Goal: Task Accomplishment & Management: Complete application form

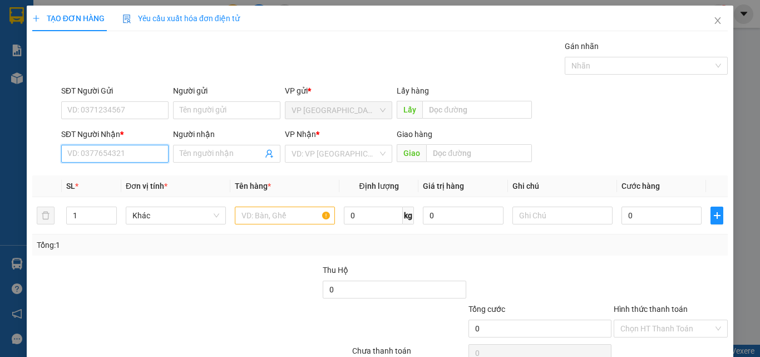
click at [111, 155] on input "SĐT Người Nhận *" at bounding box center [114, 154] width 107 height 18
click at [112, 154] on input "400" at bounding box center [114, 154] width 107 height 18
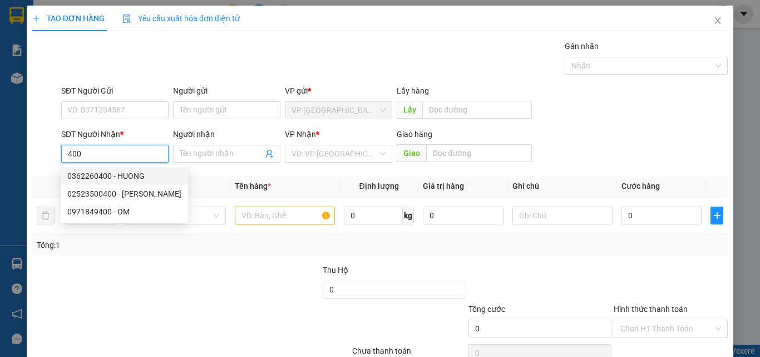
click at [116, 173] on div "0362260400 - HUONG" at bounding box center [124, 176] width 114 height 12
type input "0362260400"
type input "HUONG"
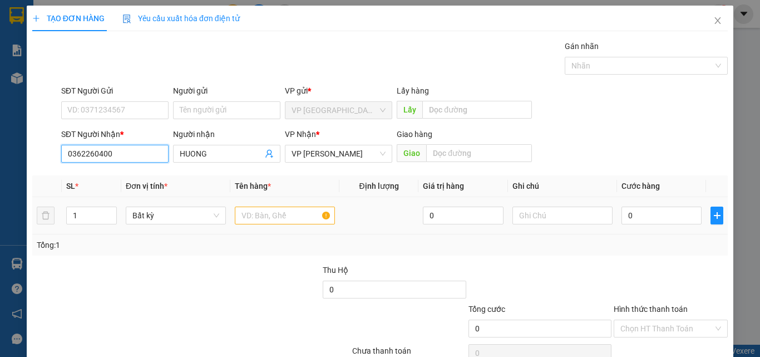
type input "0362260400"
click at [270, 217] on input "text" at bounding box center [285, 216] width 100 height 18
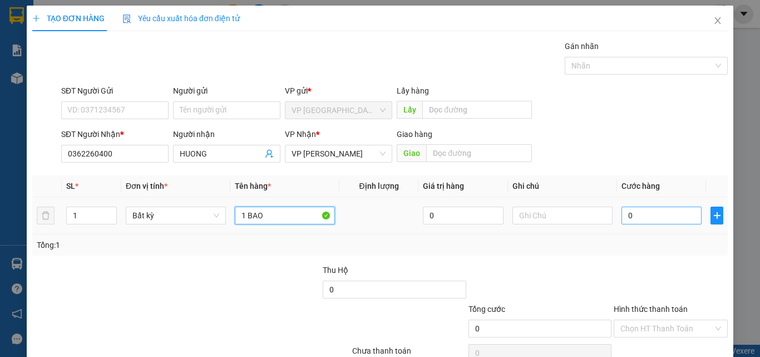
type input "1 BAO"
click at [652, 220] on input "0" at bounding box center [662, 216] width 80 height 18
type input "4"
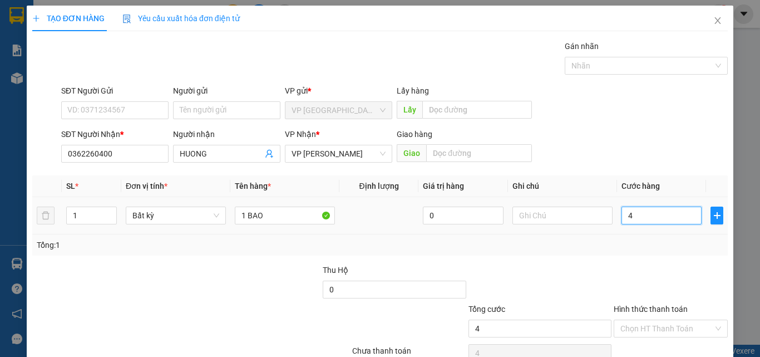
type input "40"
type input "400"
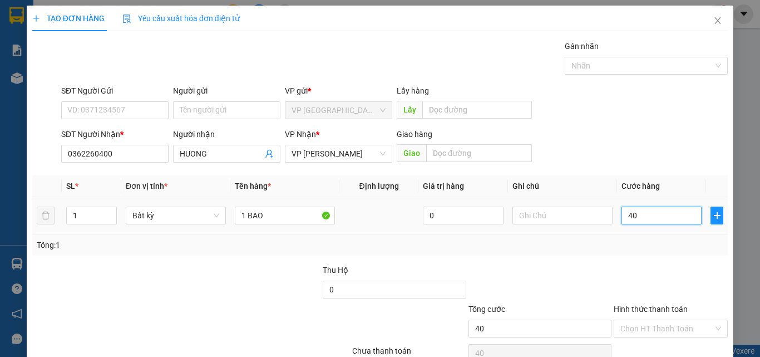
type input "400"
type input "4.000"
type input "40.000"
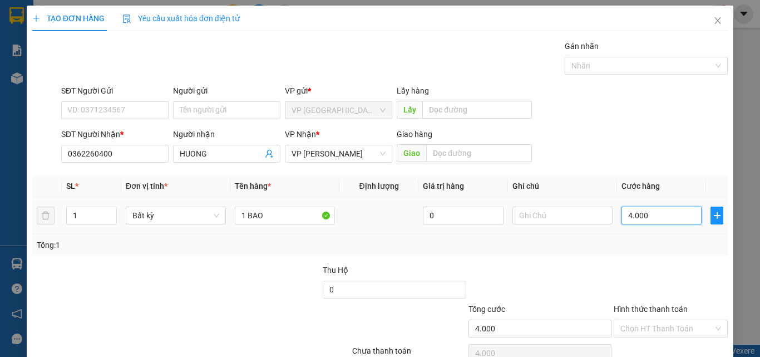
type input "40.000"
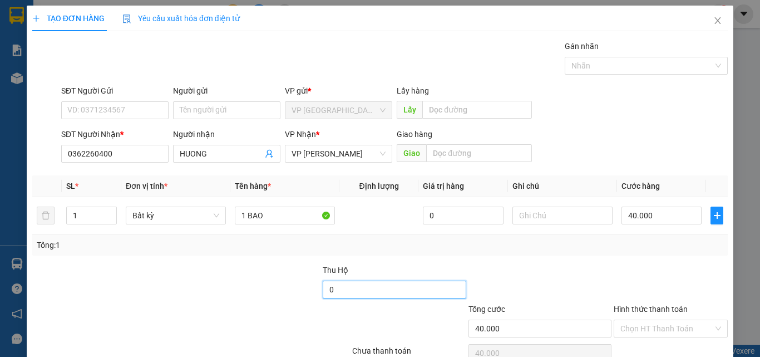
click at [346, 290] on input "0" at bounding box center [394, 290] width 143 height 18
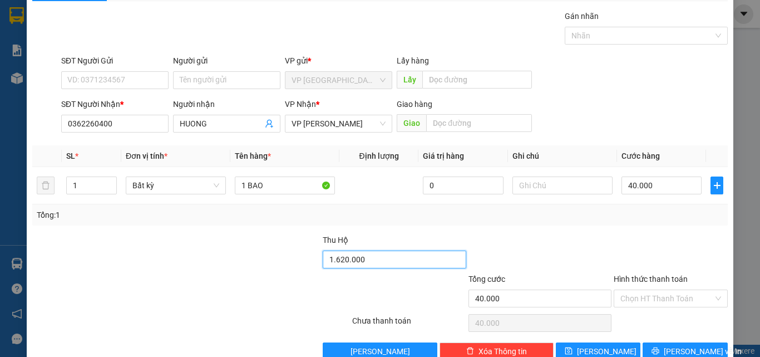
scroll to position [55, 0]
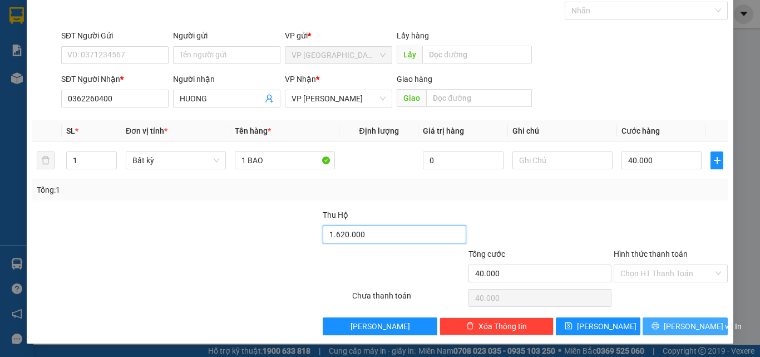
type input "1.620.000"
click at [674, 323] on span "[PERSON_NAME] và In" at bounding box center [703, 326] width 78 height 12
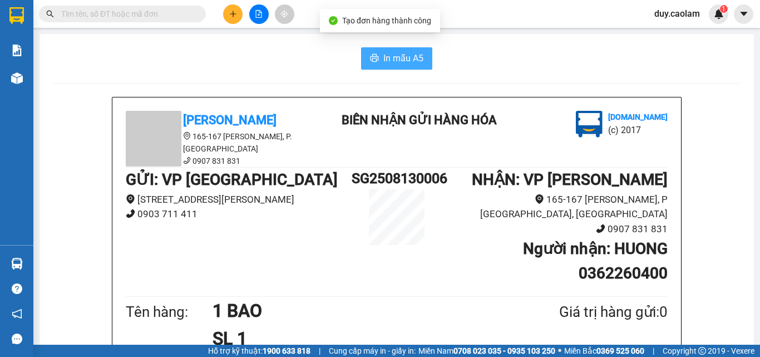
click at [405, 52] on span "In mẫu A5" at bounding box center [404, 58] width 40 height 14
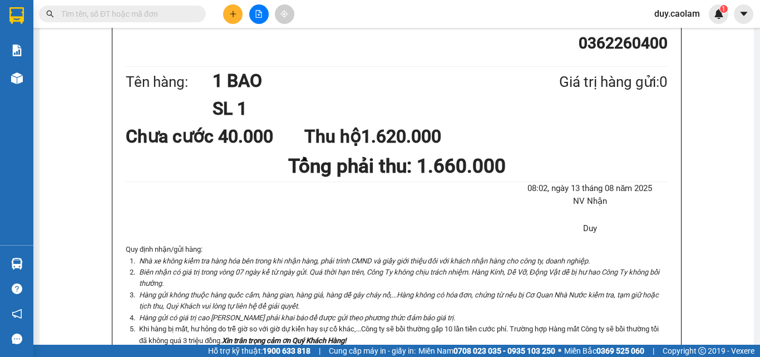
scroll to position [167, 0]
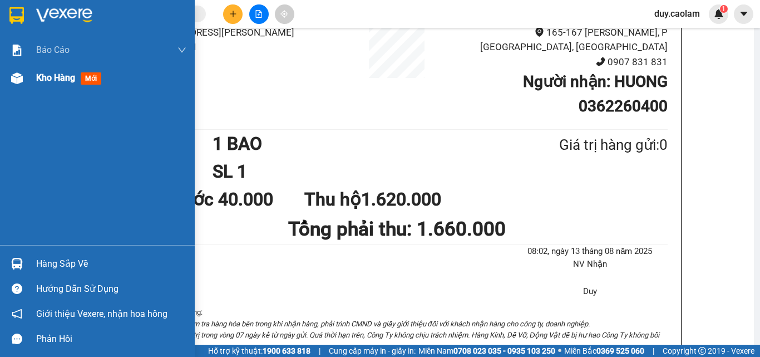
drag, startPoint x: 53, startPoint y: 92, endPoint x: 114, endPoint y: 75, distance: 63.1
click at [53, 91] on div "Báo cáo BC Tiền NV thu được hàng ngày 2.0. Báo cáo dòng tiền (nhà xe) Báo cáo d…" at bounding box center [97, 140] width 195 height 209
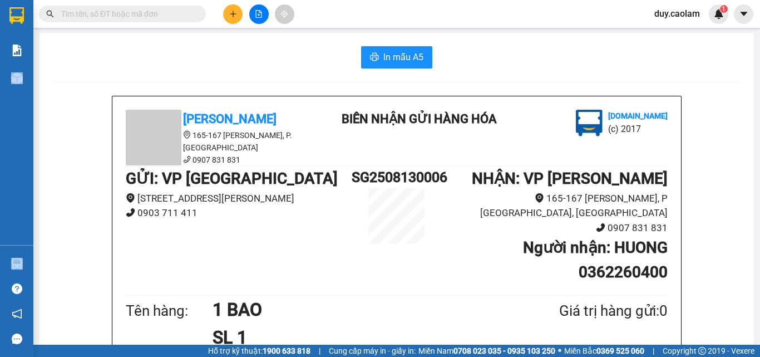
scroll to position [0, 0]
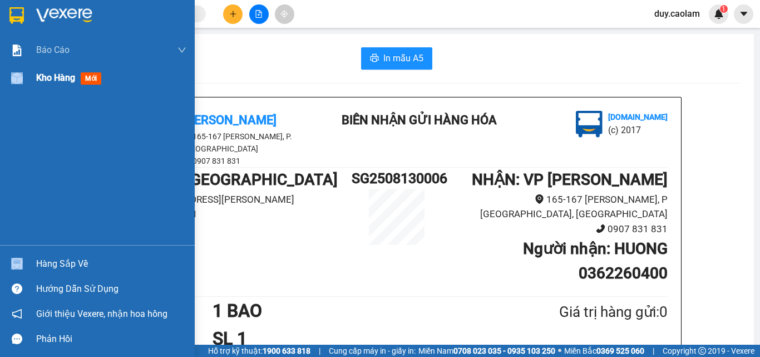
click at [47, 75] on span "Kho hàng" at bounding box center [55, 77] width 39 height 11
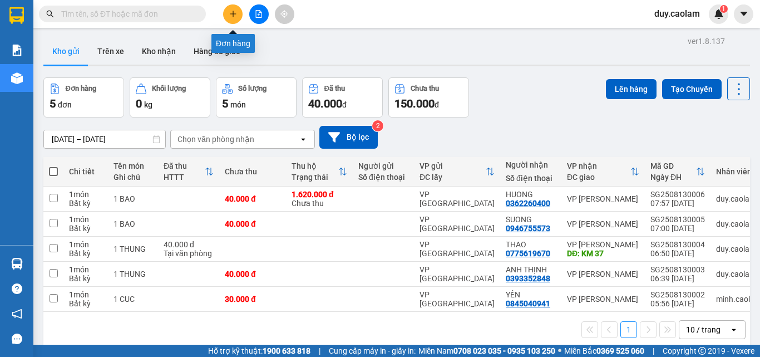
click at [235, 20] on button at bounding box center [232, 13] width 19 height 19
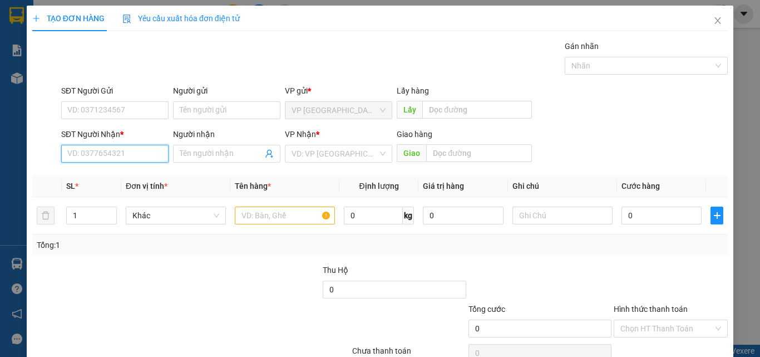
click at [109, 159] on input "SĐT Người Nhận *" at bounding box center [114, 154] width 107 height 18
click at [112, 152] on input "09" at bounding box center [114, 154] width 107 height 18
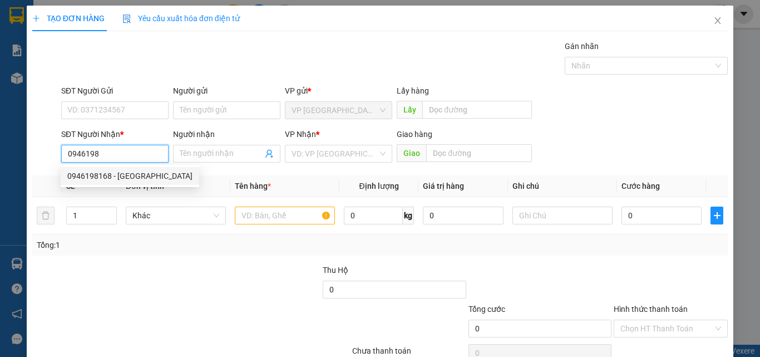
drag, startPoint x: 120, startPoint y: 177, endPoint x: 195, endPoint y: 189, distance: 75.6
click at [121, 177] on div "0946198168 - [GEOGRAPHIC_DATA]" at bounding box center [129, 176] width 125 height 12
type input "0946198168"
type input "[PERSON_NAME]"
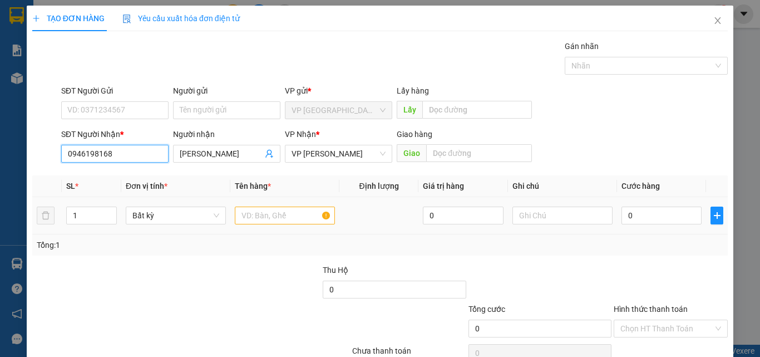
type input "0946198168"
click at [264, 215] on input "text" at bounding box center [285, 216] width 100 height 18
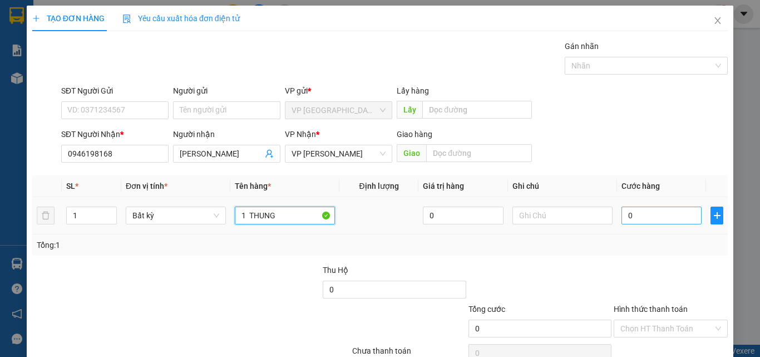
type input "1 THUNG"
click at [652, 218] on input "0" at bounding box center [662, 216] width 80 height 18
type input "7"
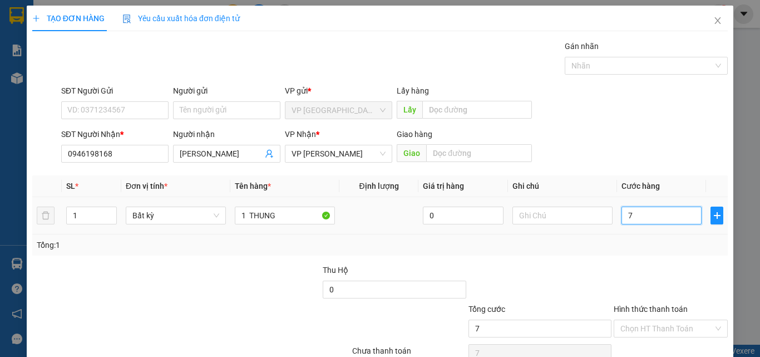
type input "70"
type input "700"
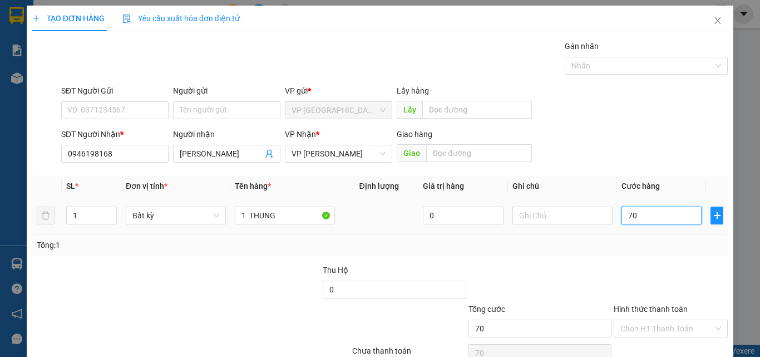
type input "700"
type input "7.000"
type input "70.000"
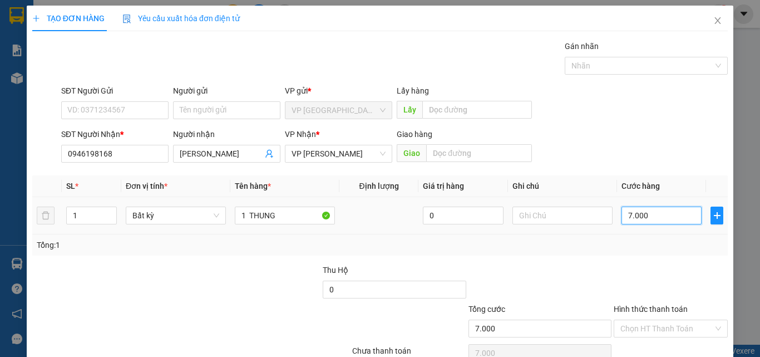
type input "70.000"
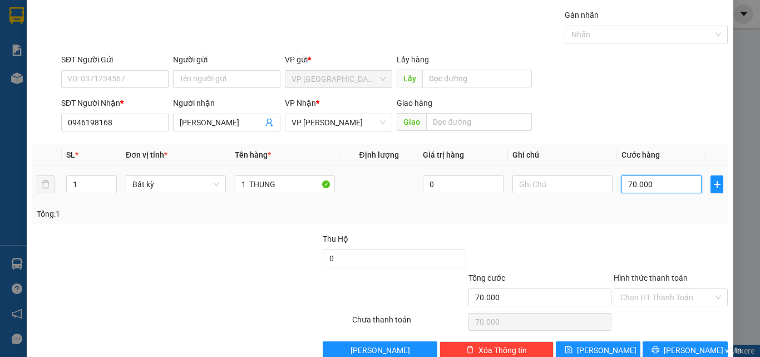
scroll to position [55, 0]
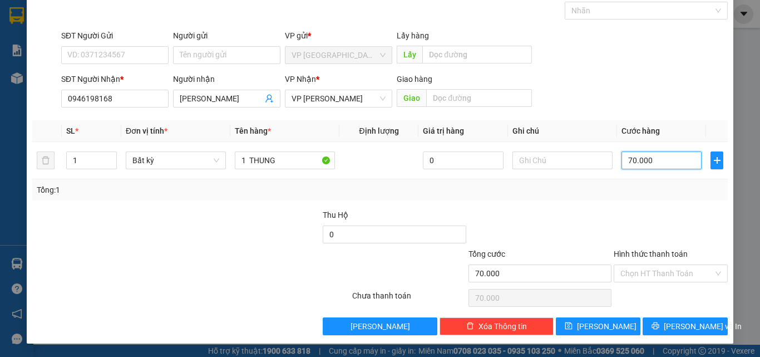
type input "70.000"
click at [654, 251] on label "Hình thức thanh toán" at bounding box center [651, 253] width 74 height 9
click at [654, 265] on input "Hình thức thanh toán" at bounding box center [667, 273] width 93 height 17
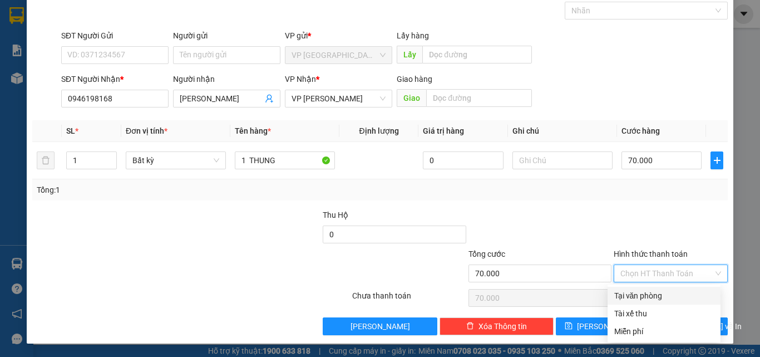
click at [653, 294] on div "Tại văn phòng" at bounding box center [665, 295] width 100 height 12
type input "0"
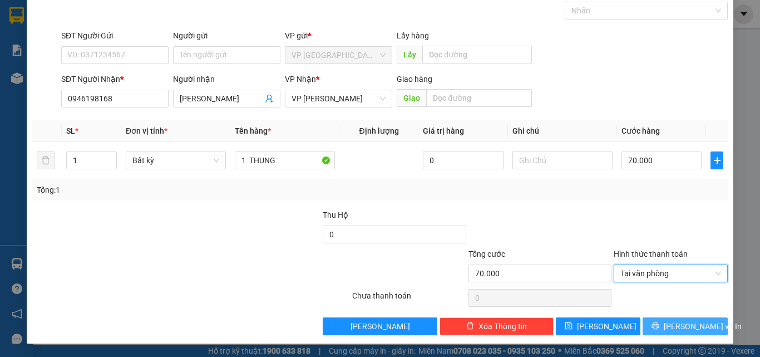
click at [669, 328] on span "[PERSON_NAME] và In" at bounding box center [703, 326] width 78 height 12
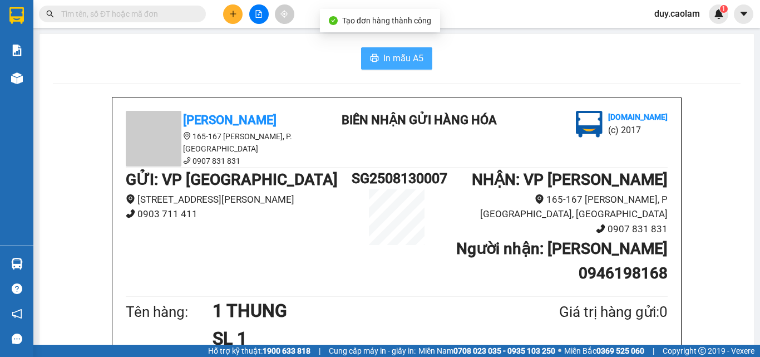
click at [410, 62] on span "In mẫu A5" at bounding box center [404, 58] width 40 height 14
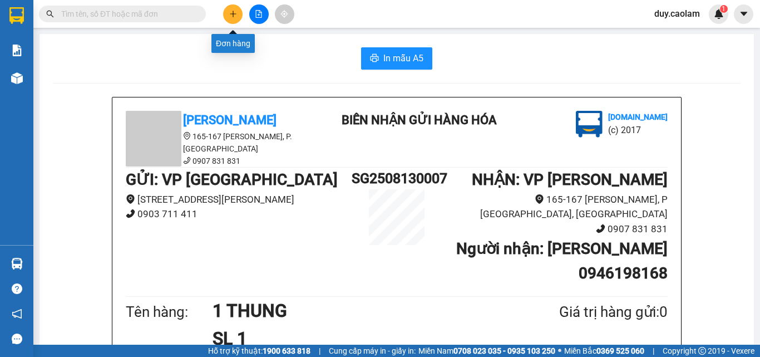
click at [239, 19] on button at bounding box center [232, 13] width 19 height 19
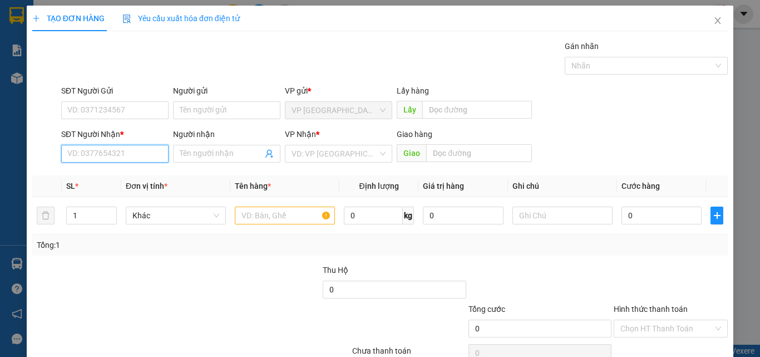
click at [122, 151] on input "SĐT Người Nhận *" at bounding box center [114, 154] width 107 height 18
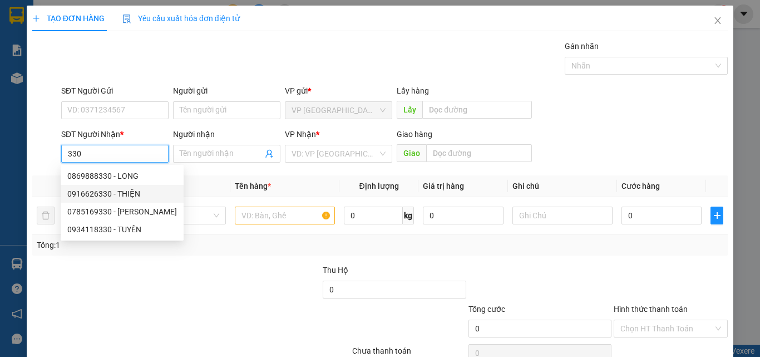
click at [115, 193] on div "0916626330 - THIỆN" at bounding box center [122, 194] width 110 height 12
type input "0916626330"
type input "THIỆN"
type input "KM 10"
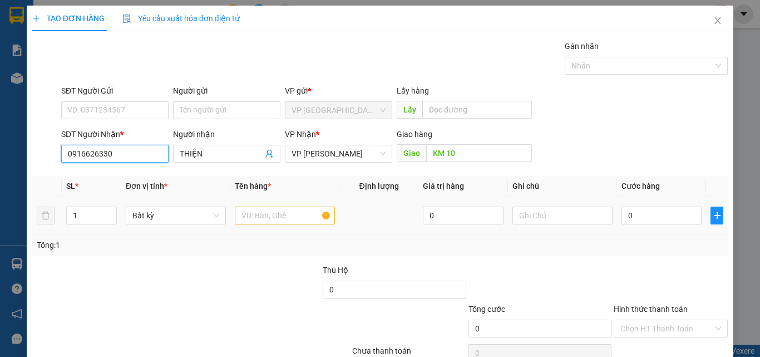
type input "0916626330"
click at [273, 218] on input "text" at bounding box center [285, 216] width 100 height 18
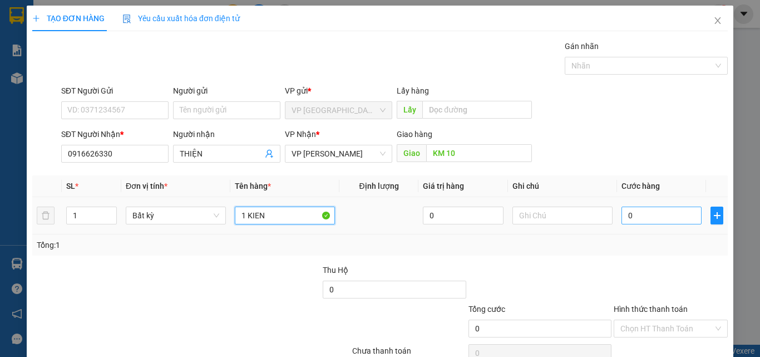
type input "1 KIEN"
click at [641, 207] on input "0" at bounding box center [662, 216] width 80 height 18
type input "4"
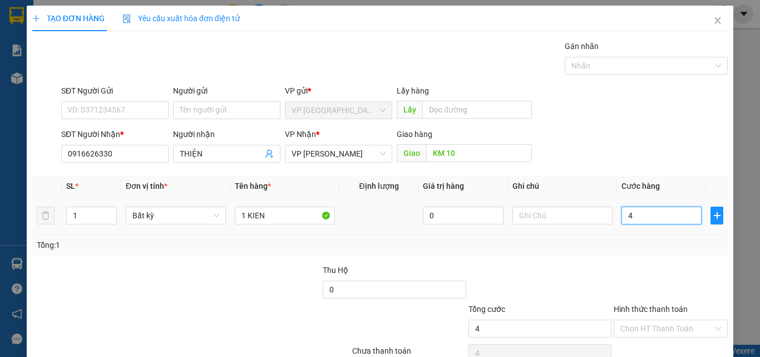
type input "40"
type input "400"
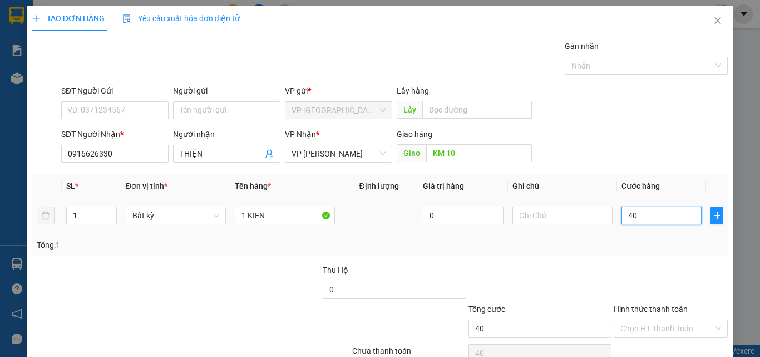
type input "400"
type input "4.000"
type input "40.000"
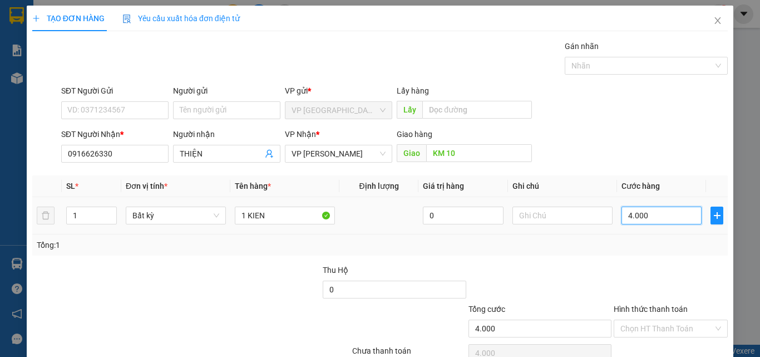
type input "40.000"
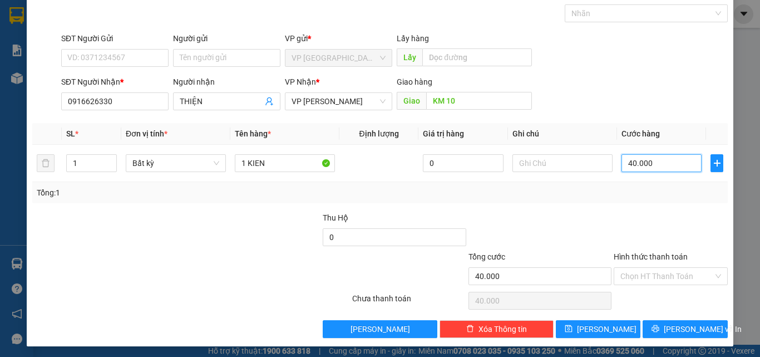
scroll to position [55, 0]
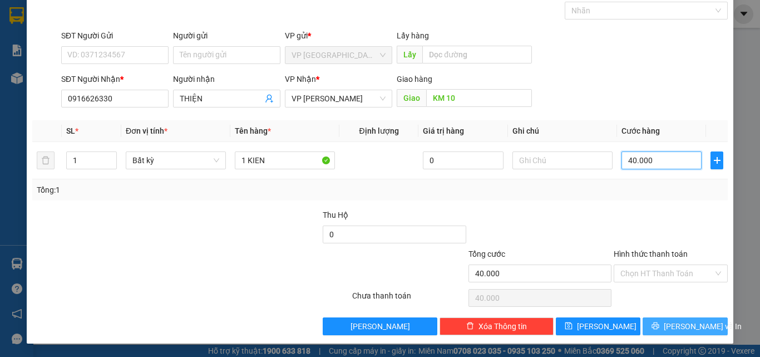
type input "40.000"
click at [672, 322] on span "[PERSON_NAME] và In" at bounding box center [703, 326] width 78 height 12
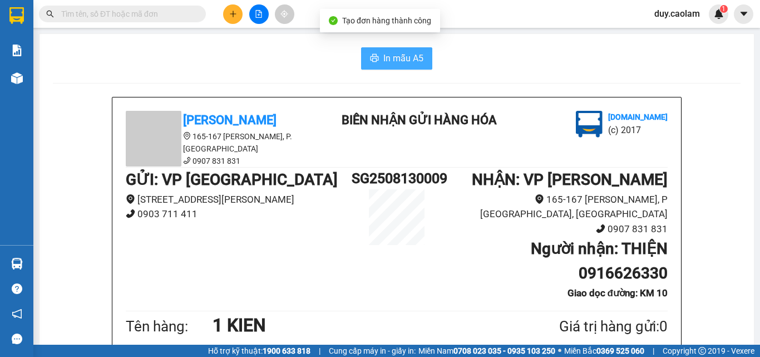
click at [396, 63] on span "In mẫu A5" at bounding box center [404, 58] width 40 height 14
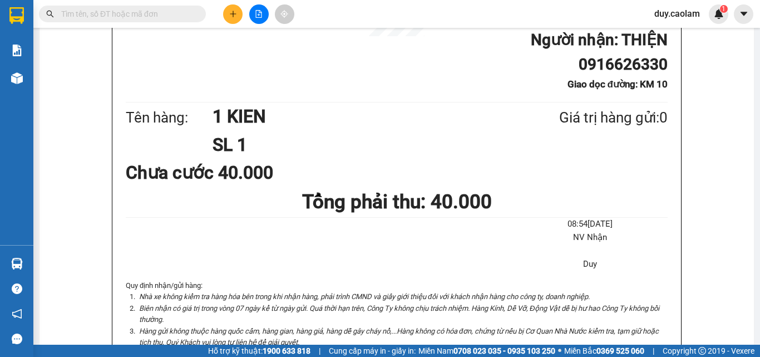
scroll to position [111, 0]
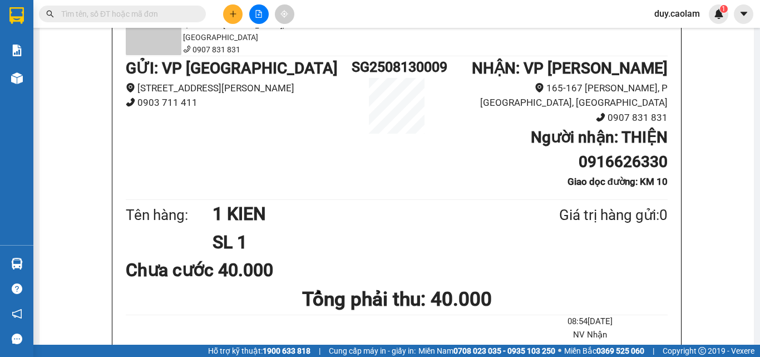
click at [238, 23] on div at bounding box center [258, 13] width 83 height 19
click at [238, 15] on button at bounding box center [232, 13] width 19 height 19
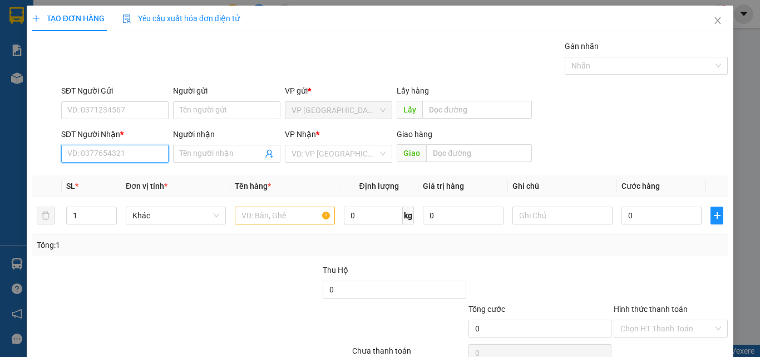
click at [104, 154] on input "SĐT Người Nhận *" at bounding box center [114, 154] width 107 height 18
click at [100, 150] on input "365" at bounding box center [114, 154] width 107 height 18
click at [135, 155] on input "365" at bounding box center [114, 154] width 107 height 18
click at [121, 177] on div "0989966365 - THU" at bounding box center [113, 176] width 93 height 12
type input "0989966365"
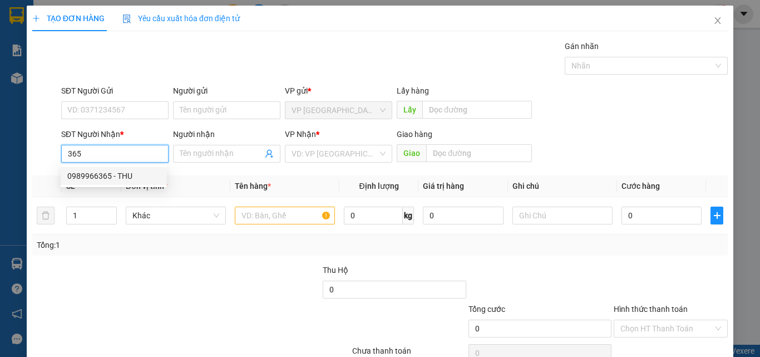
type input "THU"
type input "KM 6"
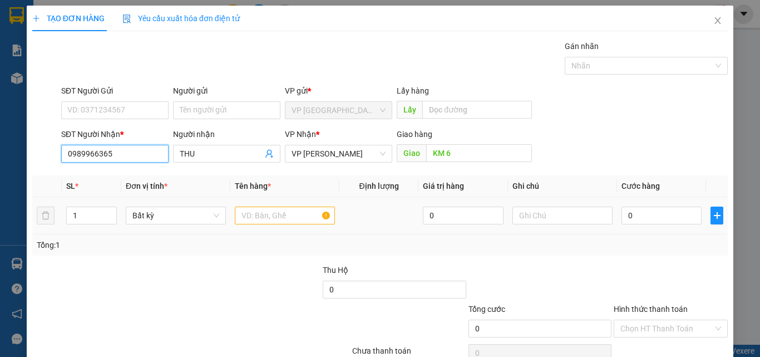
type input "0989966365"
click at [269, 212] on input "text" at bounding box center [285, 216] width 100 height 18
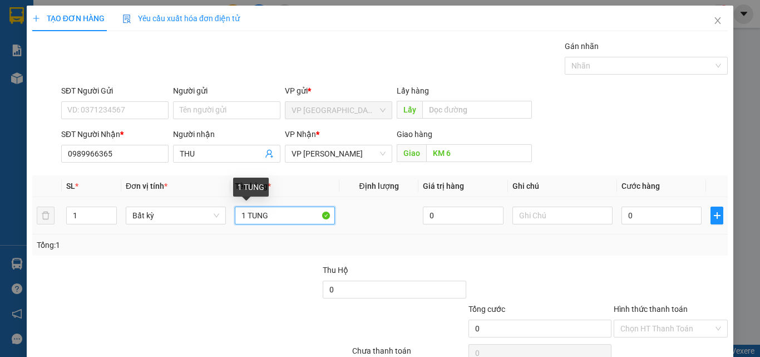
click at [250, 210] on input "1 TUNG" at bounding box center [285, 216] width 100 height 18
type input "1 THUNG"
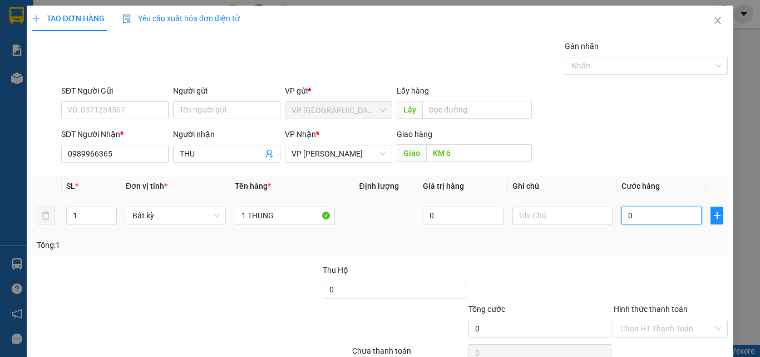
click at [660, 220] on input "0" at bounding box center [662, 216] width 80 height 18
type input "4"
type input "40"
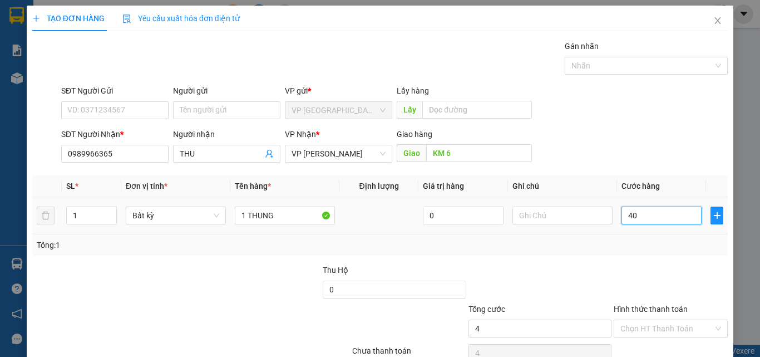
type input "40"
type input "400"
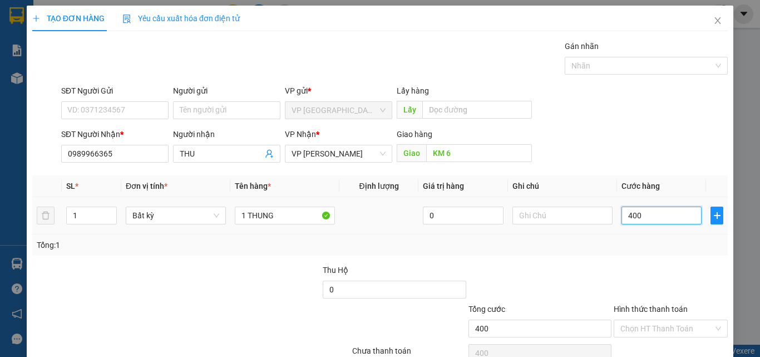
type input "4.000"
type input "40.000"
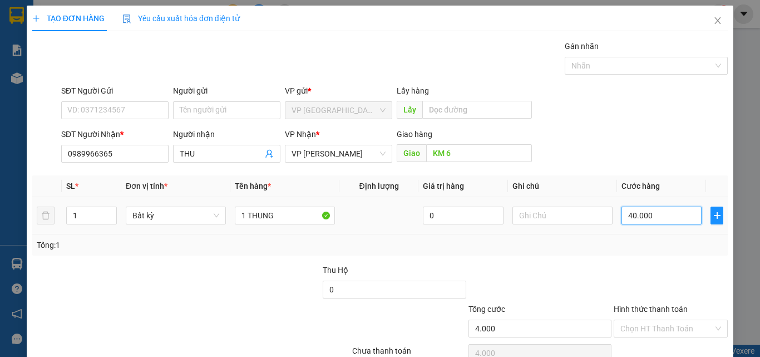
type input "40.000"
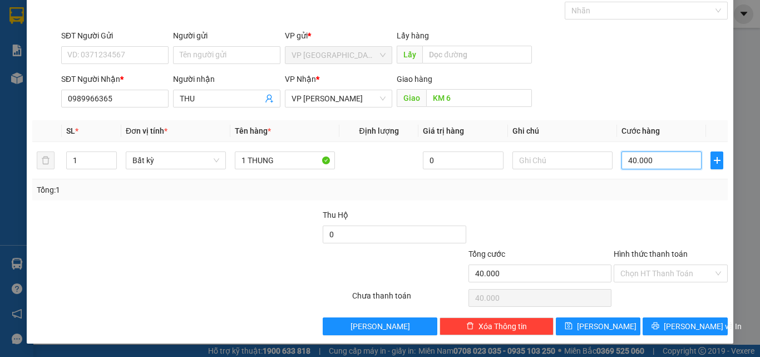
type input "40.000"
click at [652, 252] on label "Hình thức thanh toán" at bounding box center [651, 253] width 74 height 9
click at [652, 265] on input "Hình thức thanh toán" at bounding box center [667, 273] width 93 height 17
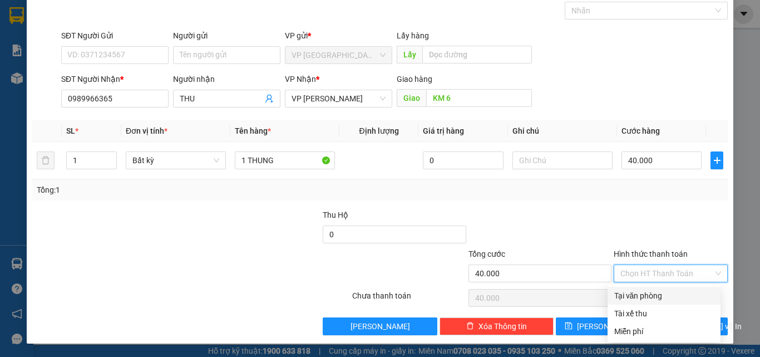
click at [647, 294] on div "Tại văn phòng" at bounding box center [665, 295] width 100 height 12
type input "0"
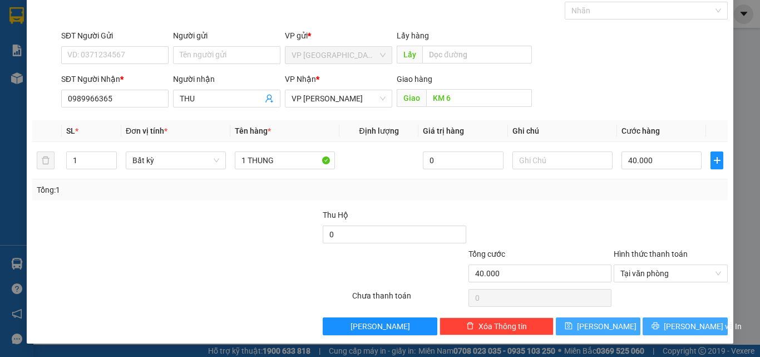
drag, startPoint x: 610, startPoint y: 323, endPoint x: 665, endPoint y: 326, distance: 55.2
click at [665, 326] on div "Lưu nháp Xóa Thông tin [PERSON_NAME] và In" at bounding box center [380, 326] width 698 height 18
click at [666, 327] on button "[PERSON_NAME] và In" at bounding box center [685, 326] width 85 height 18
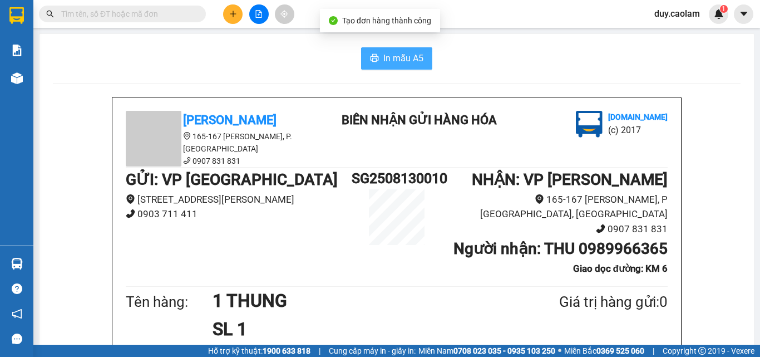
click at [391, 60] on span "In mẫu A5" at bounding box center [404, 58] width 40 height 14
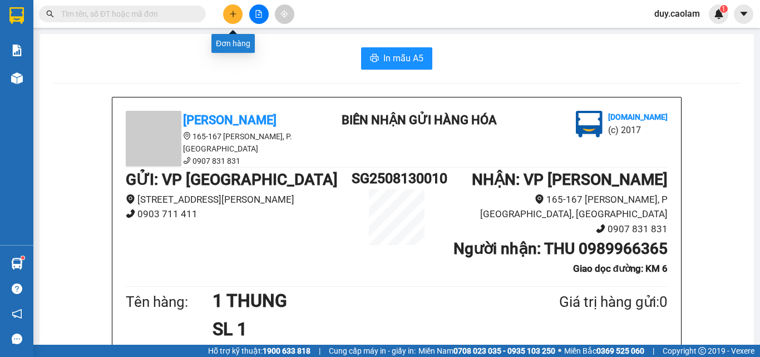
click at [227, 14] on button at bounding box center [232, 13] width 19 height 19
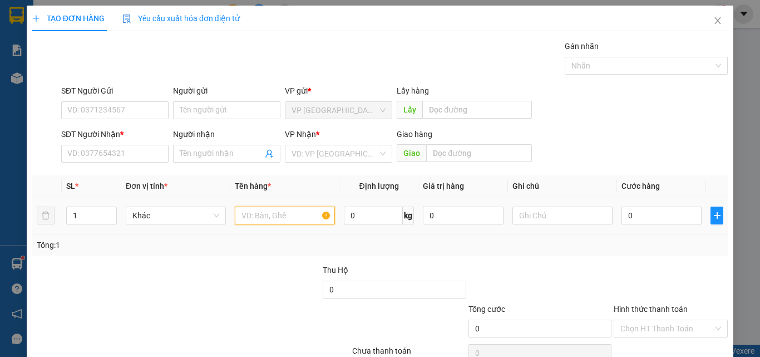
click at [250, 218] on input "text" at bounding box center [285, 216] width 100 height 18
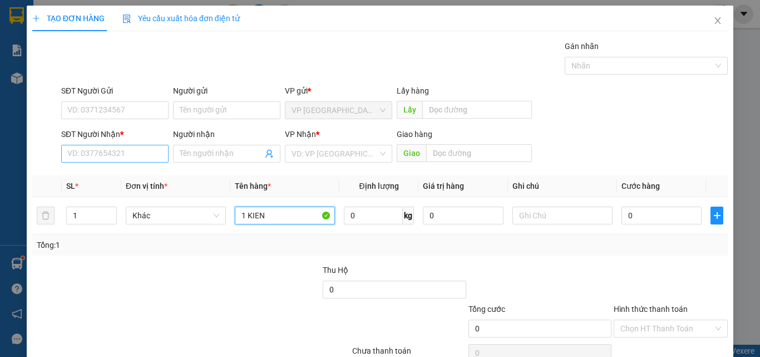
type input "1 KIEN"
click at [122, 155] on input "SĐT Người Nhận *" at bounding box center [114, 154] width 107 height 18
click at [125, 158] on input "175" at bounding box center [114, 154] width 107 height 18
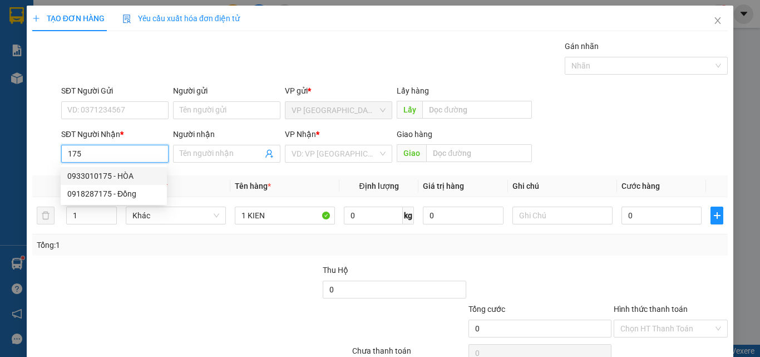
click at [67, 153] on input "175" at bounding box center [114, 154] width 107 height 18
click at [81, 148] on input "0975175" at bounding box center [114, 154] width 107 height 18
click at [78, 149] on input "097035175" at bounding box center [114, 154] width 107 height 18
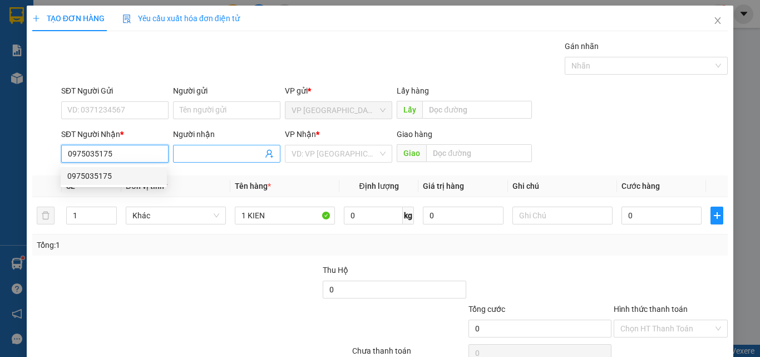
type input "0975035175"
click at [218, 151] on input "Người nhận" at bounding box center [221, 154] width 83 height 12
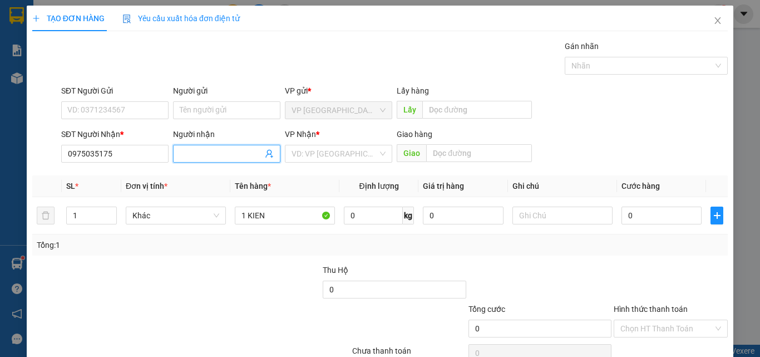
click at [215, 154] on input "Người nhận" at bounding box center [221, 154] width 83 height 12
click at [291, 186] on th "Tên hàng *" at bounding box center [284, 186] width 109 height 22
click at [230, 158] on input "QUOCC" at bounding box center [221, 154] width 83 height 12
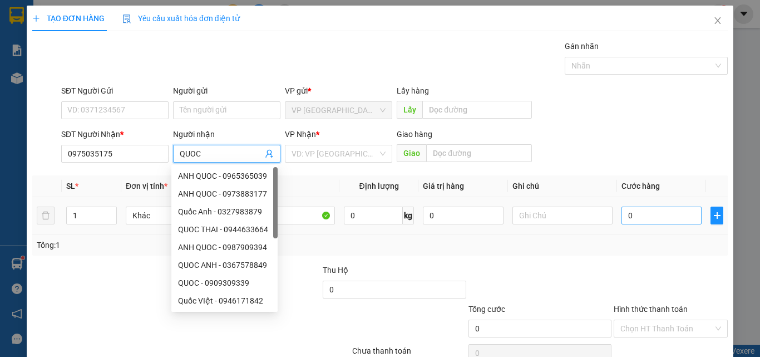
type input "QUOC"
click at [642, 215] on input "0" at bounding box center [662, 216] width 80 height 18
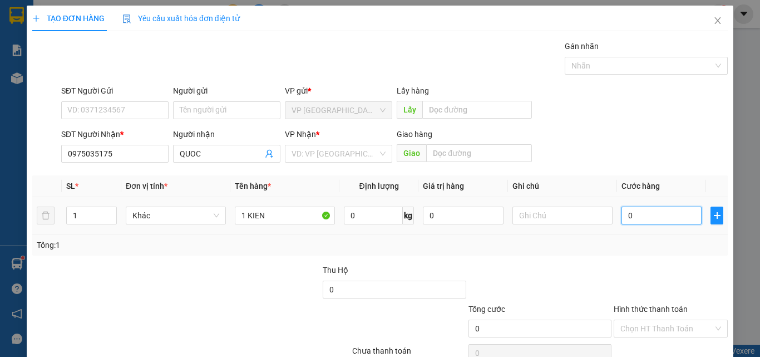
type input "3"
type input "30"
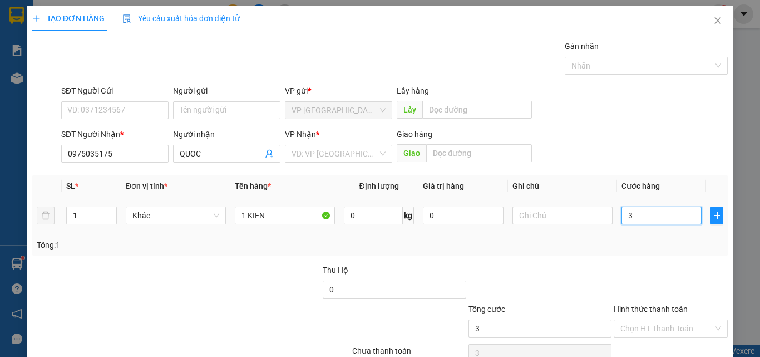
type input "30"
type input "300"
type input "3.000"
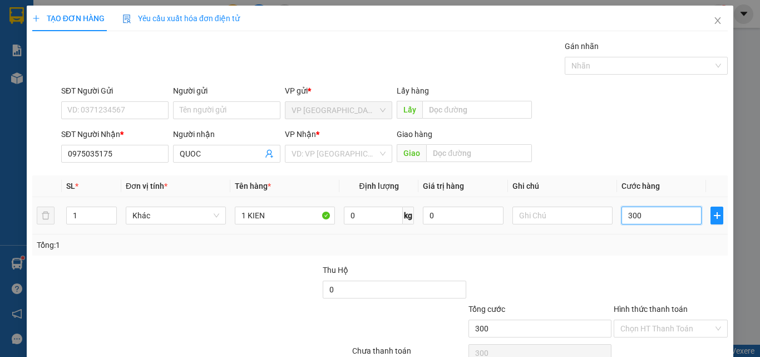
type input "3.000"
type input "30.000"
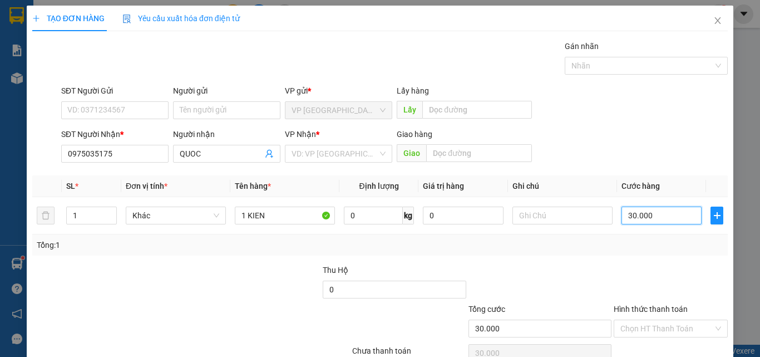
type input "300.000"
type input "30.000"
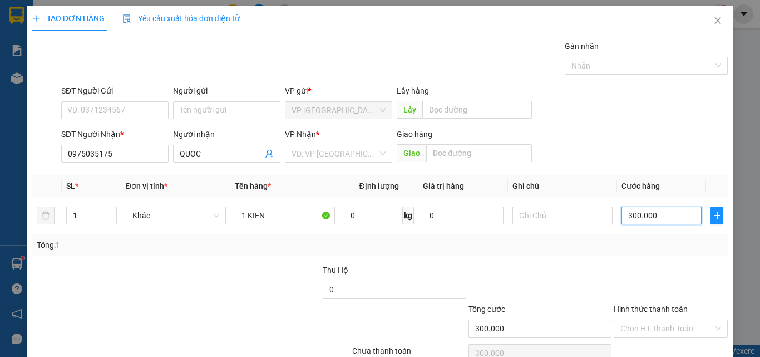
type input "30.000"
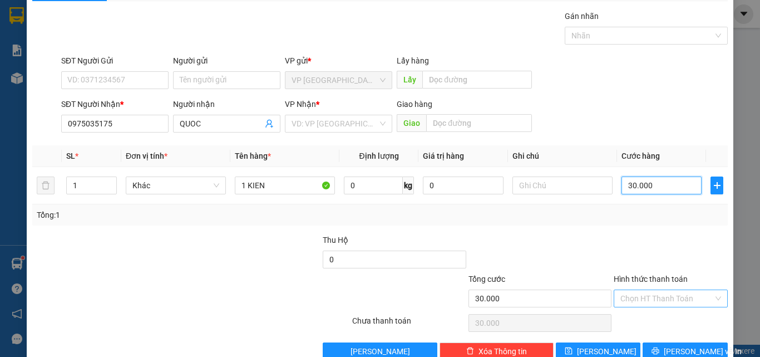
scroll to position [55, 0]
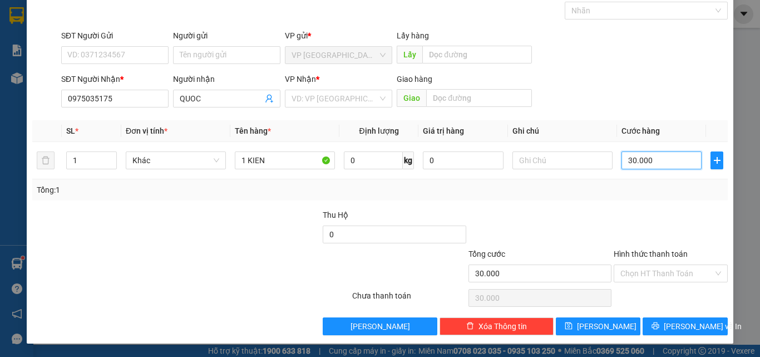
type input "30.000"
click at [662, 254] on label "Hình thức thanh toán" at bounding box center [651, 253] width 74 height 9
click at [662, 265] on input "Hình thức thanh toán" at bounding box center [667, 273] width 93 height 17
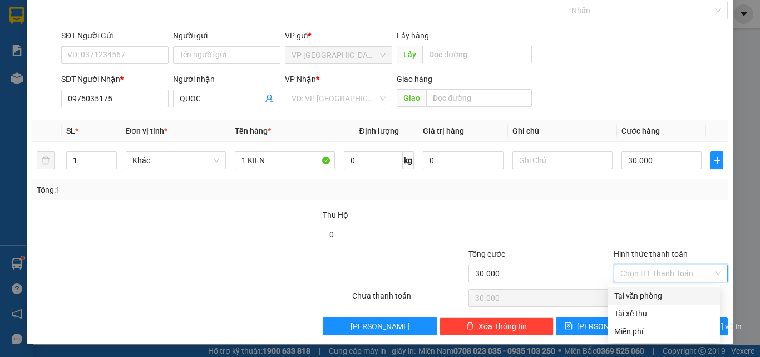
click at [651, 294] on div "Tại văn phòng" at bounding box center [665, 295] width 100 height 12
type input "0"
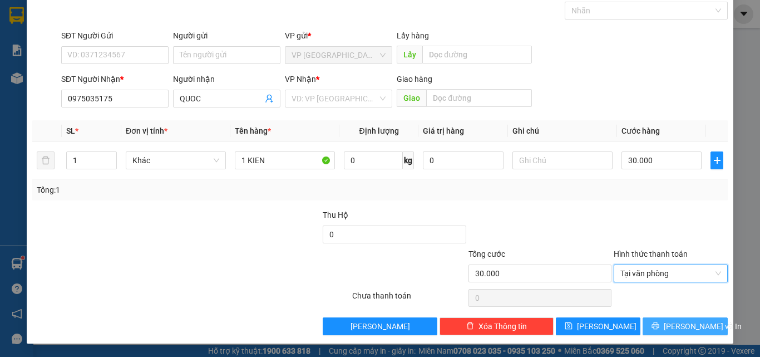
click at [660, 322] on icon "printer" at bounding box center [655, 325] width 7 height 7
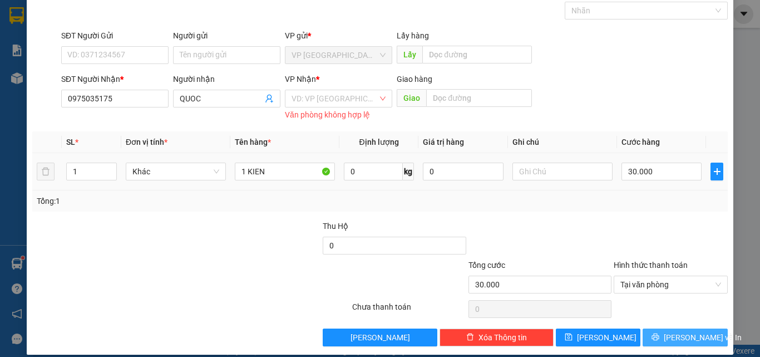
scroll to position [0, 0]
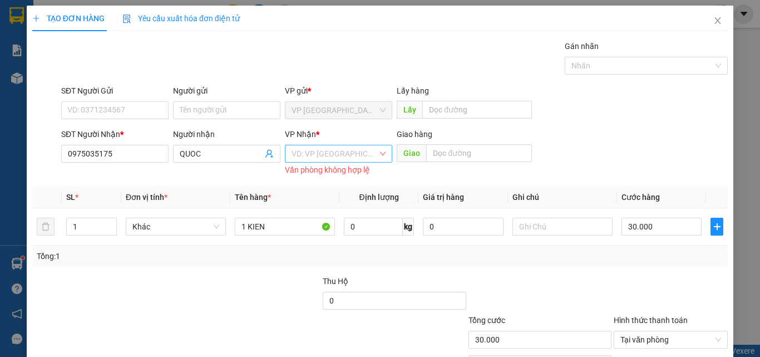
click at [342, 155] on input "search" at bounding box center [335, 153] width 86 height 17
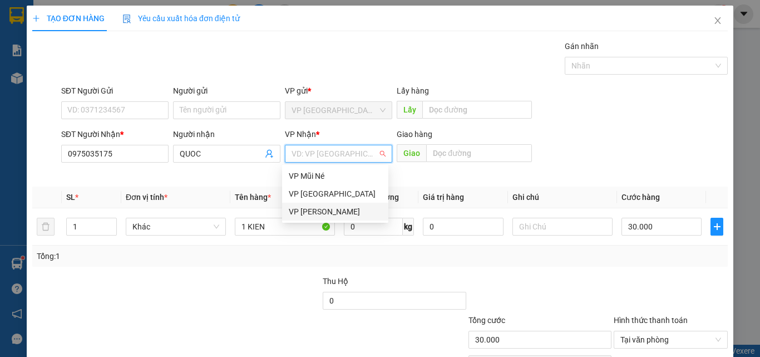
drag, startPoint x: 339, startPoint y: 196, endPoint x: 337, endPoint y: 218, distance: 21.8
click at [337, 218] on div "VP Mũi Né VP Sài Gòn VP [PERSON_NAME]" at bounding box center [335, 193] width 106 height 53
click at [338, 214] on div "VP [PERSON_NAME]" at bounding box center [335, 211] width 93 height 12
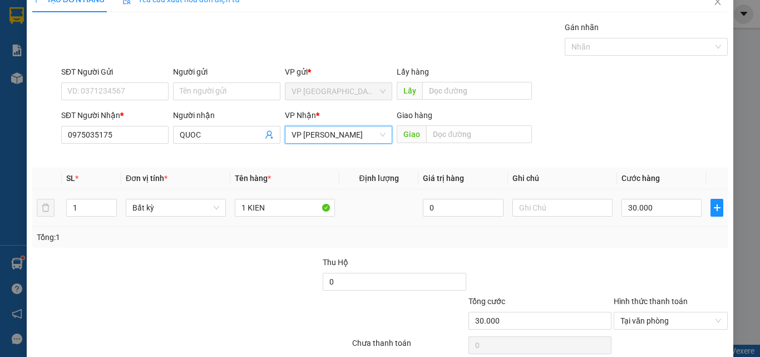
scroll to position [55, 0]
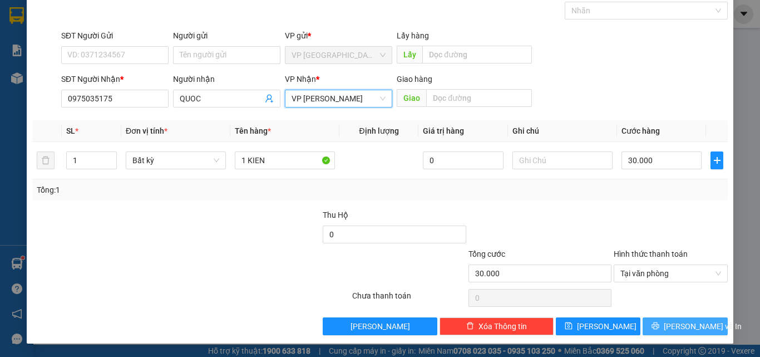
click at [657, 324] on icon "printer" at bounding box center [656, 326] width 8 height 8
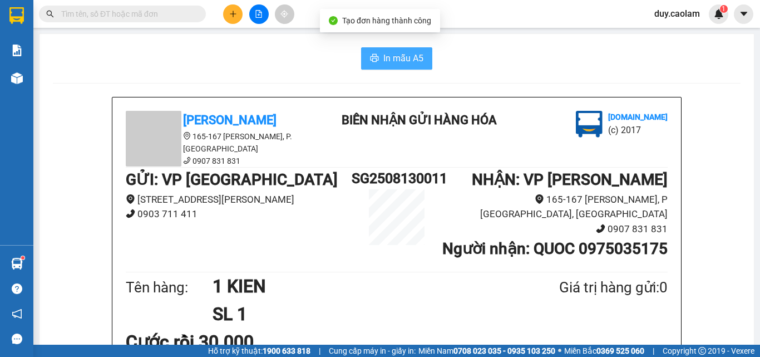
click at [387, 60] on span "In mẫu A5" at bounding box center [404, 58] width 40 height 14
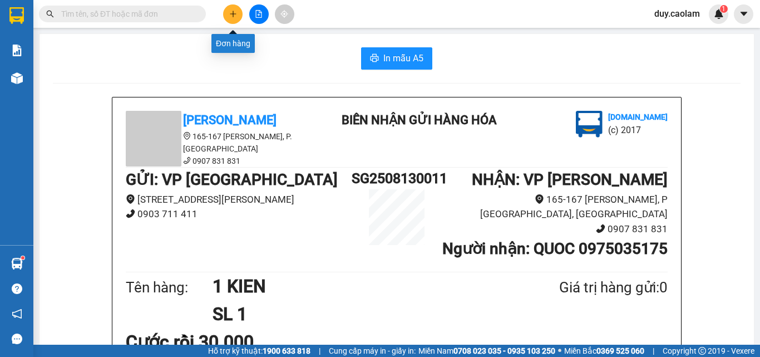
click at [237, 17] on button at bounding box center [232, 13] width 19 height 19
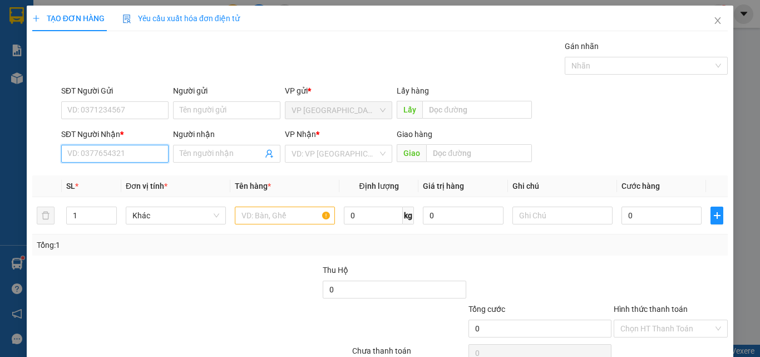
click at [105, 154] on input "SĐT Người Nhận *" at bounding box center [114, 154] width 107 height 18
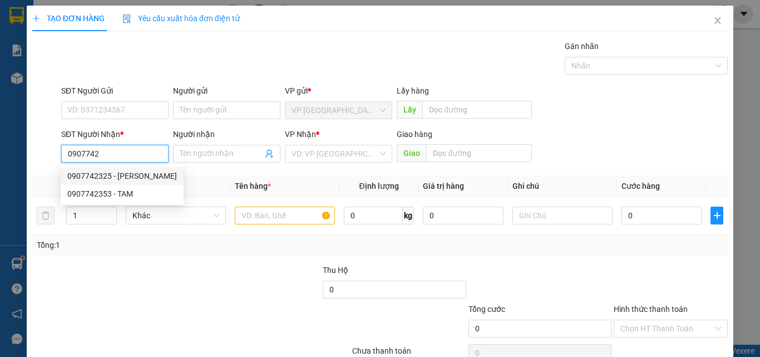
click at [122, 176] on div "0907742325 - [PERSON_NAME]" at bounding box center [122, 176] width 110 height 12
type input "0907742325"
type input "[PERSON_NAME]"
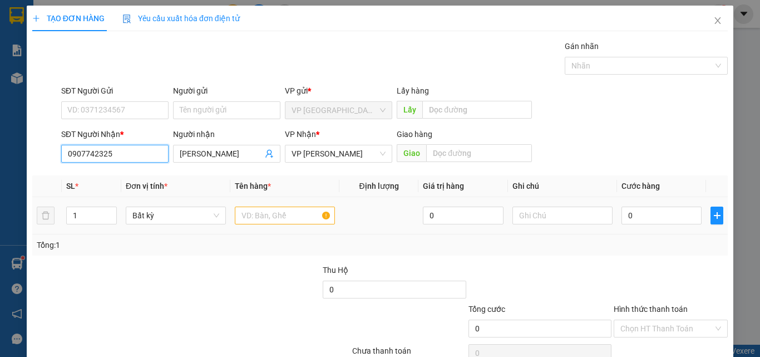
type input "0907742325"
click at [276, 220] on input "text" at bounding box center [285, 216] width 100 height 18
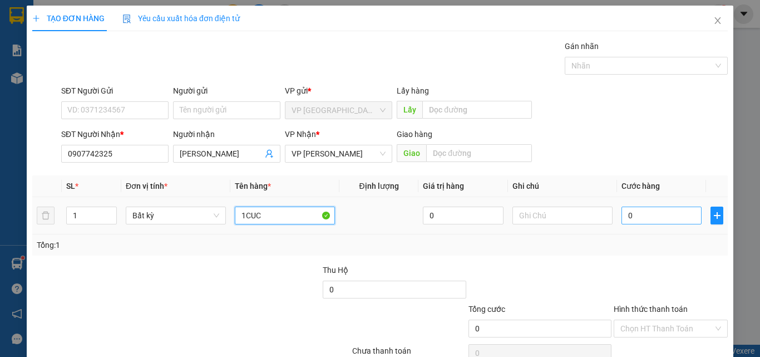
type input "1CUC"
click at [631, 220] on input "0" at bounding box center [662, 216] width 80 height 18
type input "3"
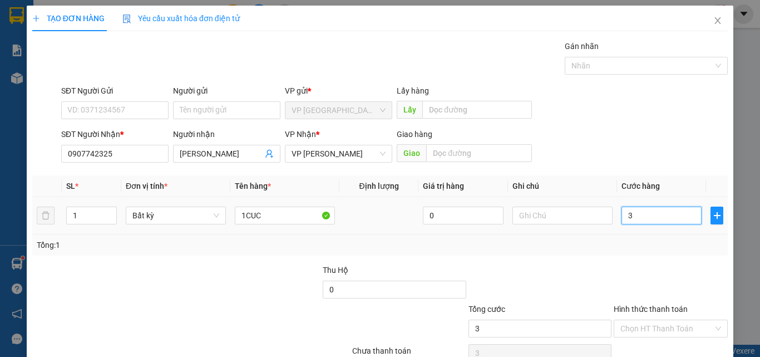
type input "30"
type input "300"
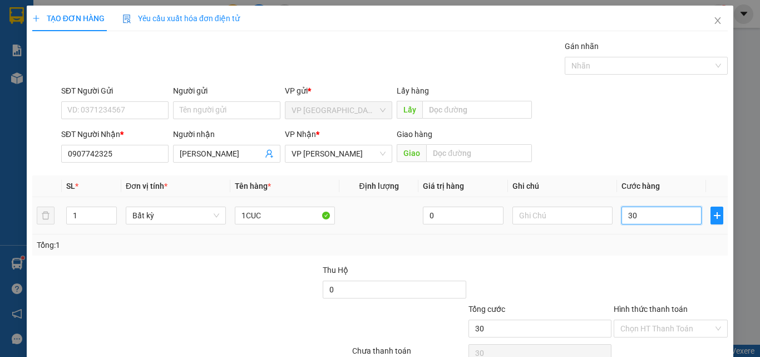
type input "300"
type input "3.000"
type input "30.000"
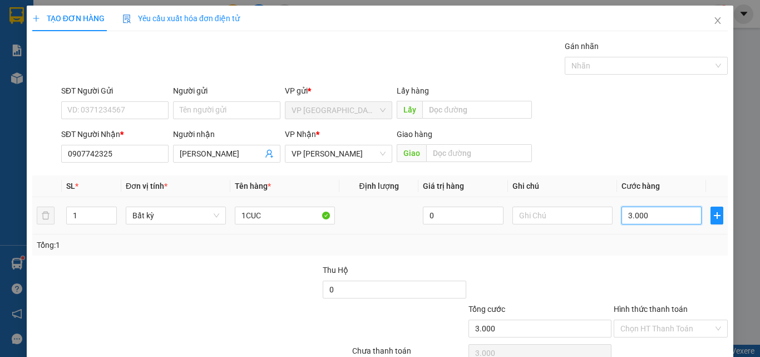
type input "30.000"
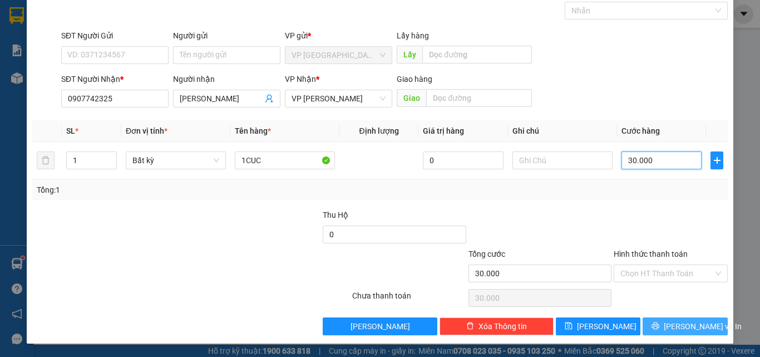
type input "30.000"
drag, startPoint x: 679, startPoint y: 327, endPoint x: 680, endPoint y: 322, distance: 5.8
click at [679, 327] on span "[PERSON_NAME] và In" at bounding box center [703, 326] width 78 height 12
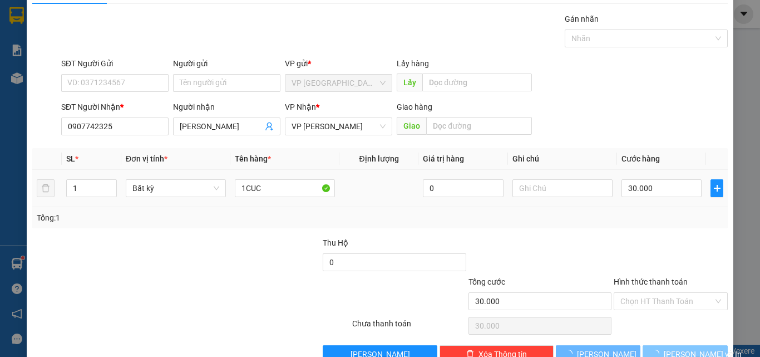
scroll to position [0, 0]
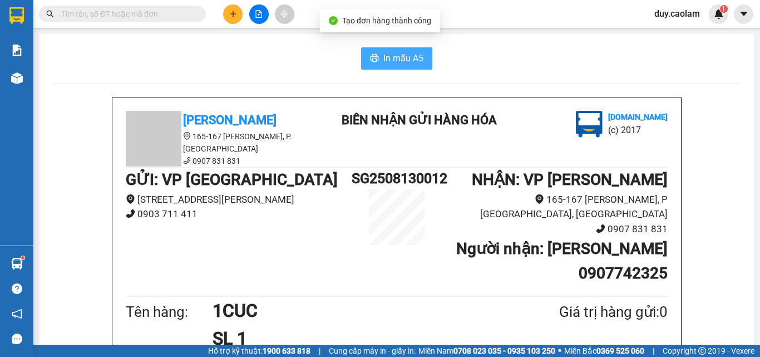
drag, startPoint x: 400, startPoint y: 61, endPoint x: 459, endPoint y: 82, distance: 62.5
click at [400, 61] on span "In mẫu A5" at bounding box center [404, 58] width 40 height 14
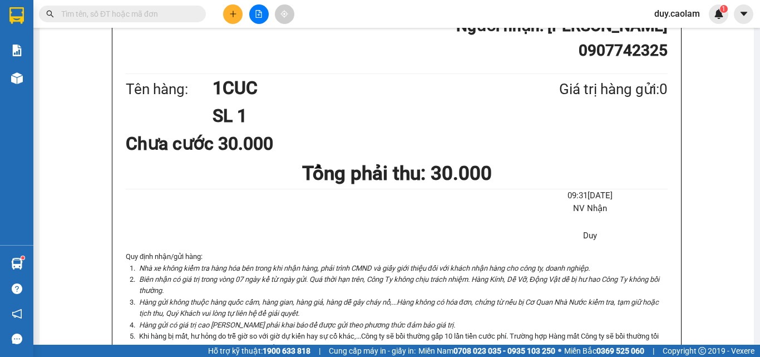
scroll to position [56, 0]
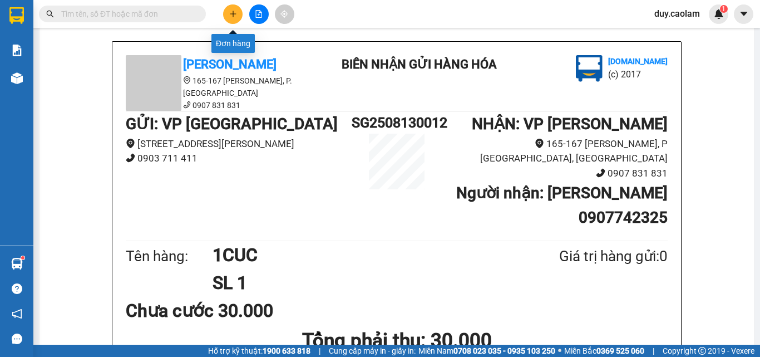
click at [231, 18] on button at bounding box center [232, 13] width 19 height 19
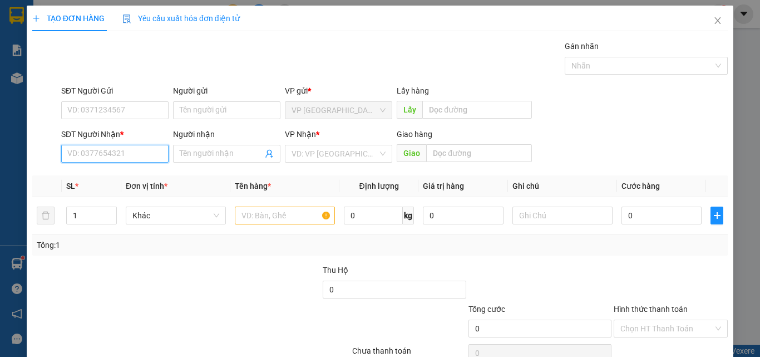
click at [106, 159] on input "SĐT Người Nhận *" at bounding box center [114, 154] width 107 height 18
click at [122, 154] on input "661" at bounding box center [114, 154] width 107 height 18
drag, startPoint x: 114, startPoint y: 175, endPoint x: 127, endPoint y: 175, distance: 12.8
click at [115, 175] on div "0943232661 - MAN" at bounding box center [113, 176] width 93 height 12
type input "0943232661"
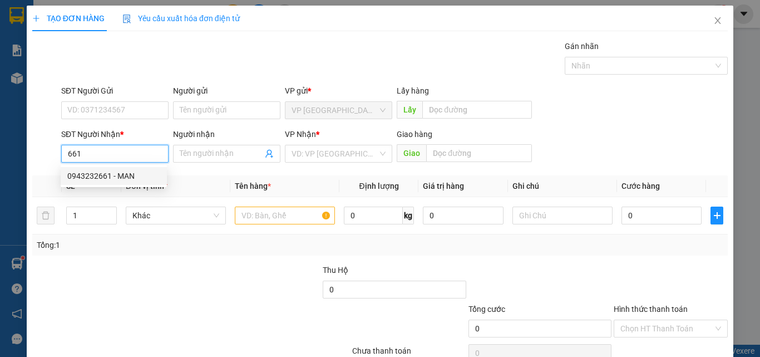
type input "MAN"
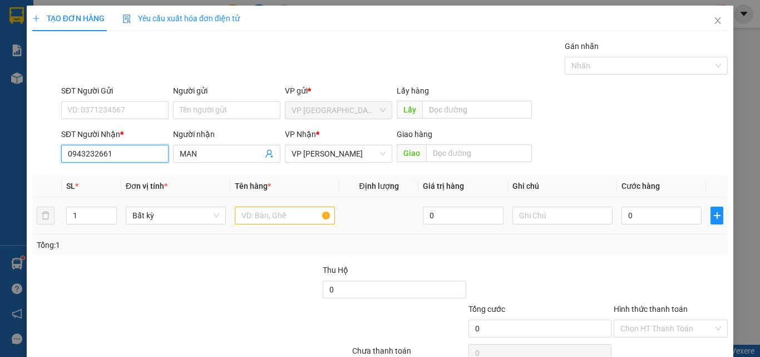
type input "0943232661"
click at [286, 220] on input "text" at bounding box center [285, 216] width 100 height 18
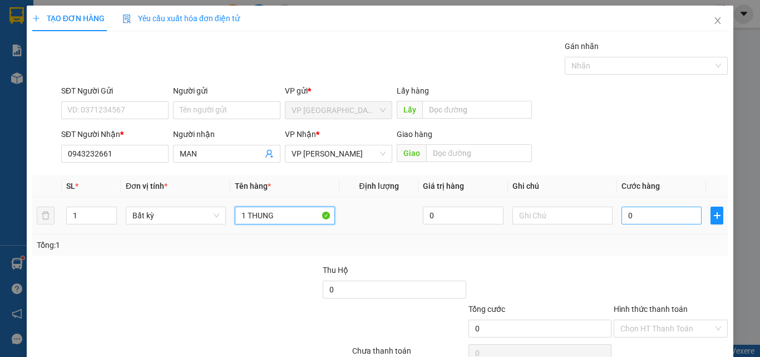
type input "1 THUNG"
click at [648, 213] on input "0" at bounding box center [662, 216] width 80 height 18
type input "4"
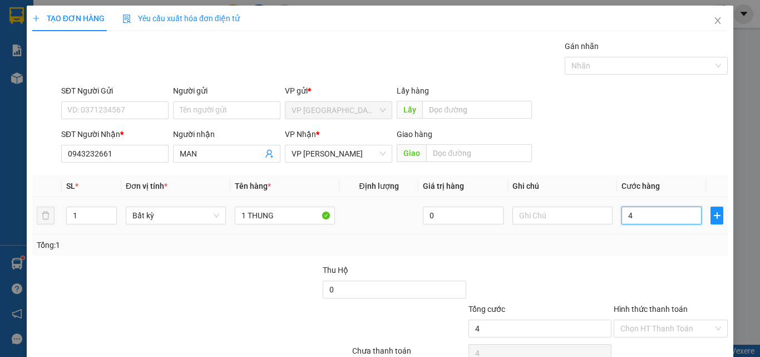
type input "40"
type input "400"
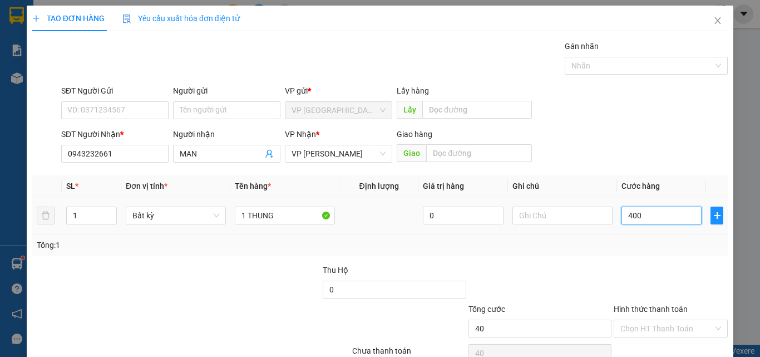
type input "400"
type input "4.000"
type input "40.000"
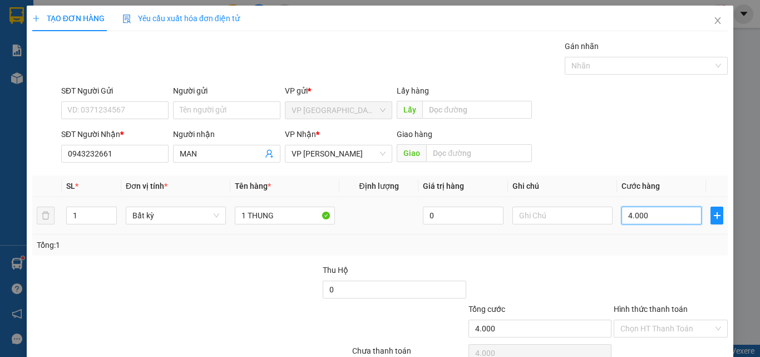
type input "40.000"
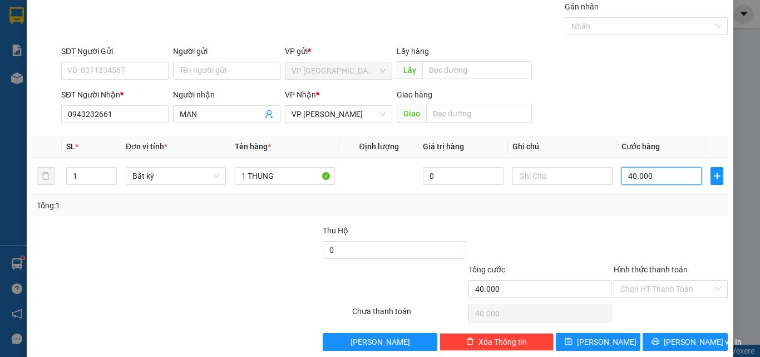
scroll to position [55, 0]
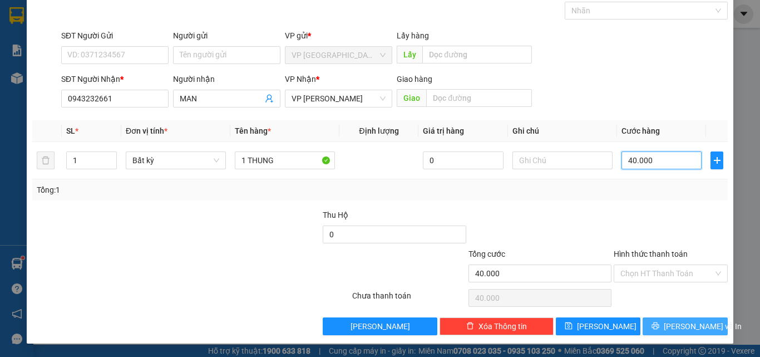
type input "40.000"
click at [655, 320] on button "[PERSON_NAME] và In" at bounding box center [685, 326] width 85 height 18
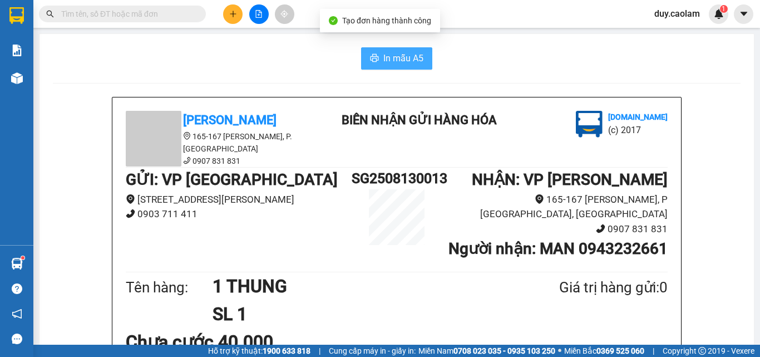
click at [402, 60] on span "In mẫu A5" at bounding box center [404, 58] width 40 height 14
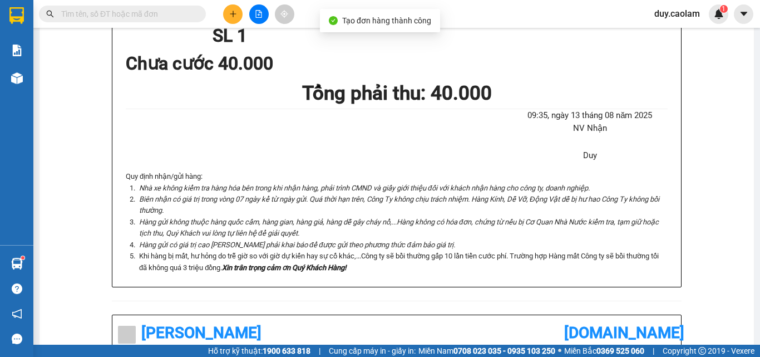
scroll to position [167, 0]
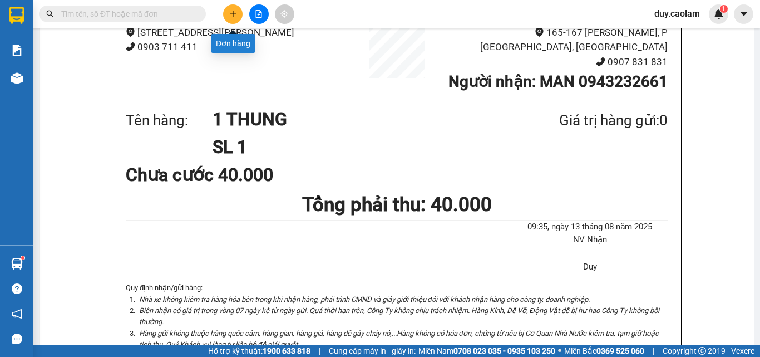
click at [234, 21] on button at bounding box center [232, 13] width 19 height 19
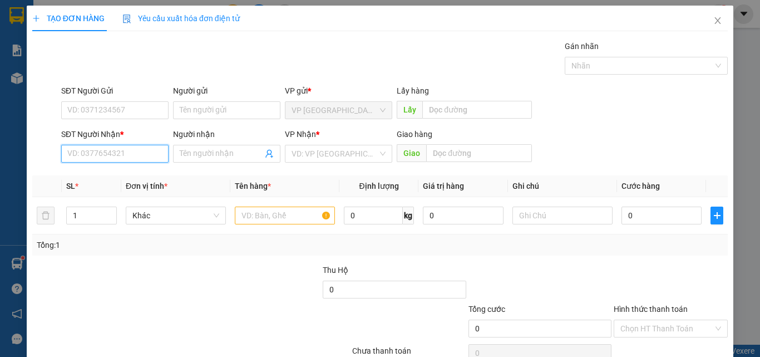
click at [135, 155] on input "SĐT Người Nhận *" at bounding box center [114, 154] width 107 height 18
click at [102, 148] on input "3534" at bounding box center [114, 154] width 107 height 18
click at [130, 177] on div "0963103534 - CHI VY" at bounding box center [113, 176] width 93 height 12
type input "0963103534"
type input "CHI VY"
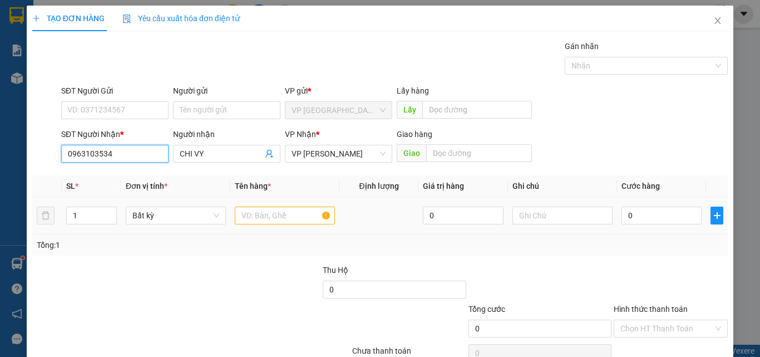
type input "0963103534"
click at [255, 219] on input "text" at bounding box center [285, 216] width 100 height 18
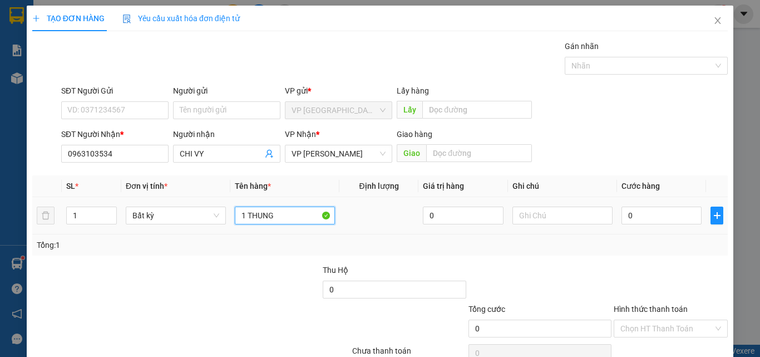
type input "1 THUNG"
click at [651, 226] on div "0" at bounding box center [662, 215] width 80 height 22
click at [650, 219] on input "0" at bounding box center [662, 216] width 80 height 18
type input "3"
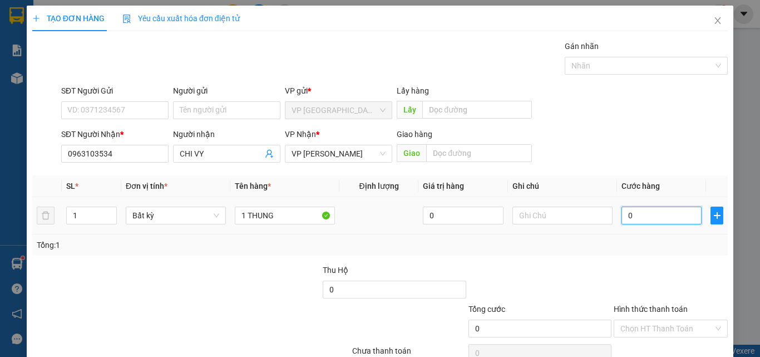
type input "3"
type input "30"
type input "300"
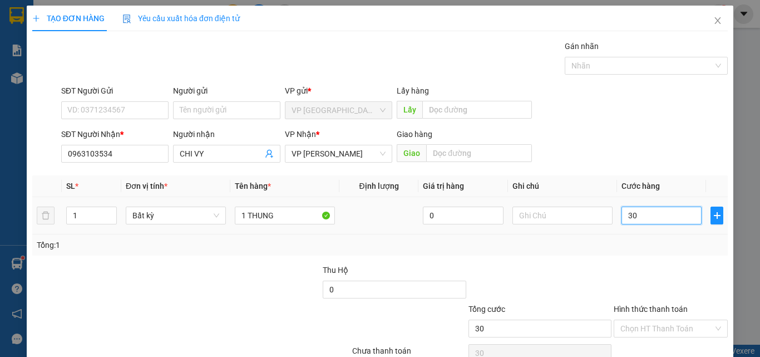
type input "300"
type input "3.000"
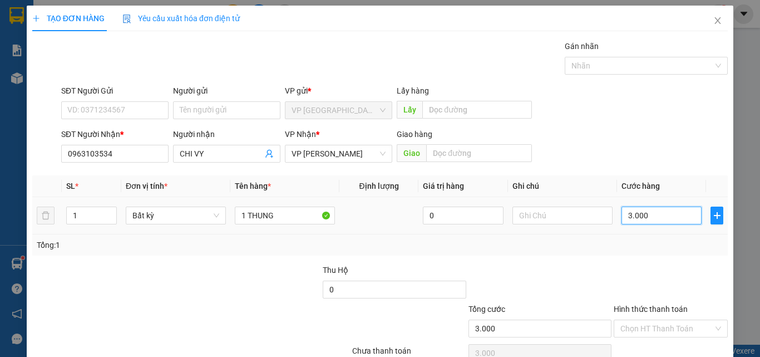
type input "30.000"
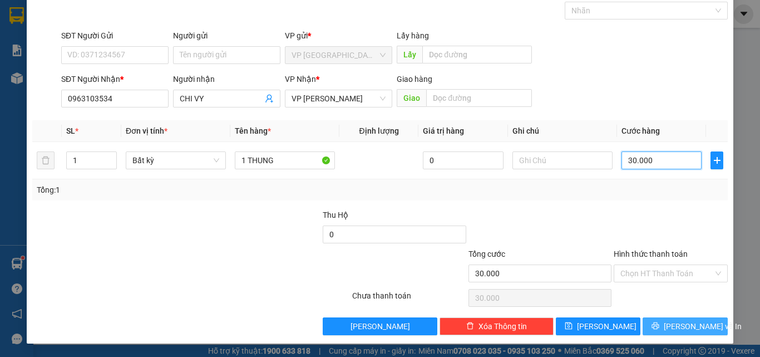
type input "30.000"
click at [680, 330] on span "[PERSON_NAME] và In" at bounding box center [703, 326] width 78 height 12
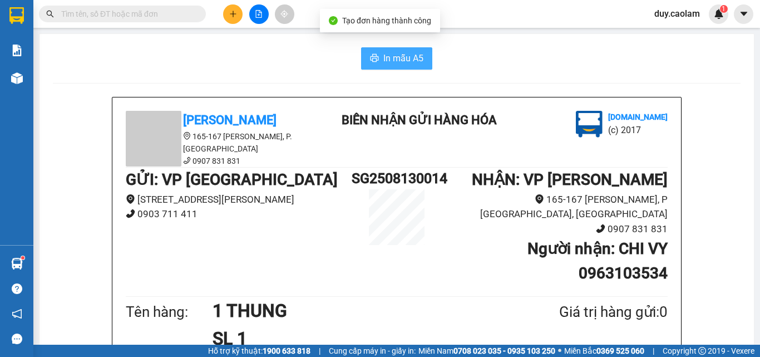
click at [411, 58] on span "In mẫu A5" at bounding box center [404, 58] width 40 height 14
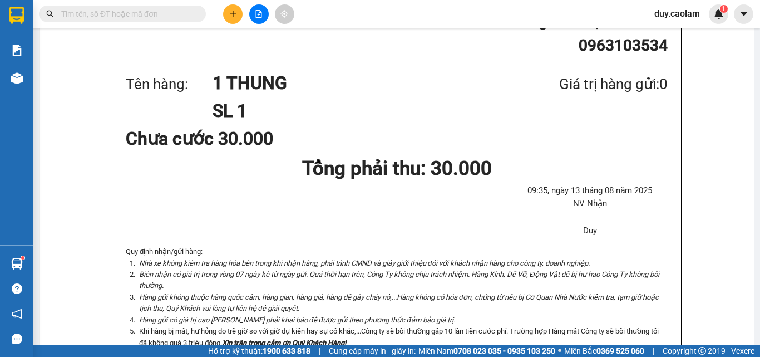
scroll to position [390, 0]
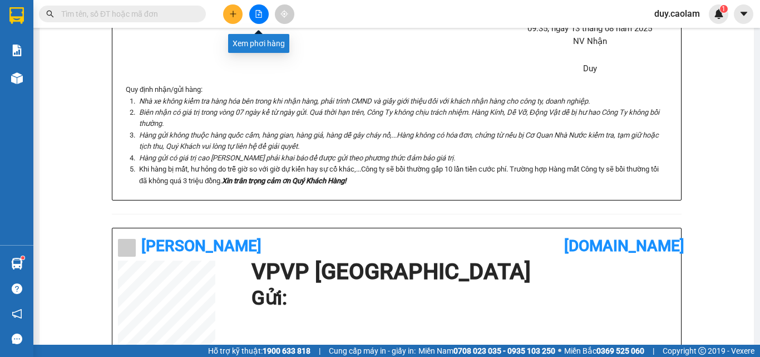
click at [239, 11] on button at bounding box center [232, 13] width 19 height 19
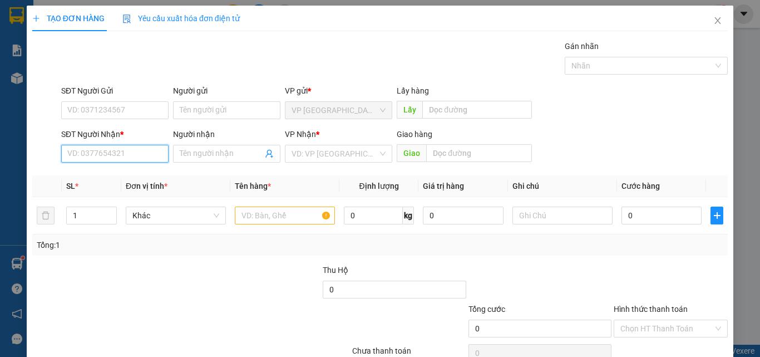
click at [100, 151] on input "SĐT Người Nhận *" at bounding box center [114, 154] width 107 height 18
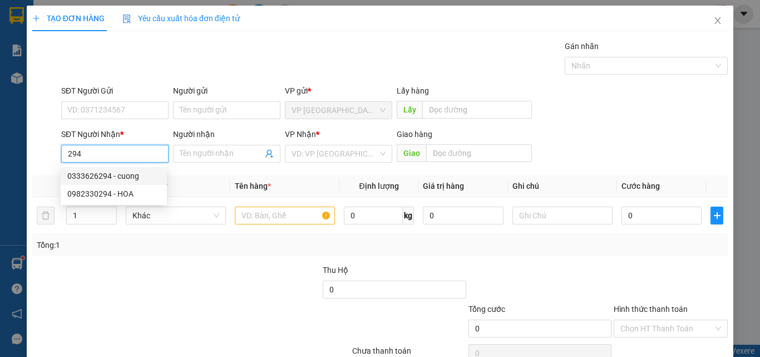
click at [124, 172] on div "0333626294 - cuong" at bounding box center [113, 176] width 93 height 12
type input "0333626294"
type input "cuong"
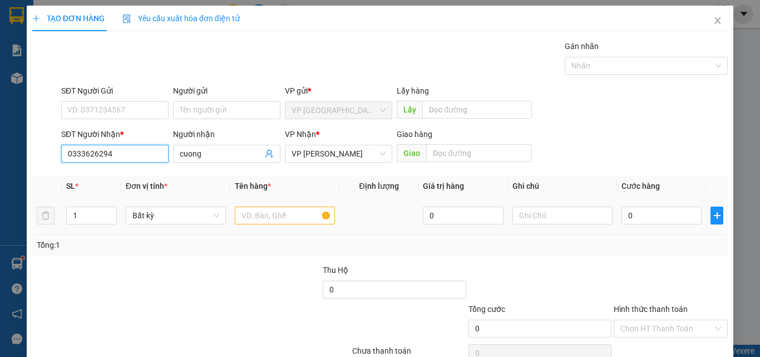
type input "0333626294"
click at [284, 214] on input "text" at bounding box center [285, 216] width 100 height 18
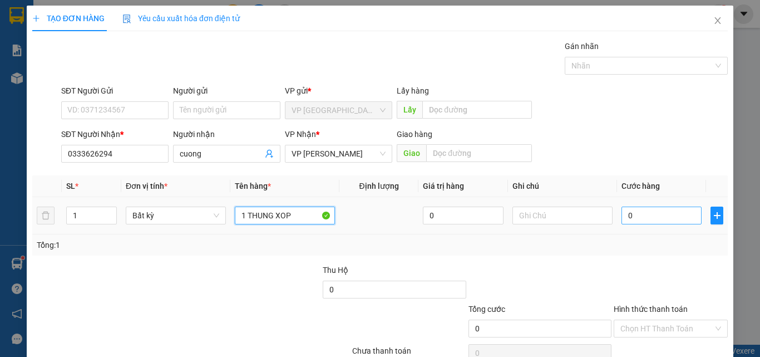
type input "1 THUNG XOP"
click at [658, 212] on input "0" at bounding box center [662, 216] width 80 height 18
type input "5"
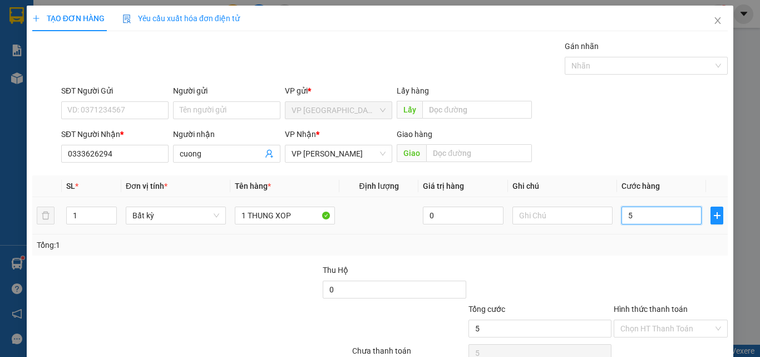
type input "50"
type input "500"
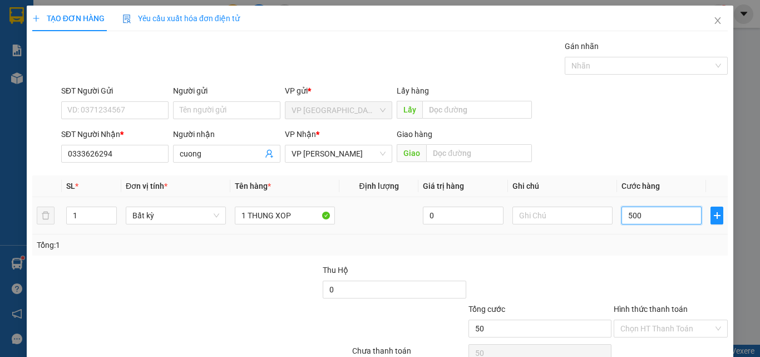
type input "500"
type input "5.000"
type input "50.000"
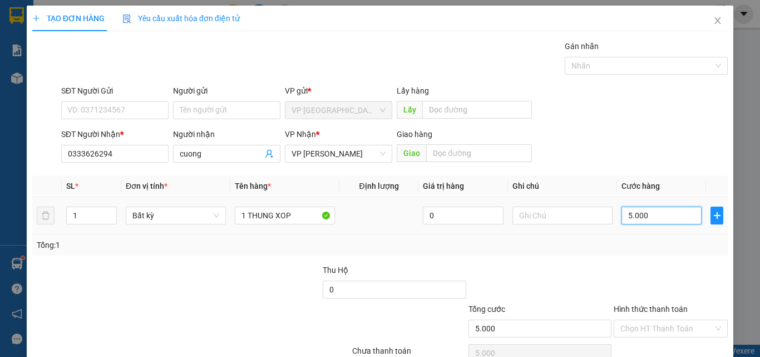
type input "50.000"
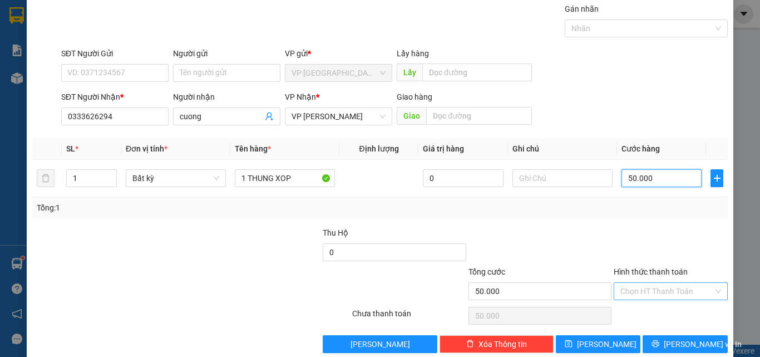
scroll to position [55, 0]
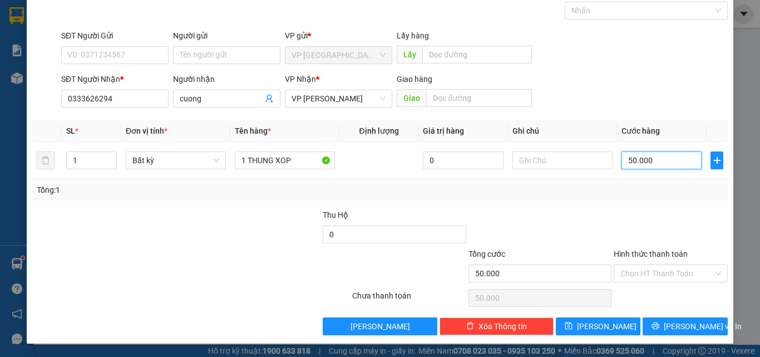
type input "50.000"
click at [676, 250] on label "Hình thức thanh toán" at bounding box center [651, 253] width 74 height 9
click at [676, 265] on input "Hình thức thanh toán" at bounding box center [667, 273] width 93 height 17
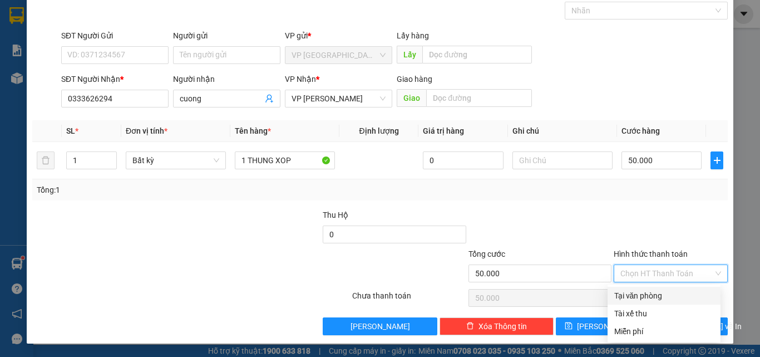
click at [652, 300] on div "Tại văn phòng" at bounding box center [665, 295] width 100 height 12
type input "0"
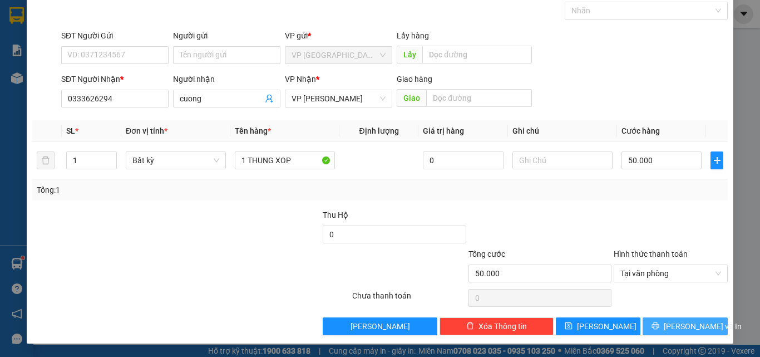
click at [653, 326] on button "[PERSON_NAME] và In" at bounding box center [685, 326] width 85 height 18
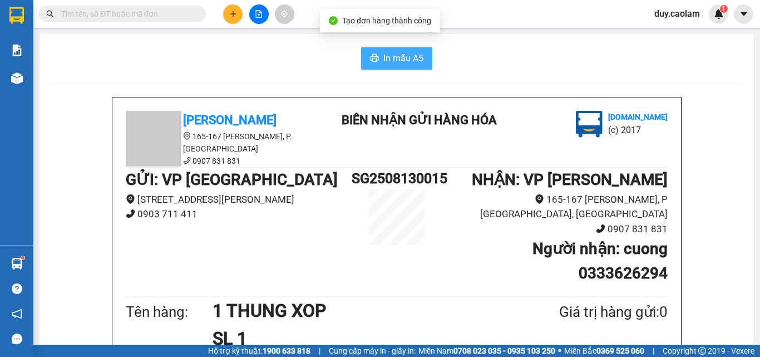
drag, startPoint x: 405, startPoint y: 60, endPoint x: 421, endPoint y: 57, distance: 16.9
click at [405, 58] on span "In mẫu A5" at bounding box center [404, 58] width 40 height 14
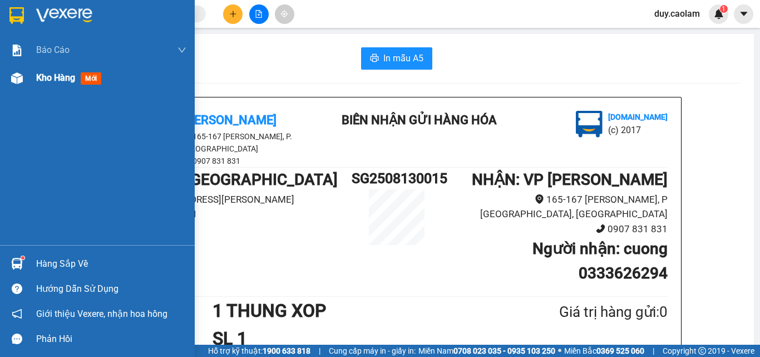
click at [40, 85] on div "Kho hàng mới" at bounding box center [71, 78] width 70 height 14
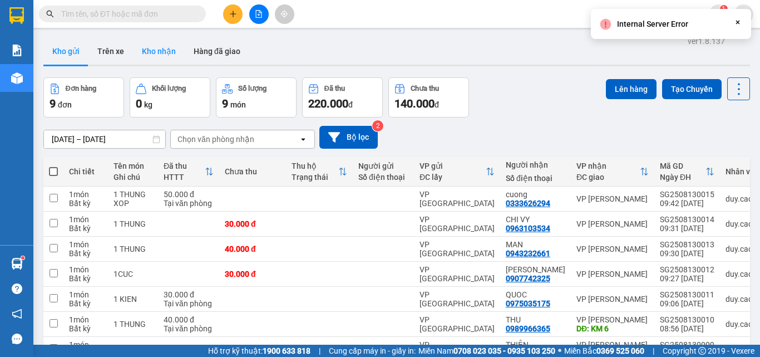
click at [161, 53] on button "Kho nhận" at bounding box center [159, 51] width 52 height 27
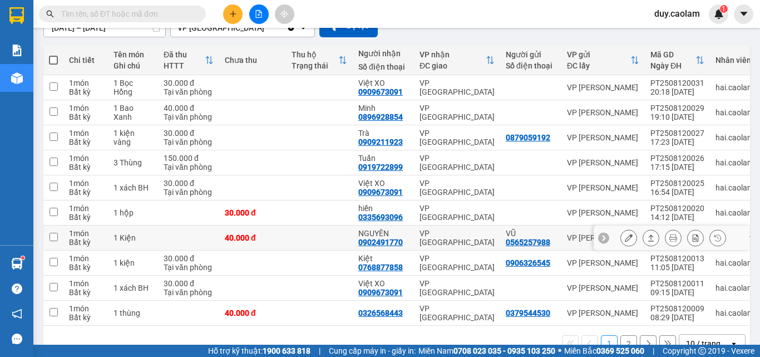
scroll to position [142, 0]
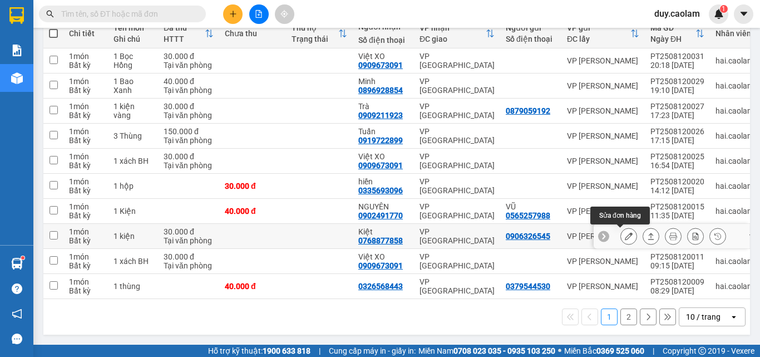
click at [625, 232] on icon at bounding box center [629, 236] width 8 height 8
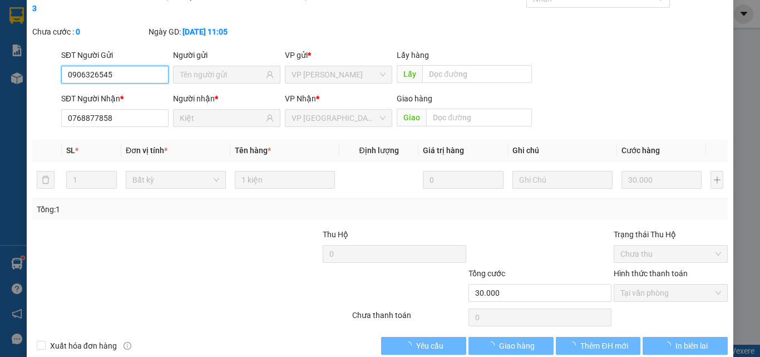
type input "0906326545"
type input "0768877858"
type input "Kiệt"
type input "30.000"
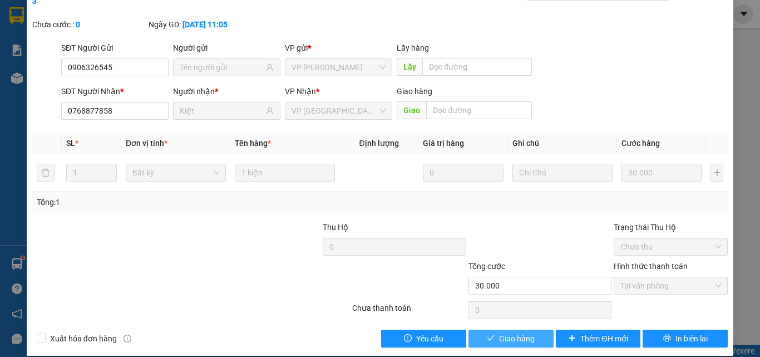
click at [526, 332] on span "Giao hàng" at bounding box center [517, 338] width 36 height 12
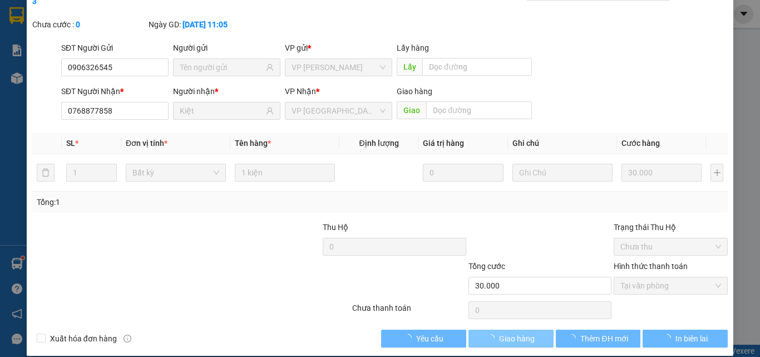
scroll to position [0, 0]
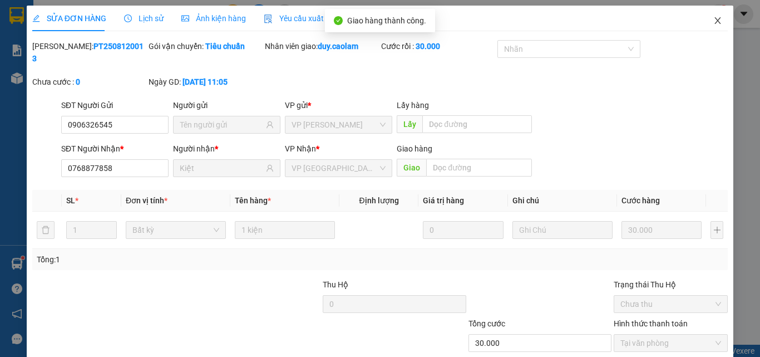
click at [714, 22] on icon "close" at bounding box center [718, 20] width 9 height 9
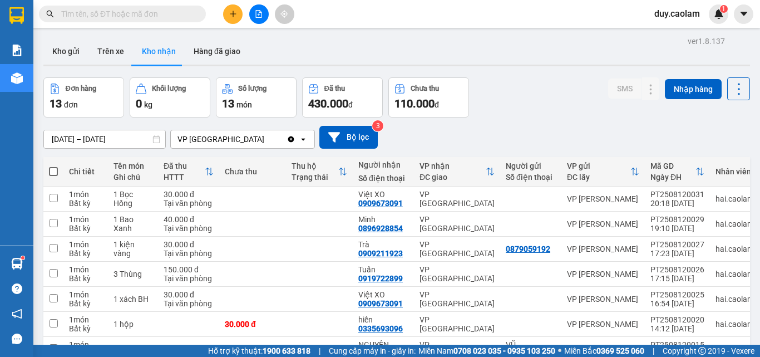
click at [229, 16] on icon "plus" at bounding box center [233, 14] width 8 height 8
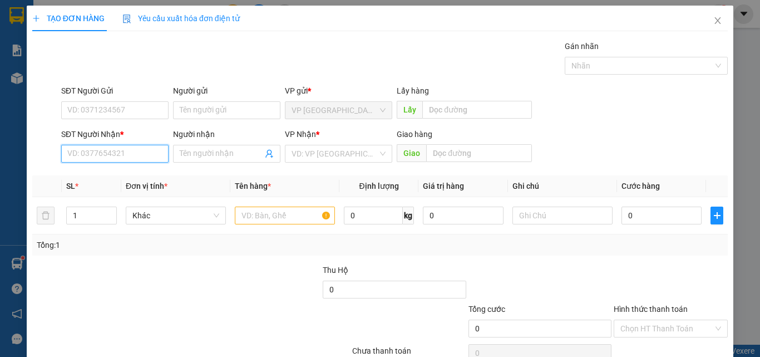
click at [124, 153] on input "SĐT Người Nhận *" at bounding box center [114, 154] width 107 height 18
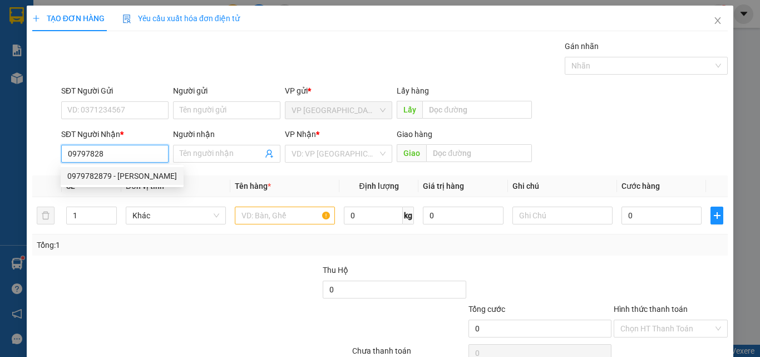
click at [104, 174] on div "0979782879 - [PERSON_NAME]" at bounding box center [122, 176] width 110 height 12
type input "0979782879"
type input "TAM"
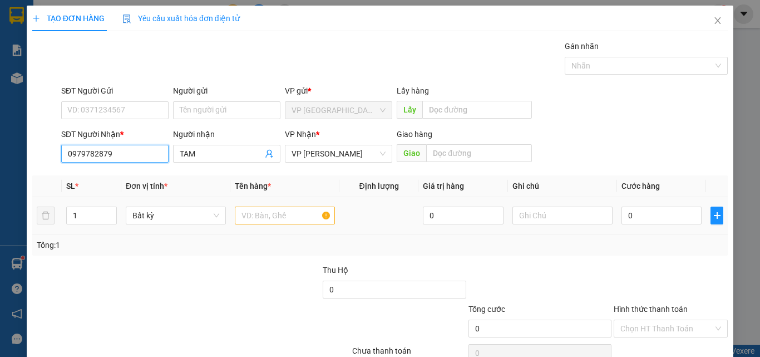
type input "0979782879"
click at [292, 215] on input "text" at bounding box center [285, 216] width 100 height 18
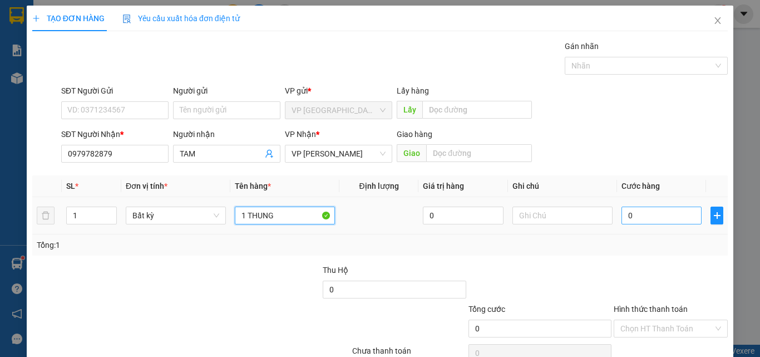
type input "1 THUNG"
click at [630, 208] on input "0" at bounding box center [662, 216] width 80 height 18
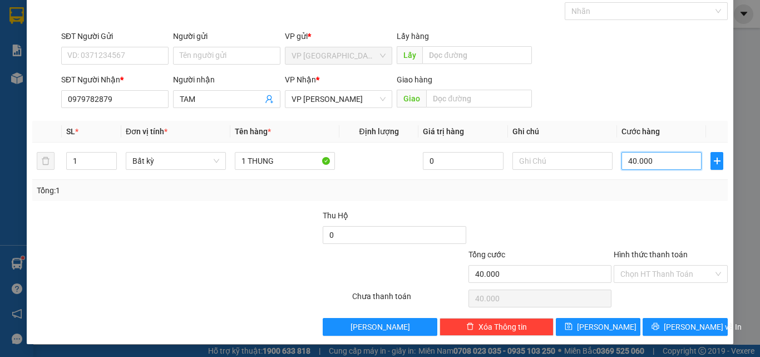
scroll to position [55, 0]
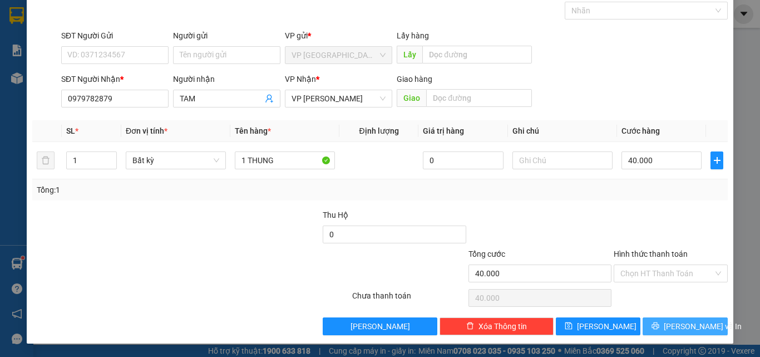
click at [668, 324] on button "[PERSON_NAME] và In" at bounding box center [685, 326] width 85 height 18
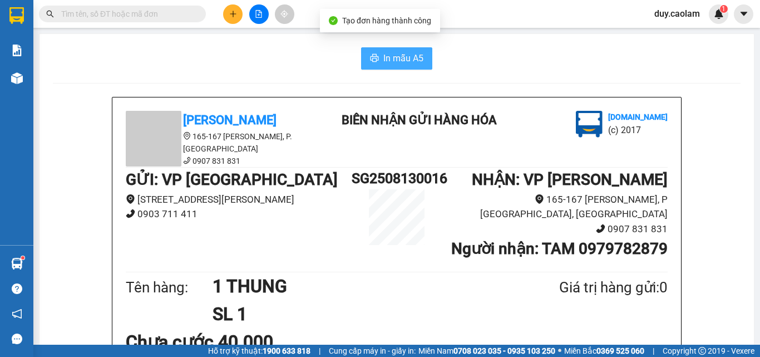
click at [411, 62] on span "In mẫu A5" at bounding box center [404, 58] width 40 height 14
click at [231, 21] on button at bounding box center [232, 13] width 19 height 19
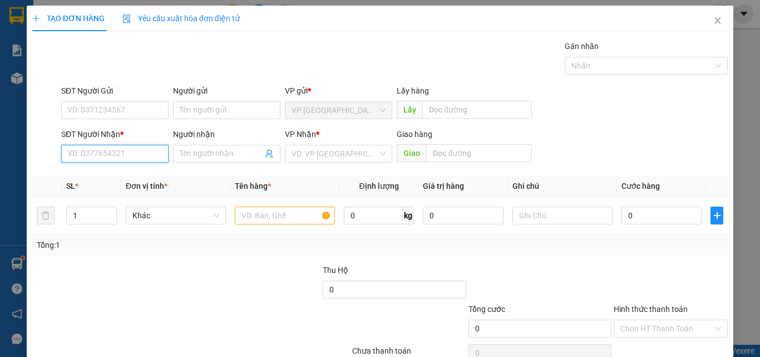
click at [106, 149] on input "SĐT Người Nhận *" at bounding box center [114, 154] width 107 height 18
click at [106, 149] on input "8" at bounding box center [114, 154] width 107 height 18
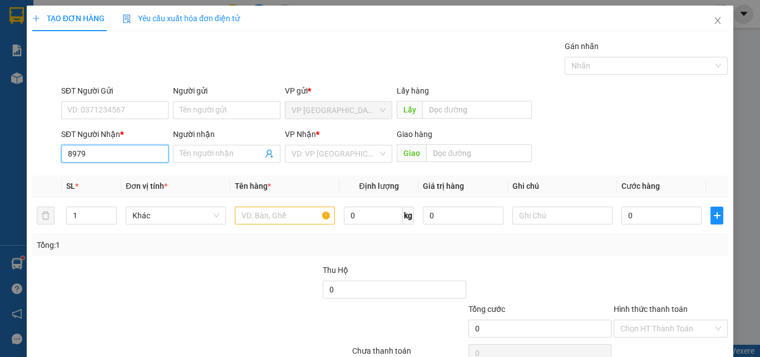
click at [101, 152] on input "8979" at bounding box center [114, 154] width 107 height 18
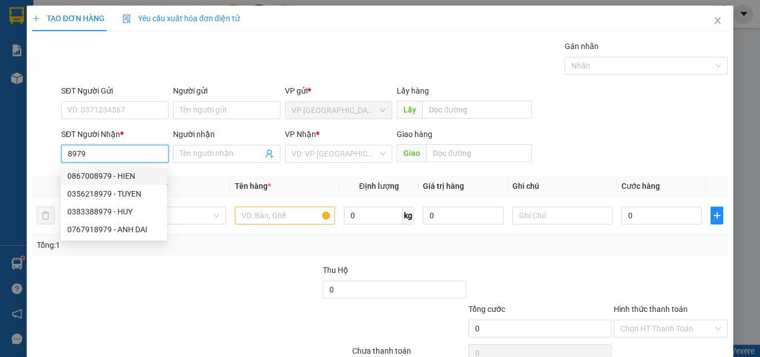
click at [121, 174] on div "0867008979 - HIEN" at bounding box center [113, 176] width 93 height 12
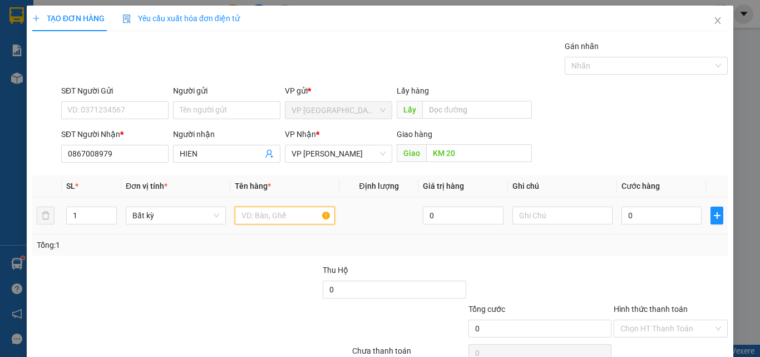
click at [254, 212] on input "text" at bounding box center [285, 216] width 100 height 18
click at [633, 223] on div "0" at bounding box center [662, 215] width 80 height 22
click at [637, 219] on input "0" at bounding box center [662, 216] width 80 height 18
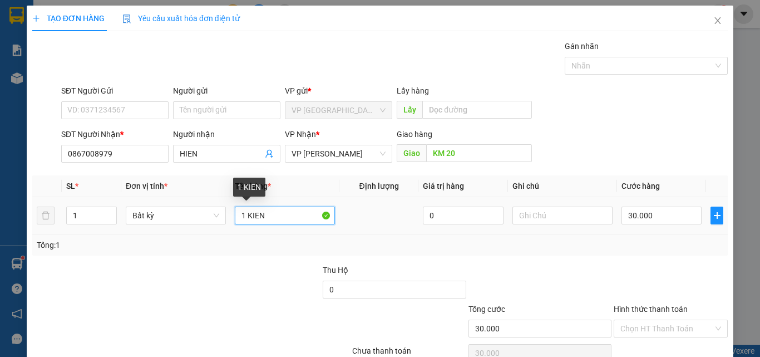
click at [286, 222] on input "1 KIEN" at bounding box center [285, 216] width 100 height 18
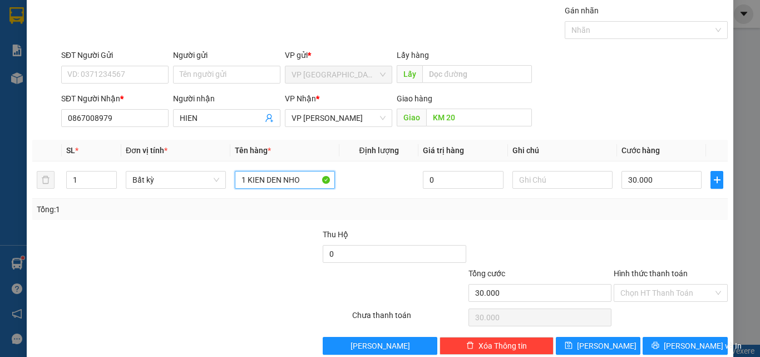
scroll to position [55, 0]
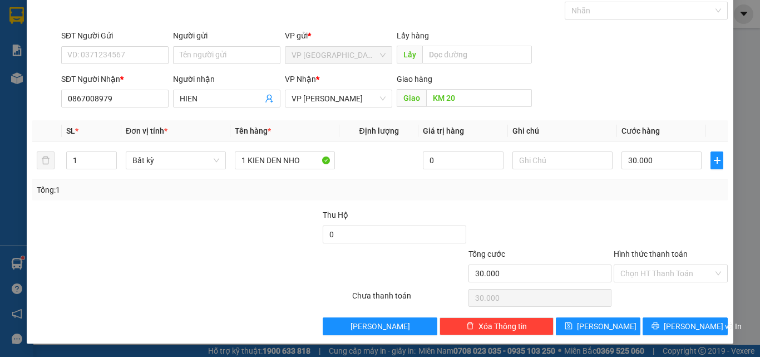
click at [639, 253] on label "Hình thức thanh toán" at bounding box center [651, 253] width 74 height 9
click at [639, 265] on input "Hình thức thanh toán" at bounding box center [667, 273] width 93 height 17
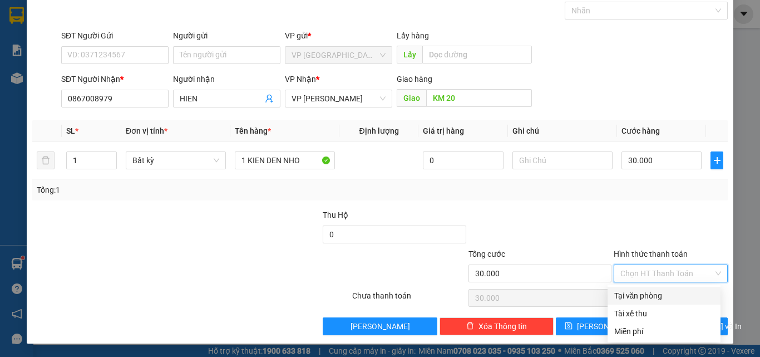
click at [645, 292] on div "Tại văn phòng" at bounding box center [665, 295] width 100 height 12
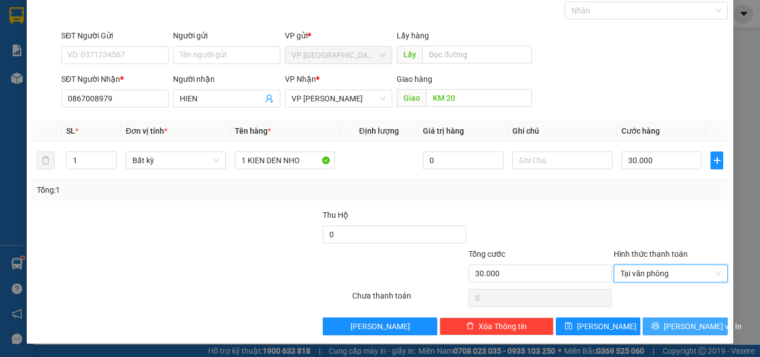
click at [676, 330] on span "[PERSON_NAME] và In" at bounding box center [703, 326] width 78 height 12
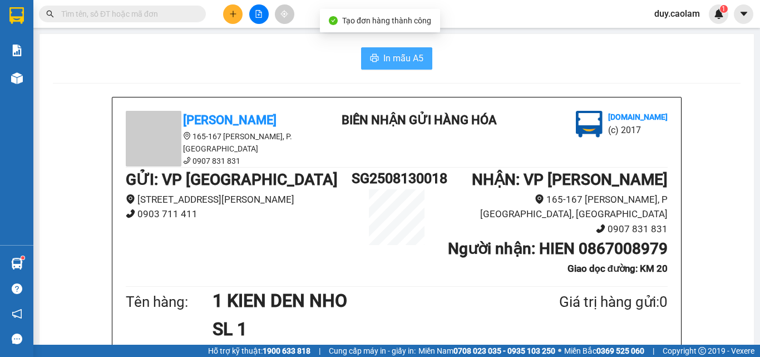
drag, startPoint x: 406, startPoint y: 60, endPoint x: 438, endPoint y: 66, distance: 32.3
click at [402, 58] on span "In mẫu A5" at bounding box center [404, 58] width 40 height 14
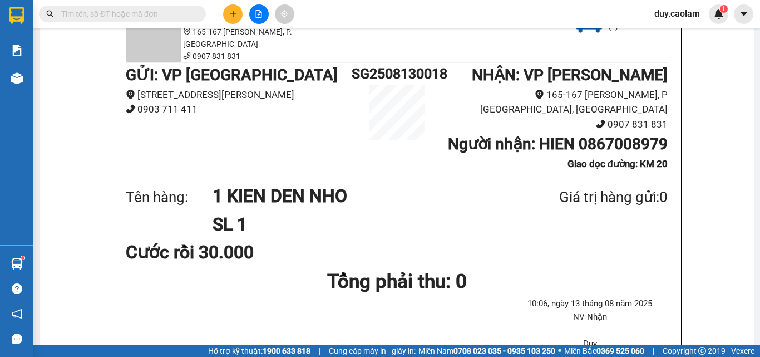
scroll to position [56, 0]
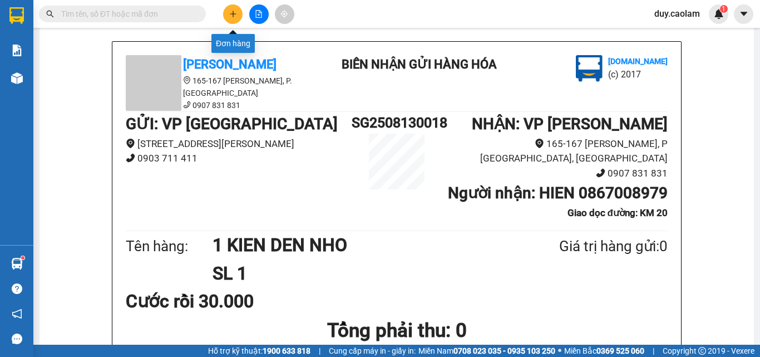
click at [232, 19] on button at bounding box center [232, 13] width 19 height 19
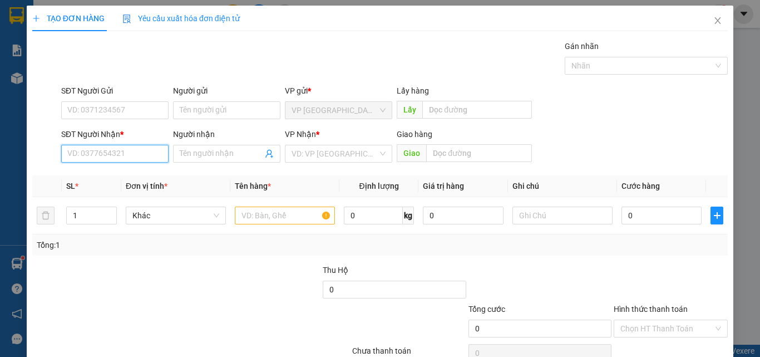
click at [82, 157] on input "SĐT Người Nhận *" at bounding box center [114, 154] width 107 height 18
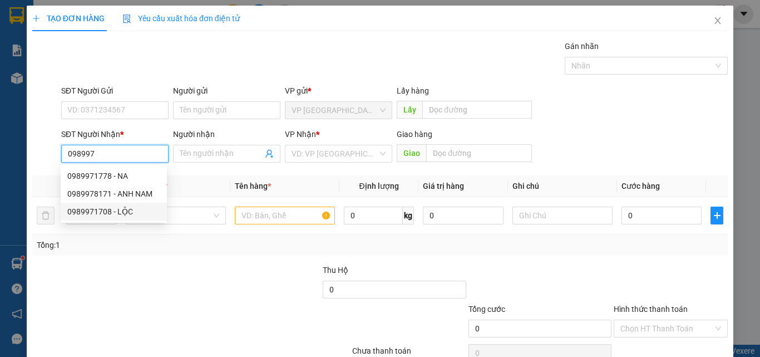
click at [104, 212] on div "0989971708 - LỘC" at bounding box center [113, 211] width 93 height 12
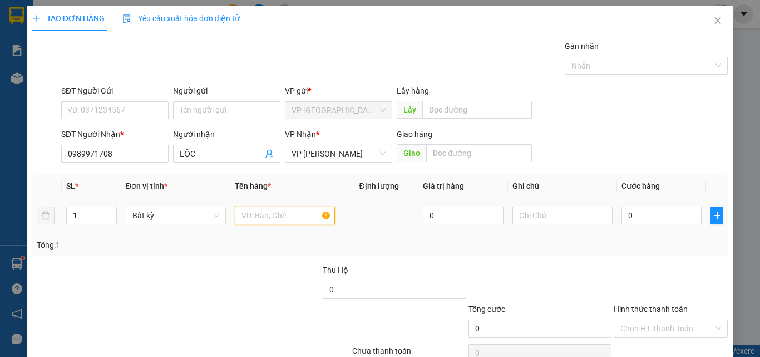
click at [292, 219] on input "text" at bounding box center [285, 216] width 100 height 18
click at [627, 219] on input "0" at bounding box center [662, 216] width 80 height 18
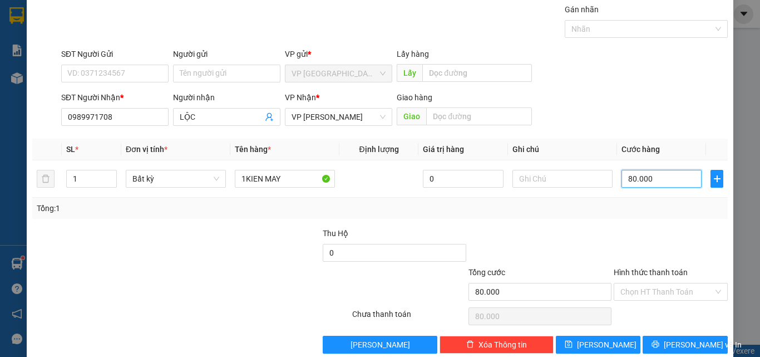
scroll to position [55, 0]
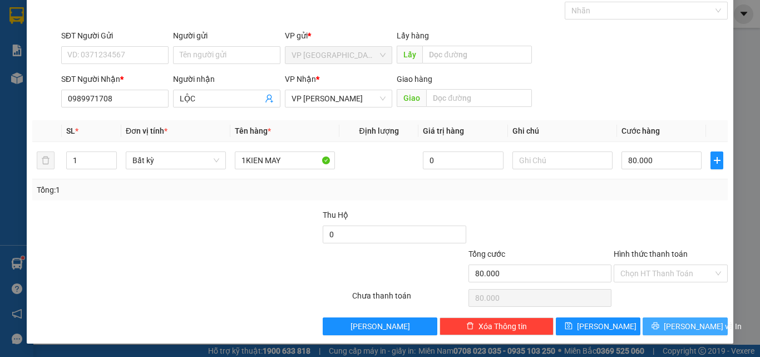
drag, startPoint x: 708, startPoint y: 324, endPoint x: 700, endPoint y: 322, distance: 8.1
click at [704, 323] on button "[PERSON_NAME] và In" at bounding box center [685, 326] width 85 height 18
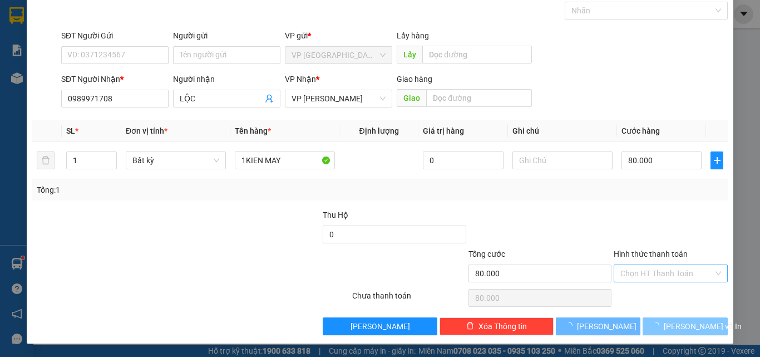
scroll to position [35, 0]
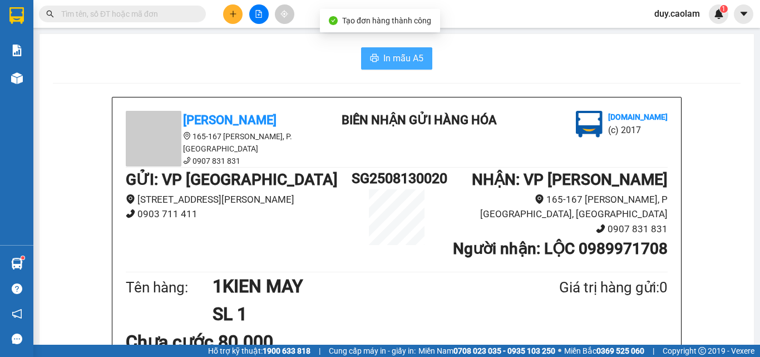
click at [397, 65] on span "In mẫu A5" at bounding box center [404, 58] width 40 height 14
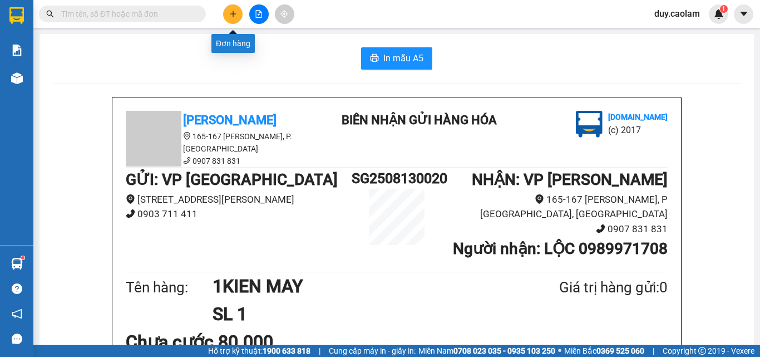
click at [233, 13] on icon "plus" at bounding box center [233, 14] width 8 height 8
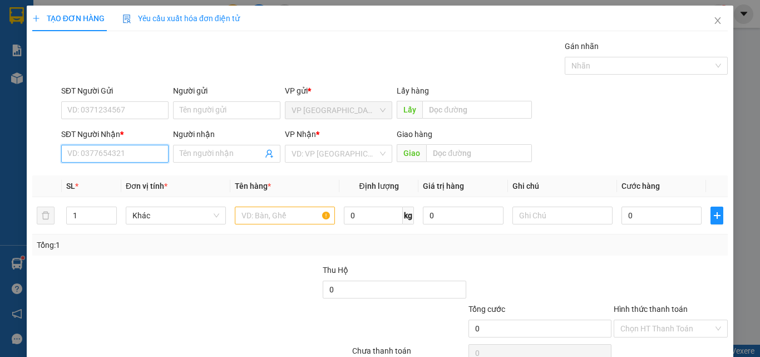
click at [130, 154] on input "SĐT Người Nhận *" at bounding box center [114, 154] width 107 height 18
click at [115, 156] on input "941" at bounding box center [114, 154] width 107 height 18
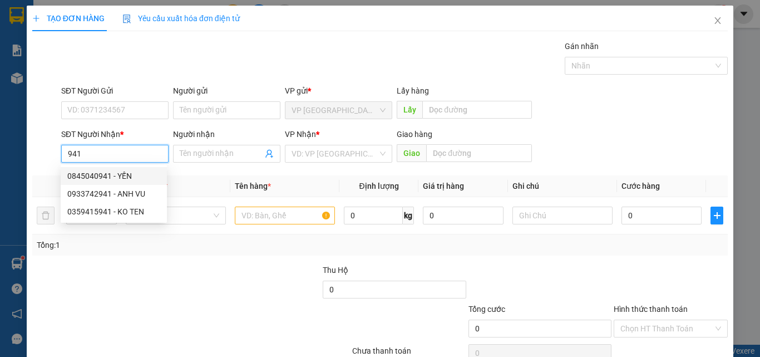
click at [117, 181] on div "0845040941 - YẾN" at bounding box center [113, 176] width 93 height 12
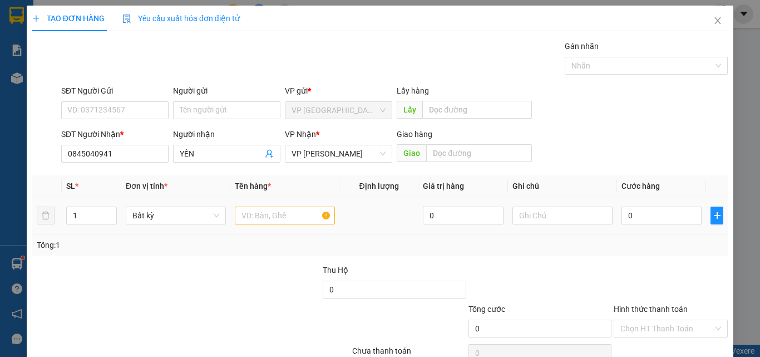
click at [280, 203] on td at bounding box center [284, 215] width 109 height 37
click at [274, 213] on input "text" at bounding box center [285, 216] width 100 height 18
click at [632, 219] on input "0" at bounding box center [662, 216] width 80 height 18
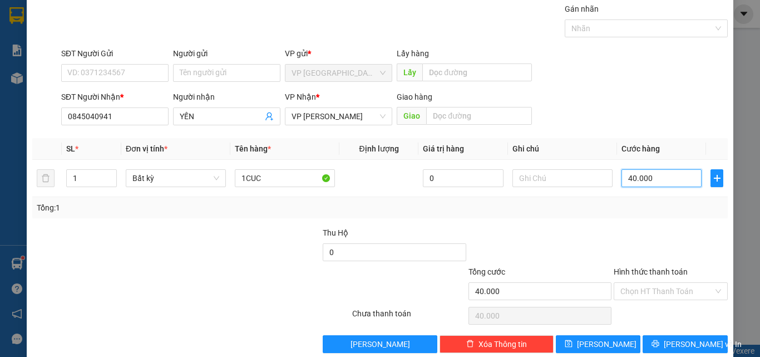
scroll to position [55, 0]
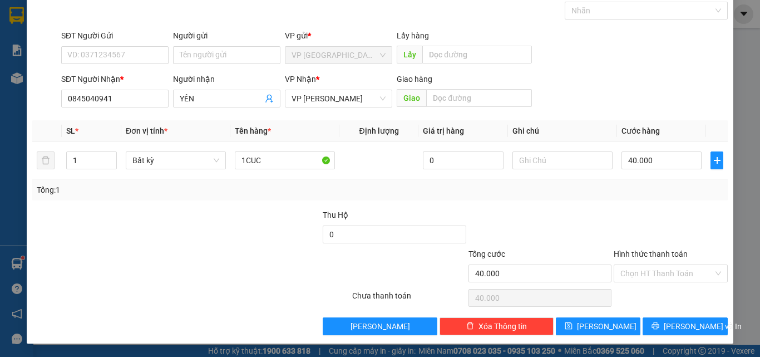
click at [651, 253] on label "Hình thức thanh toán" at bounding box center [651, 253] width 74 height 9
click at [651, 265] on input "Hình thức thanh toán" at bounding box center [667, 273] width 93 height 17
click at [659, 253] on label "Hình thức thanh toán" at bounding box center [651, 253] width 74 height 9
click at [659, 265] on input "Hình thức thanh toán" at bounding box center [667, 273] width 93 height 17
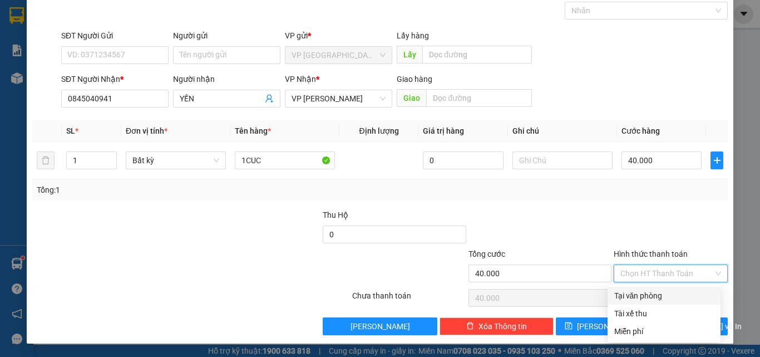
click at [653, 292] on div "Tại văn phòng" at bounding box center [665, 295] width 100 height 12
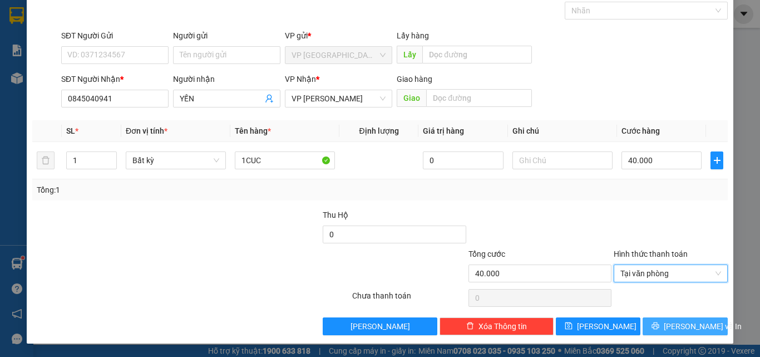
click at [658, 321] on button "[PERSON_NAME] và In" at bounding box center [685, 326] width 85 height 18
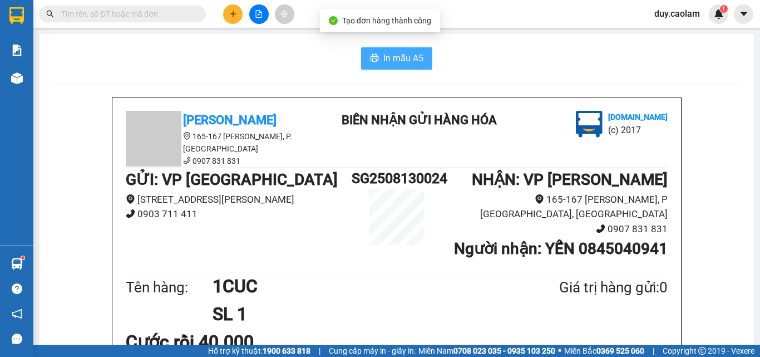
drag, startPoint x: 411, startPoint y: 60, endPoint x: 422, endPoint y: 67, distance: 13.0
click at [410, 60] on span "In mẫu A5" at bounding box center [404, 58] width 40 height 14
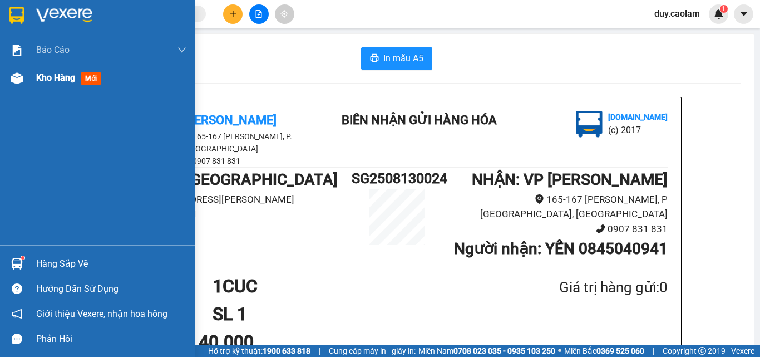
click at [60, 73] on span "Kho hàng" at bounding box center [55, 77] width 39 height 11
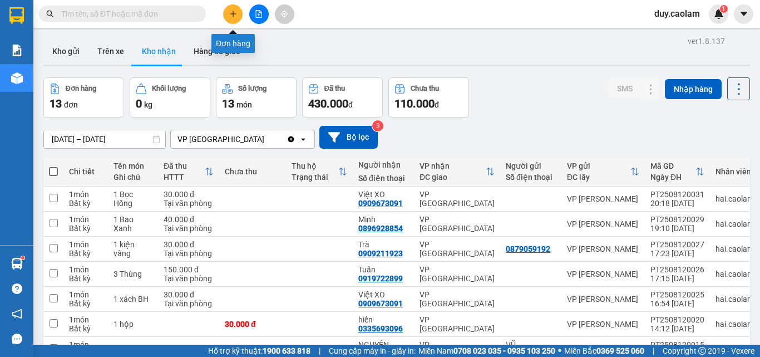
click at [236, 22] on button at bounding box center [232, 13] width 19 height 19
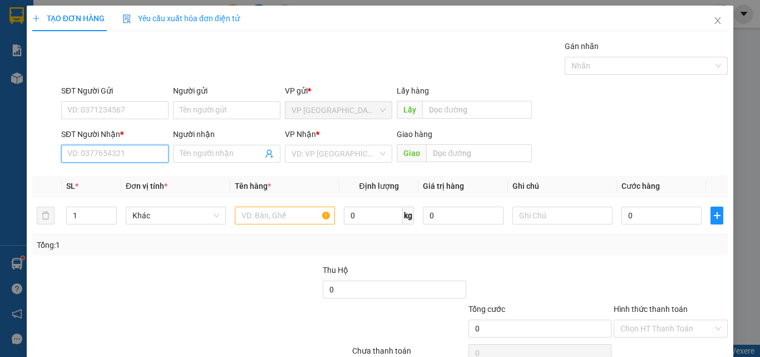
click at [114, 149] on input "SĐT Người Nhận *" at bounding box center [114, 154] width 107 height 18
click at [110, 173] on div "0949021480 - AN" at bounding box center [113, 176] width 93 height 12
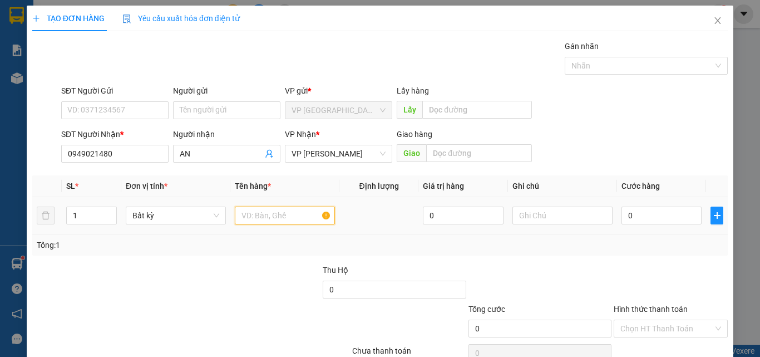
click at [302, 219] on input "text" at bounding box center [285, 216] width 100 height 18
click at [302, 217] on input "text" at bounding box center [285, 216] width 100 height 18
click at [640, 210] on input "0" at bounding box center [662, 216] width 80 height 18
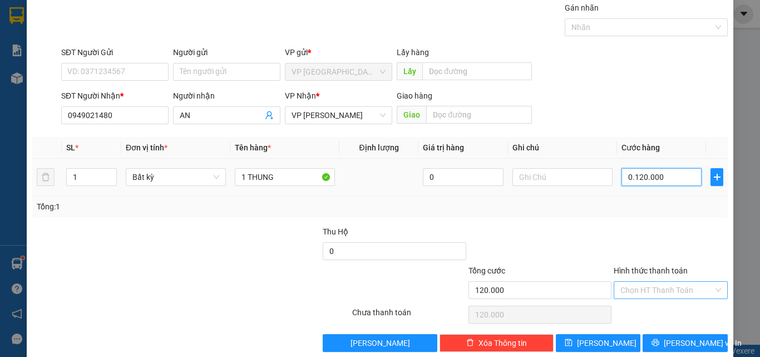
scroll to position [55, 0]
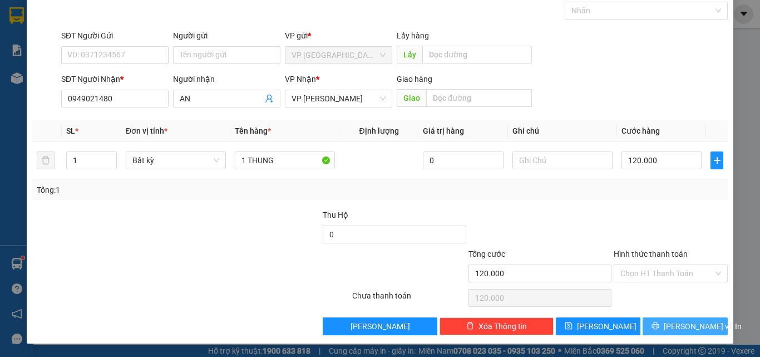
drag, startPoint x: 659, startPoint y: 321, endPoint x: 659, endPoint y: 314, distance: 6.7
click at [659, 321] on button "[PERSON_NAME] và In" at bounding box center [685, 326] width 85 height 18
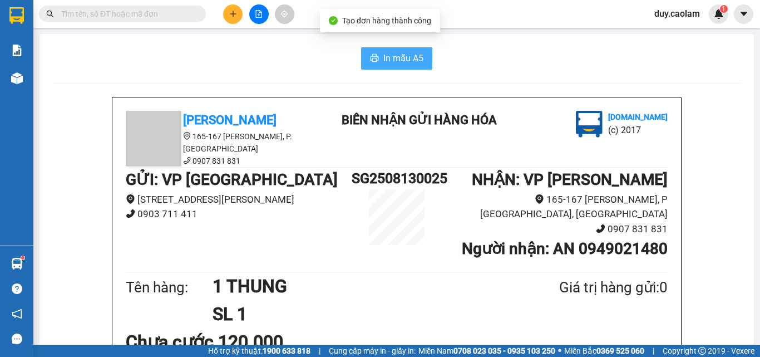
click at [395, 55] on span "In mẫu A5" at bounding box center [404, 58] width 40 height 14
click at [228, 22] on button at bounding box center [232, 13] width 19 height 19
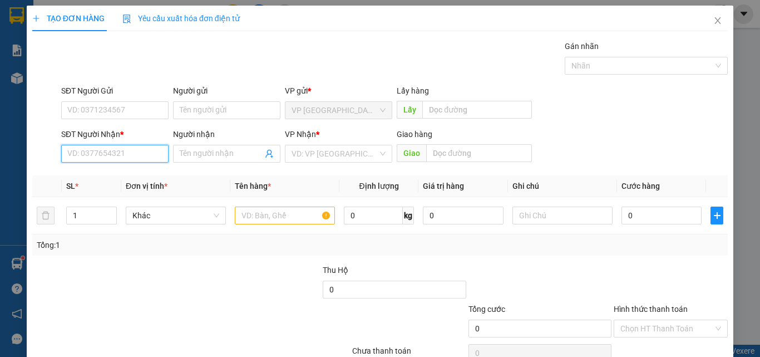
click at [130, 156] on input "SĐT Người Nhận *" at bounding box center [114, 154] width 107 height 18
drag, startPoint x: 130, startPoint y: 178, endPoint x: 148, endPoint y: 178, distance: 17.3
click at [132, 179] on div "0859755795 - TRUONG" at bounding box center [113, 176] width 93 height 12
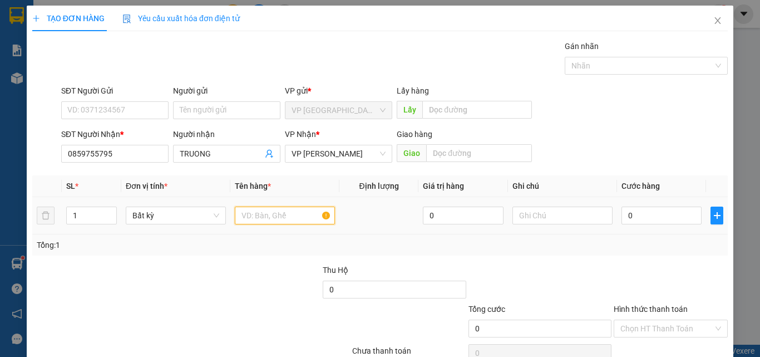
click at [306, 219] on input "text" at bounding box center [285, 216] width 100 height 18
click at [651, 213] on input "0" at bounding box center [662, 216] width 80 height 18
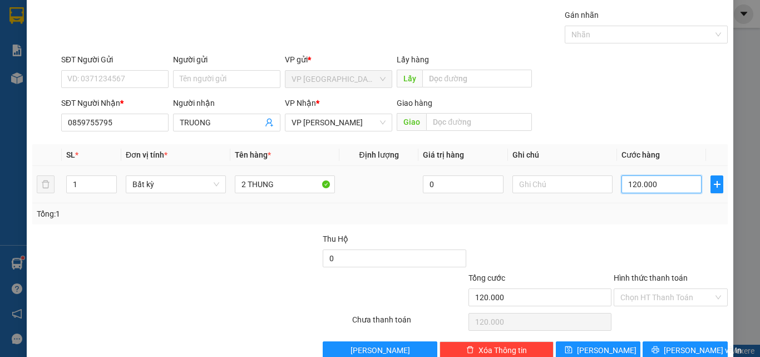
scroll to position [55, 0]
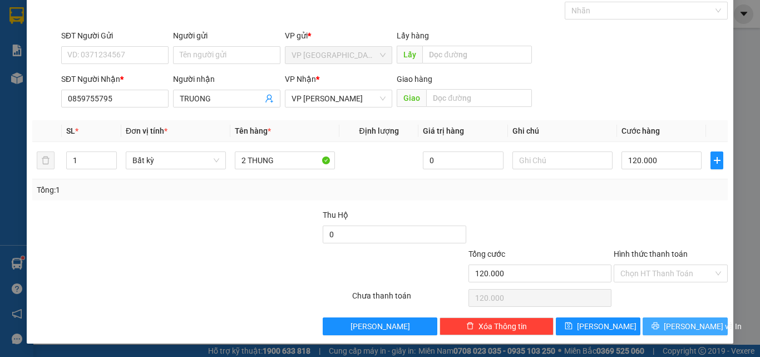
click at [670, 319] on button "[PERSON_NAME] và In" at bounding box center [685, 326] width 85 height 18
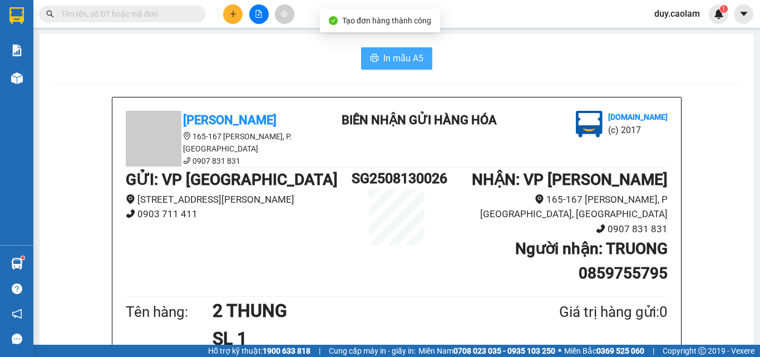
click at [392, 64] on span "In mẫu A5" at bounding box center [404, 58] width 40 height 14
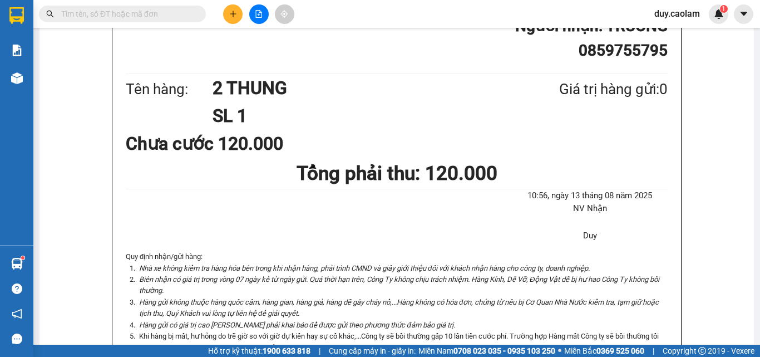
click at [219, 10] on div at bounding box center [258, 13] width 83 height 19
click at [229, 10] on icon "plus" at bounding box center [233, 14] width 8 height 8
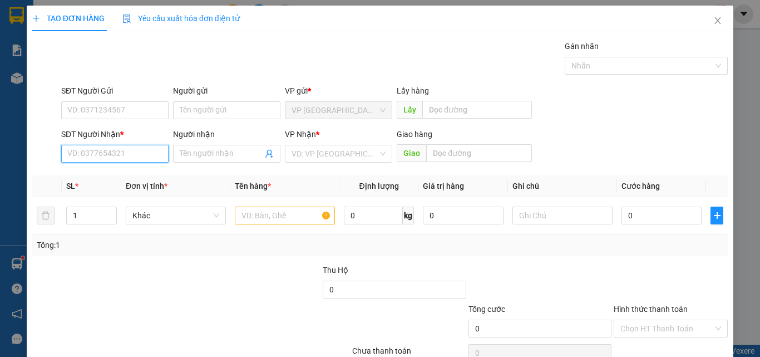
click at [149, 156] on input "SĐT Người Nhận *" at bounding box center [114, 154] width 107 height 18
click at [139, 153] on input "SĐT Người Nhận *" at bounding box center [114, 154] width 107 height 18
click at [67, 158] on input "537" at bounding box center [114, 154] width 107 height 18
drag, startPoint x: 92, startPoint y: 153, endPoint x: 112, endPoint y: 150, distance: 19.6
click at [94, 152] on input "414537" at bounding box center [114, 154] width 107 height 18
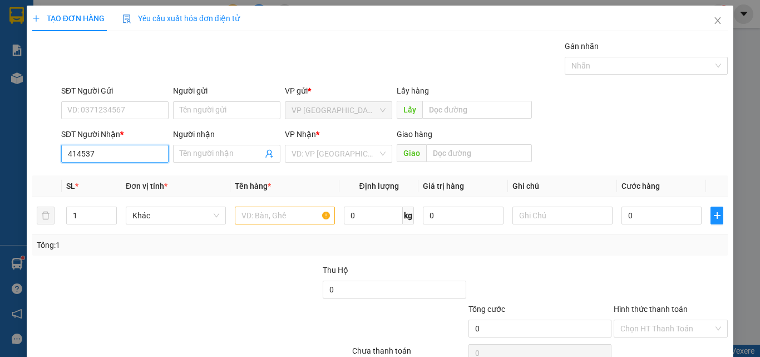
click at [145, 151] on input "414537" at bounding box center [114, 154] width 107 height 18
click at [160, 153] on input "414537" at bounding box center [114, 154] width 107 height 18
click at [66, 151] on input "414537" at bounding box center [114, 154] width 107 height 18
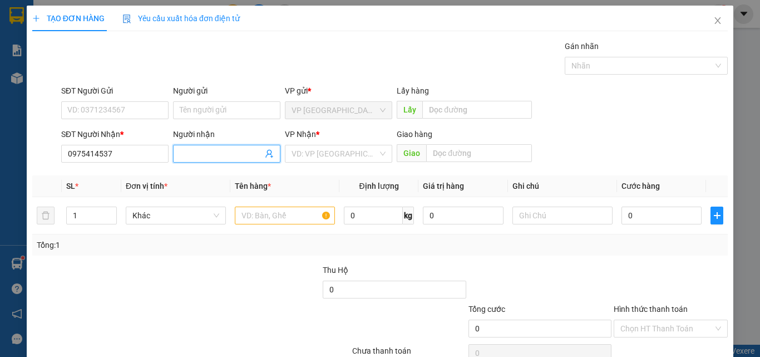
click at [196, 146] on span at bounding box center [226, 154] width 107 height 18
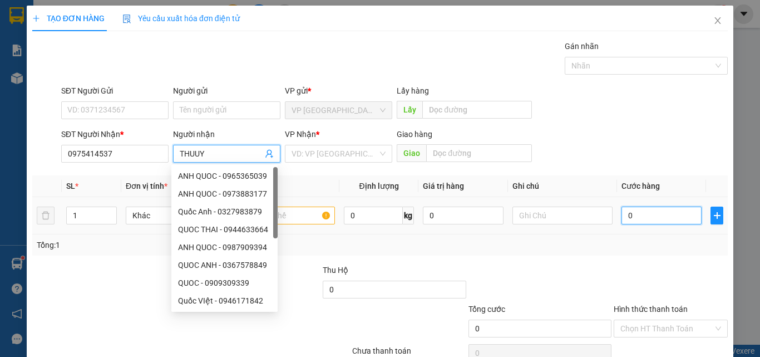
click at [653, 217] on input "0" at bounding box center [662, 216] width 80 height 18
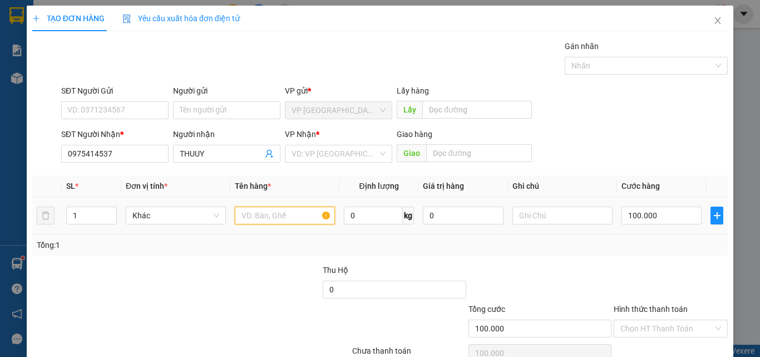
click at [264, 217] on input "text" at bounding box center [285, 216] width 100 height 18
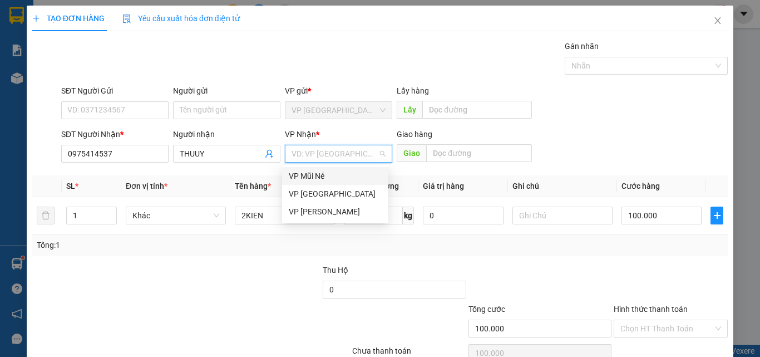
click at [323, 160] on input "search" at bounding box center [335, 153] width 86 height 17
click at [327, 207] on div "VP [PERSON_NAME]" at bounding box center [335, 211] width 93 height 12
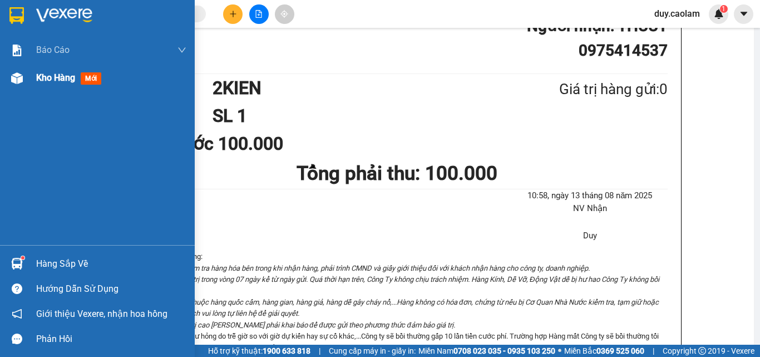
click at [40, 83] on div "Kho hàng mới" at bounding box center [71, 78] width 70 height 14
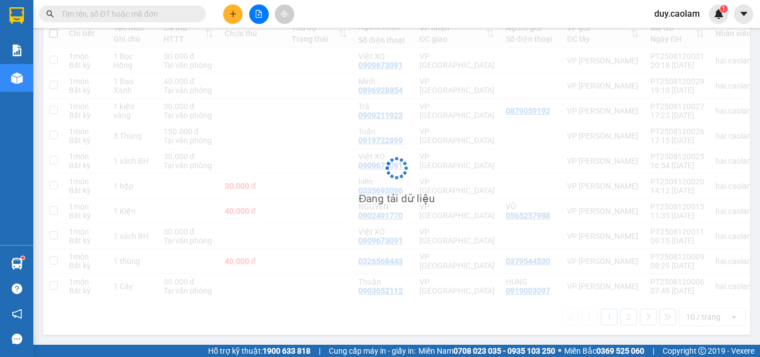
click at [237, 17] on button at bounding box center [232, 13] width 19 height 19
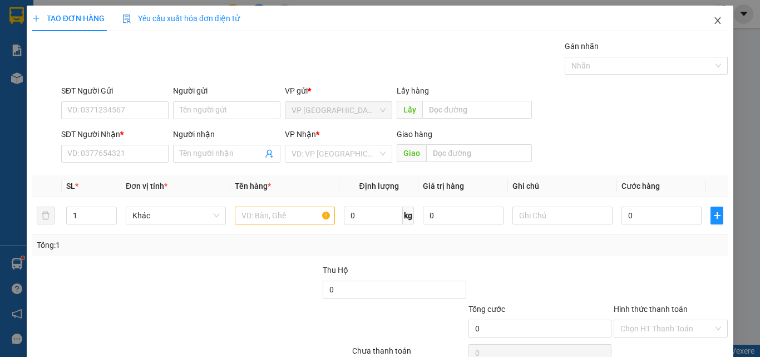
click at [714, 24] on icon "close" at bounding box center [718, 20] width 9 height 9
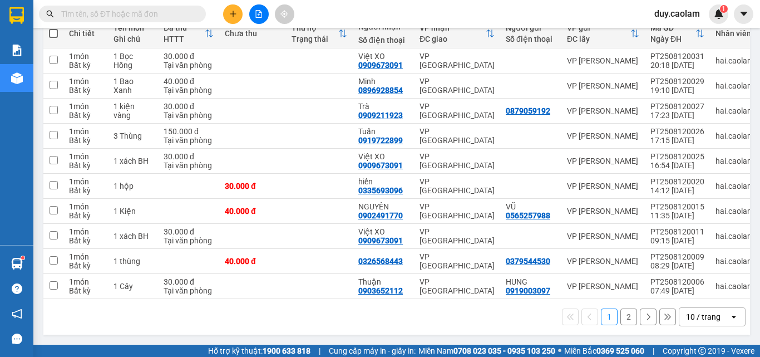
click at [230, 17] on icon "plus" at bounding box center [233, 14] width 8 height 8
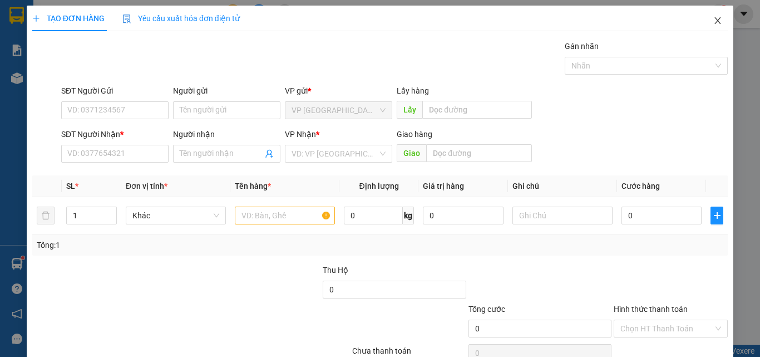
click at [714, 17] on icon "close" at bounding box center [718, 20] width 9 height 9
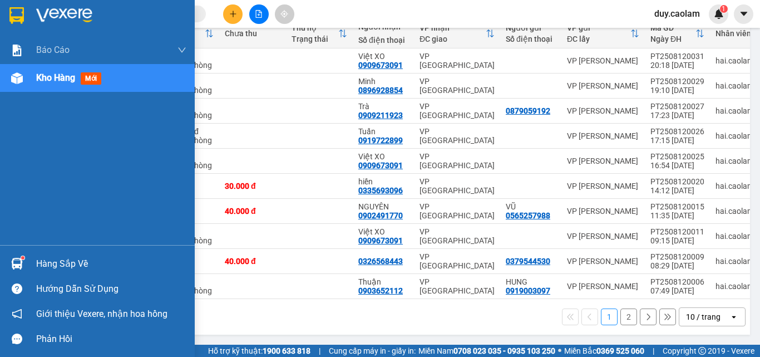
click at [43, 85] on div "Kho hàng mới" at bounding box center [71, 78] width 70 height 14
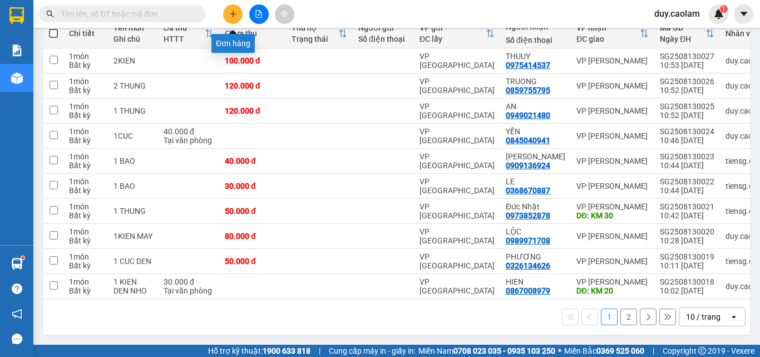
click at [233, 14] on icon "plus" at bounding box center [233, 14] width 1 height 6
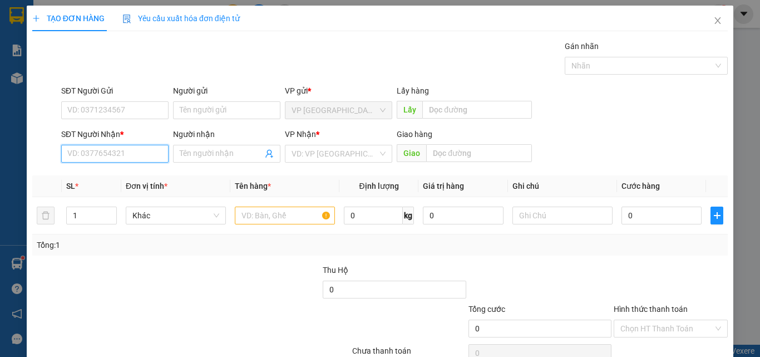
click at [102, 154] on input "SĐT Người Nhận *" at bounding box center [114, 154] width 107 height 18
click at [104, 151] on input "SĐT Người Nhận *" at bounding box center [114, 154] width 107 height 18
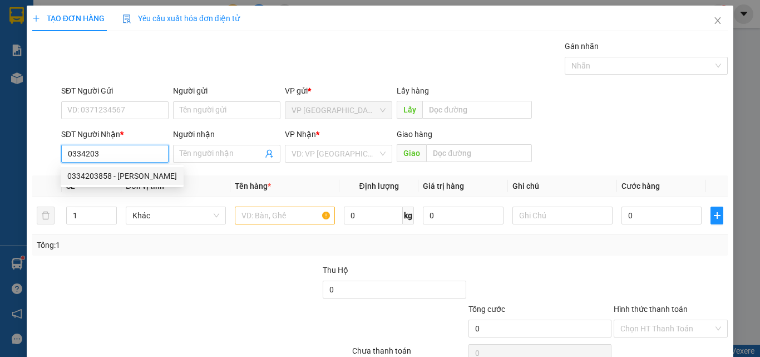
click at [116, 181] on div "0334203858 - [PERSON_NAME]" at bounding box center [122, 176] width 110 height 12
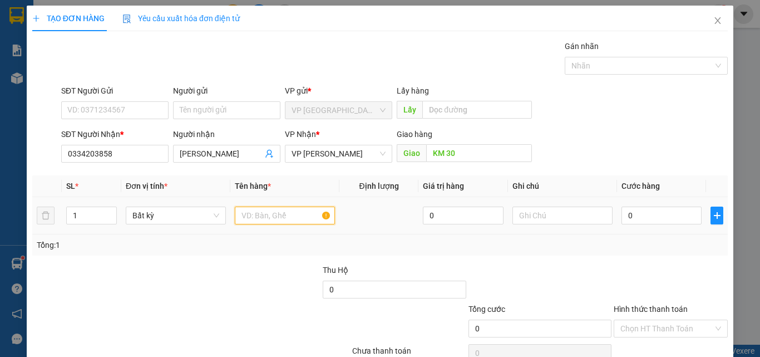
click at [276, 217] on input "text" at bounding box center [285, 216] width 100 height 18
click at [650, 208] on input "0" at bounding box center [662, 216] width 80 height 18
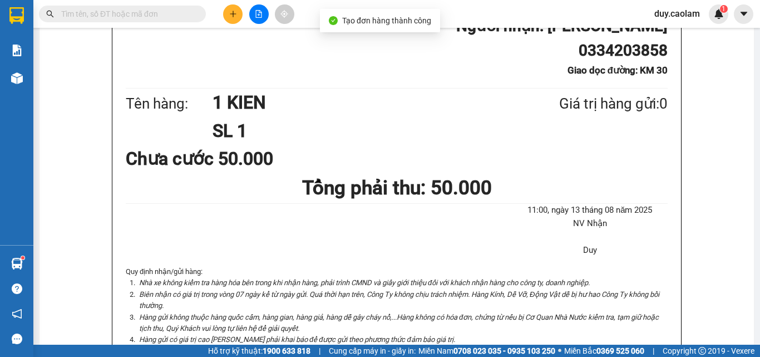
drag, startPoint x: 365, startPoint y: 52, endPoint x: 404, endPoint y: 67, distance: 41.4
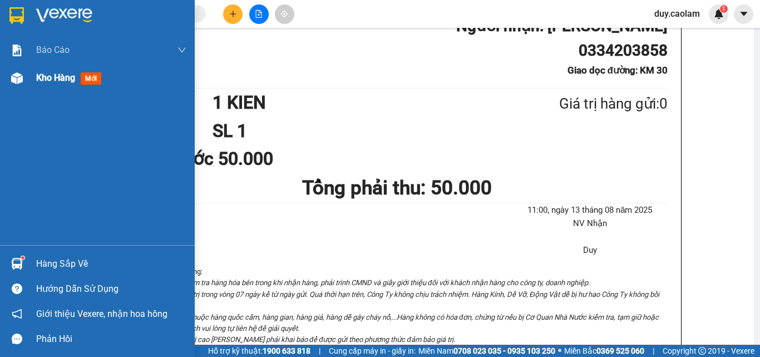
click at [61, 77] on span "Kho hàng" at bounding box center [55, 77] width 39 height 11
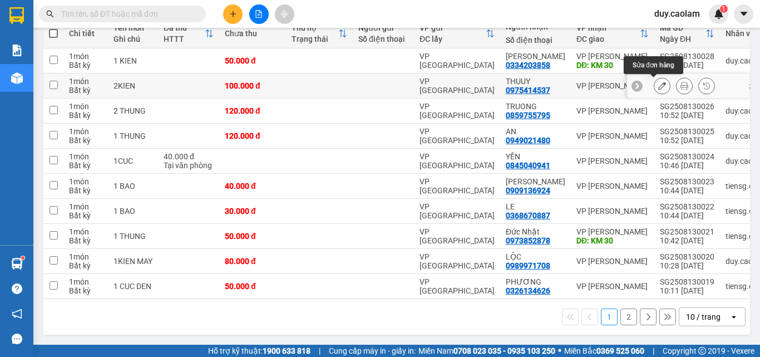
click at [658, 90] on icon at bounding box center [662, 86] width 8 height 8
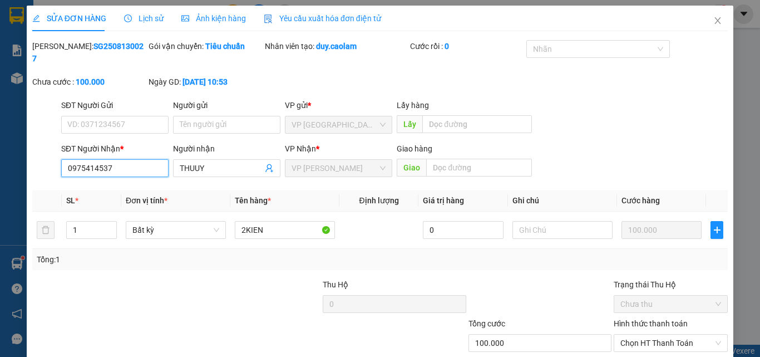
drag, startPoint x: 36, startPoint y: 101, endPoint x: 19, endPoint y: 105, distance: 16.5
click at [19, 105] on div "SỬA ĐƠN HÀNG Lịch sử Ảnh kiện hàng Yêu cầu xuất hóa đơn điện tử Total Paid Fee …" at bounding box center [380, 178] width 760 height 357
click at [714, 18] on icon "close" at bounding box center [718, 20] width 9 height 9
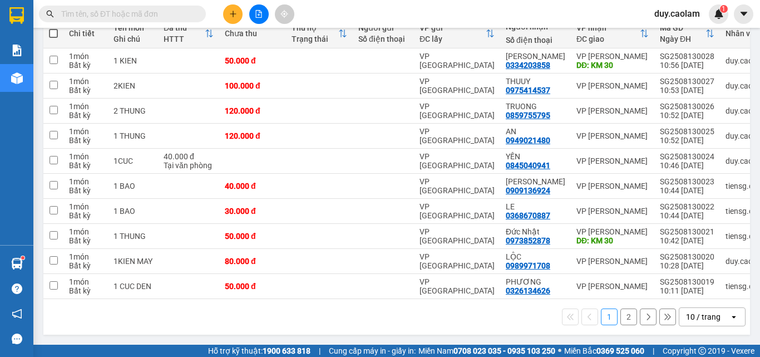
click at [235, 21] on button at bounding box center [232, 13] width 19 height 19
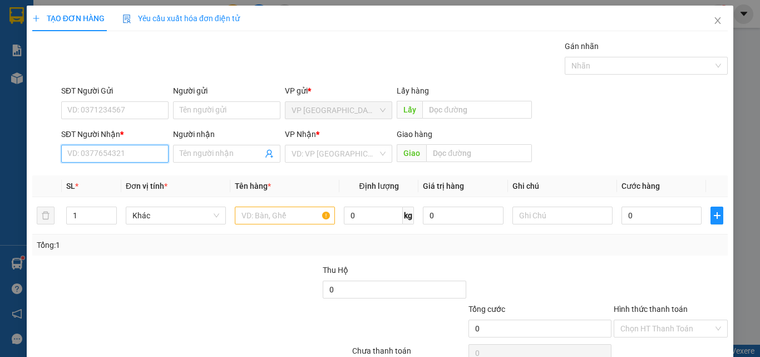
click at [118, 155] on input "SĐT Người Nhận *" at bounding box center [114, 154] width 107 height 18
paste input "0975414537"
click at [127, 153] on input "0975414537" at bounding box center [114, 154] width 107 height 18
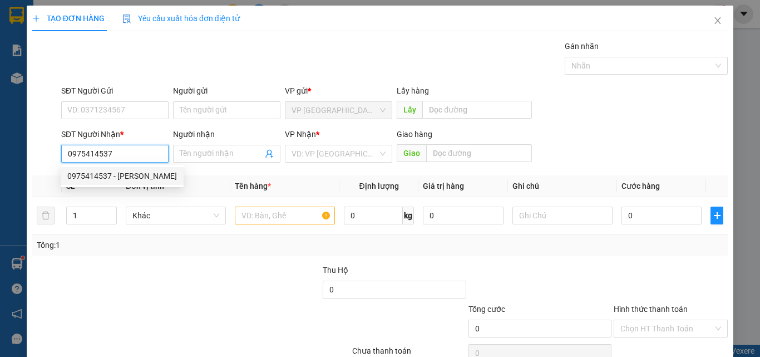
click at [132, 176] on div "0975414537 - [PERSON_NAME]" at bounding box center [122, 176] width 110 height 12
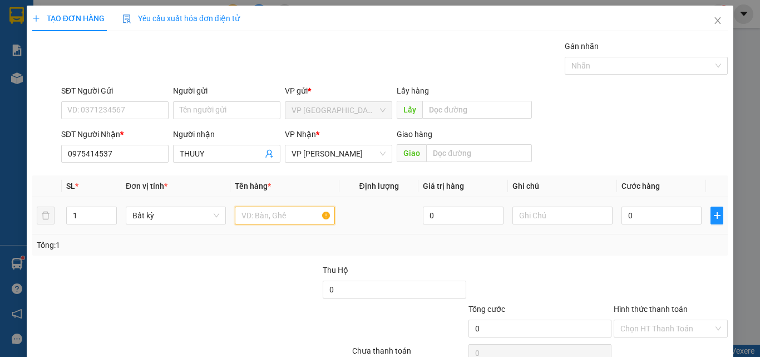
click at [282, 223] on input "text" at bounding box center [285, 216] width 100 height 18
click at [646, 214] on input "0" at bounding box center [662, 216] width 80 height 18
click at [654, 304] on label "Hình thức thanh toán" at bounding box center [651, 308] width 74 height 9
click at [654, 320] on input "Hình thức thanh toán" at bounding box center [667, 328] width 93 height 17
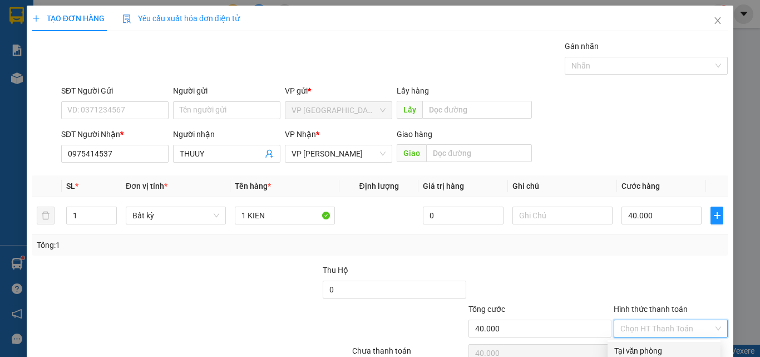
click at [651, 345] on div "Tại văn phòng" at bounding box center [665, 351] width 100 height 12
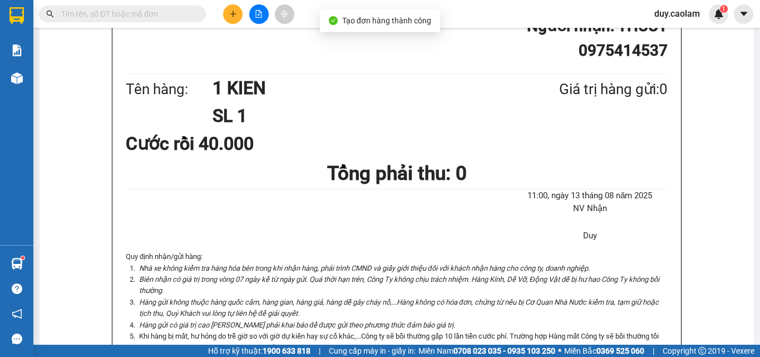
click at [113, 9] on input "text" at bounding box center [126, 14] width 131 height 12
click at [110, 11] on input "text" at bounding box center [126, 14] width 131 height 12
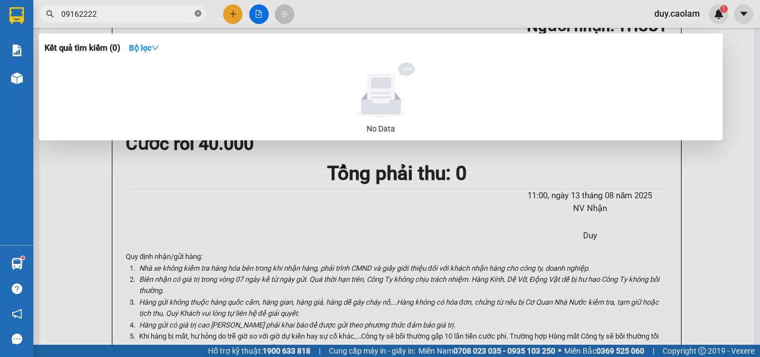
click at [196, 13] on icon "close-circle" at bounding box center [198, 13] width 7 height 7
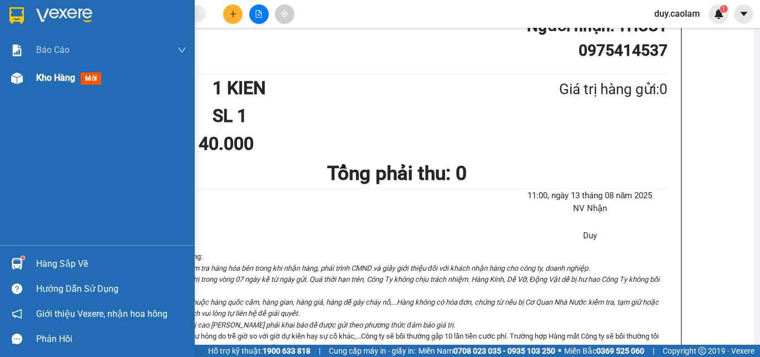
click at [25, 78] on div at bounding box center [16, 77] width 19 height 19
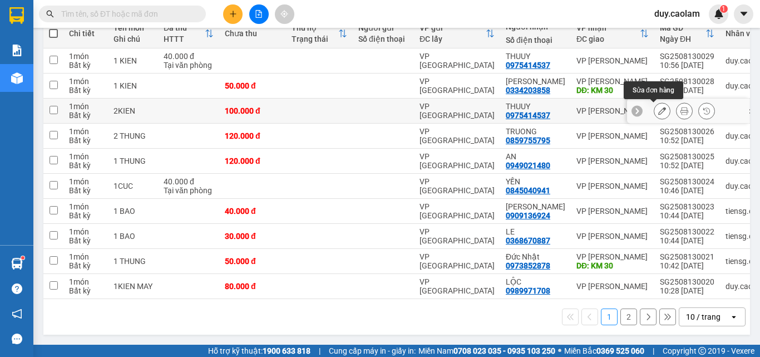
click at [655, 121] on button at bounding box center [663, 110] width 16 height 19
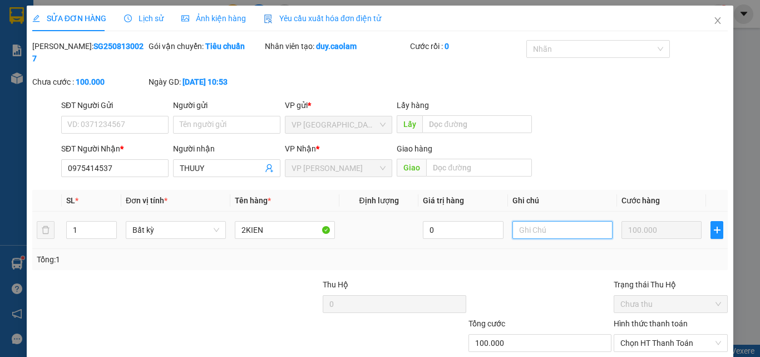
click at [555, 221] on input "text" at bounding box center [563, 230] width 100 height 18
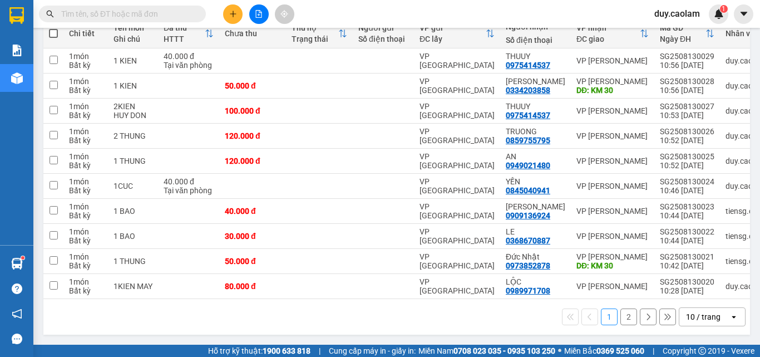
click at [149, 13] on input "text" at bounding box center [126, 14] width 131 height 12
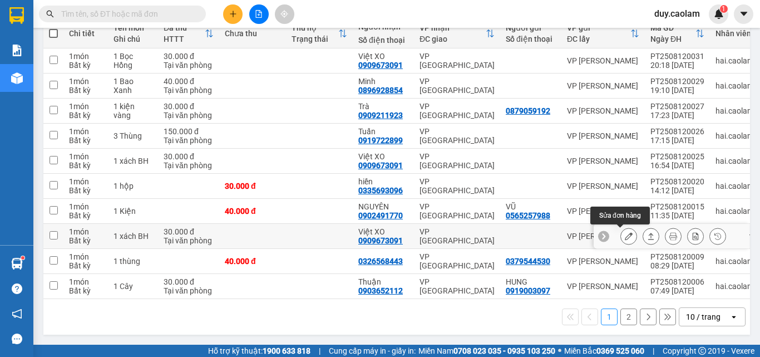
click at [625, 235] on icon at bounding box center [629, 236] width 8 height 8
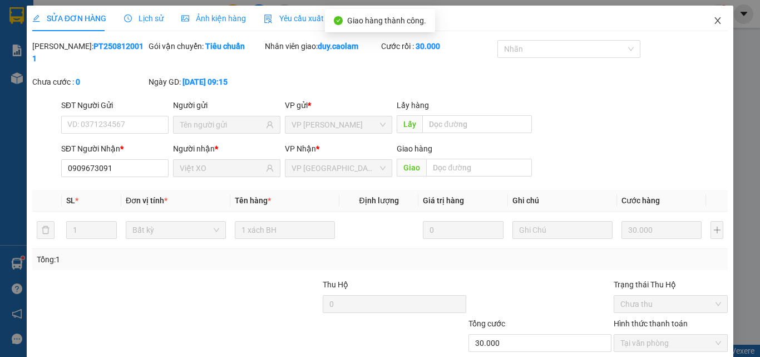
click at [714, 25] on icon "close" at bounding box center [718, 20] width 9 height 9
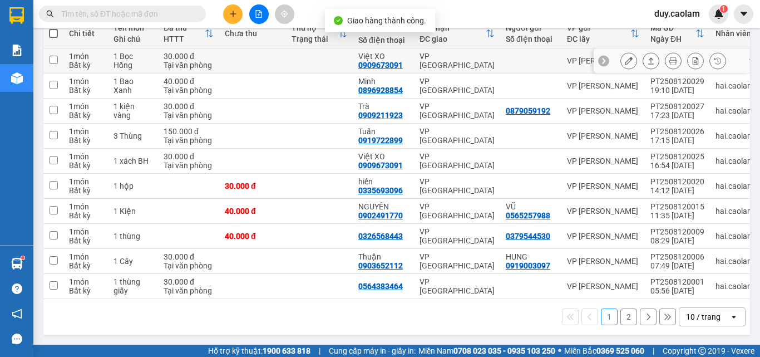
click at [625, 65] on icon at bounding box center [629, 61] width 8 height 8
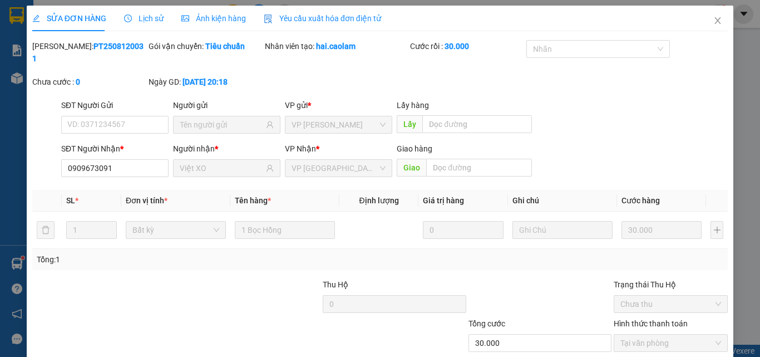
drag, startPoint x: 528, startPoint y: 336, endPoint x: 530, endPoint y: 326, distance: 10.2
click at [527, 336] on div "SỬA ĐƠN HÀNG Lịch sử Ảnh kiện hàng Yêu cầu xuất hóa đơn điện tử Total Paid Fee …" at bounding box center [380, 209] width 707 height 407
click at [714, 17] on icon "close" at bounding box center [718, 20] width 9 height 9
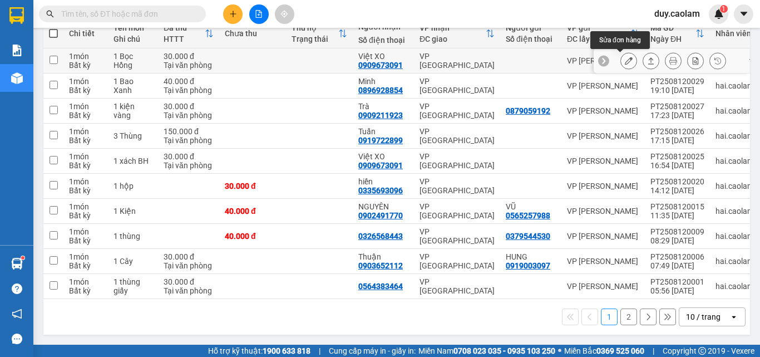
click at [625, 65] on icon at bounding box center [629, 61] width 8 height 8
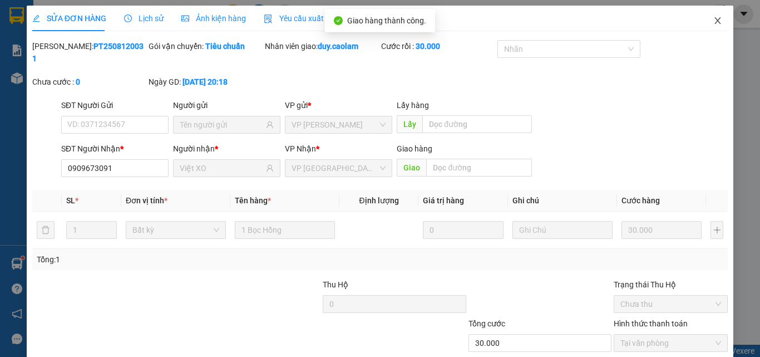
click at [714, 18] on icon "close" at bounding box center [718, 20] width 9 height 9
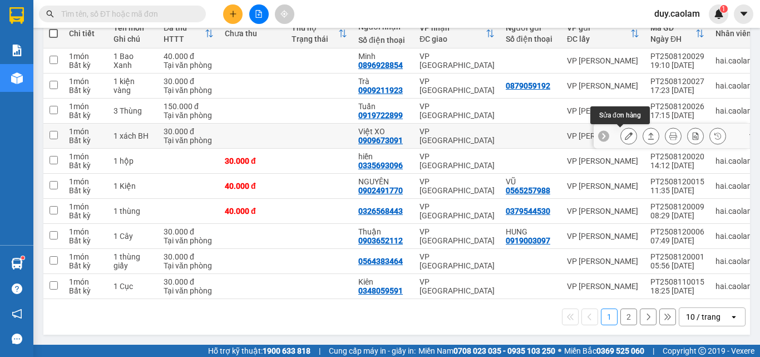
click at [625, 140] on icon at bounding box center [629, 136] width 8 height 8
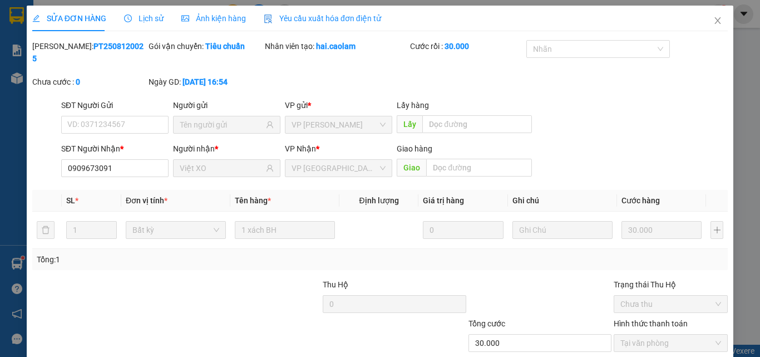
drag, startPoint x: 529, startPoint y: 329, endPoint x: 532, endPoint y: 322, distance: 7.0
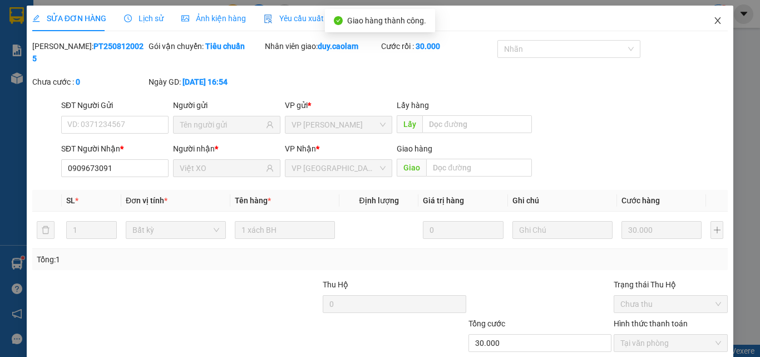
click at [711, 15] on span "Close" at bounding box center [717, 21] width 31 height 31
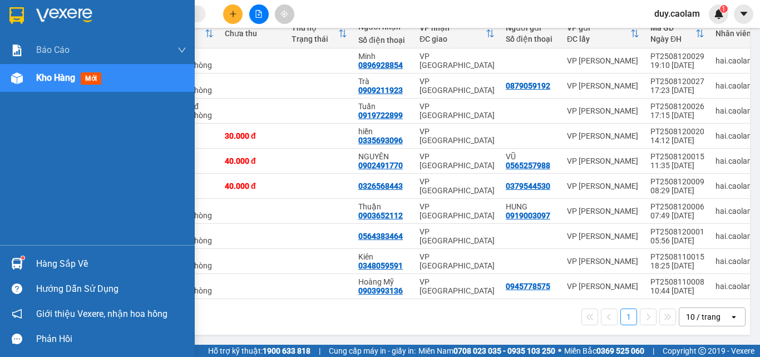
drag, startPoint x: 50, startPoint y: 77, endPoint x: 114, endPoint y: 81, distance: 64.2
click at [51, 77] on span "Kho hàng" at bounding box center [55, 77] width 39 height 11
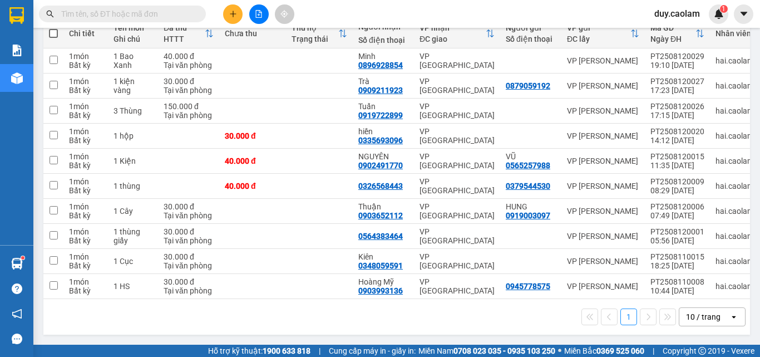
click at [258, 18] on button at bounding box center [258, 13] width 19 height 19
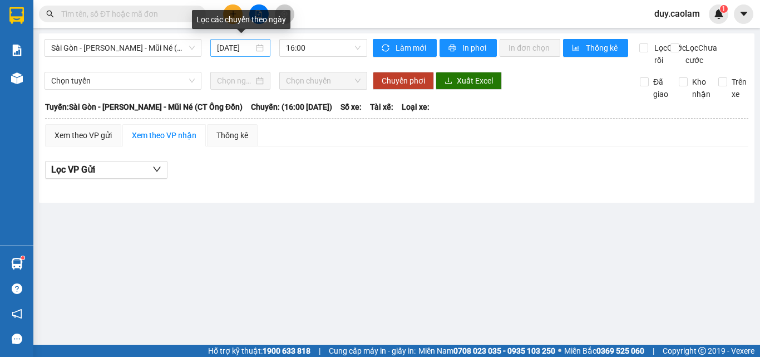
click at [237, 48] on input "[DATE]" at bounding box center [235, 48] width 37 height 12
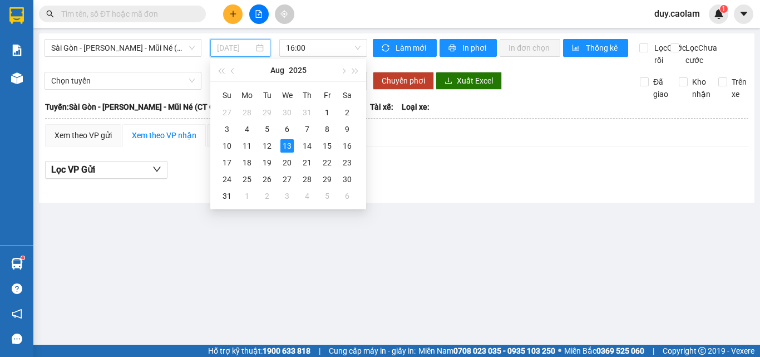
drag, startPoint x: 285, startPoint y: 130, endPoint x: 286, endPoint y: 148, distance: 17.8
click at [286, 148] on tbody "27 28 29 30 31 1 2 3 4 5 6 7 8 9 10 11 12 13 14 15 16 17 18 19 20 21 22 23 24 2…" at bounding box center [287, 154] width 140 height 100
click at [286, 148] on div "13" at bounding box center [287, 145] width 13 height 13
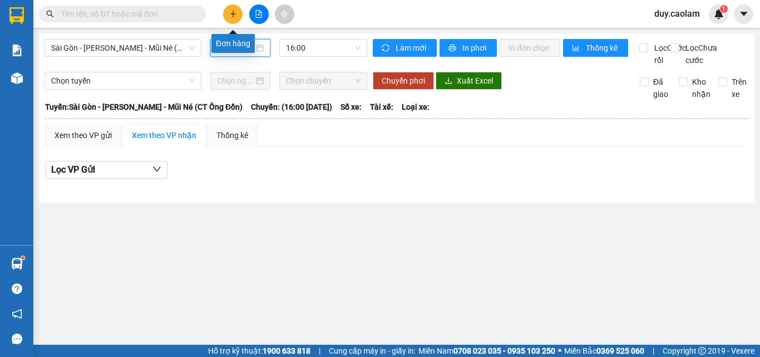
click at [232, 20] on button at bounding box center [232, 13] width 19 height 19
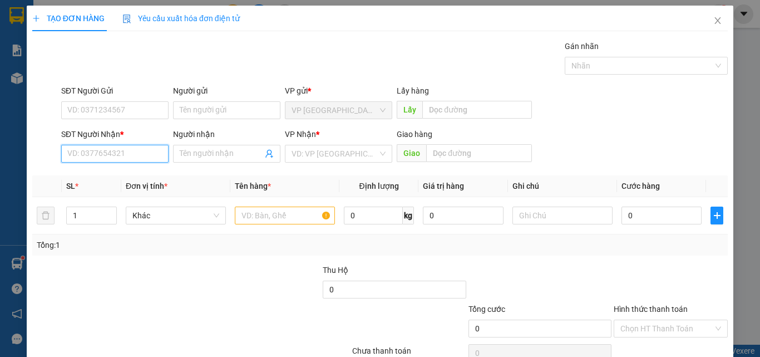
click at [114, 155] on input "SĐT Người Nhận *" at bounding box center [114, 154] width 107 height 18
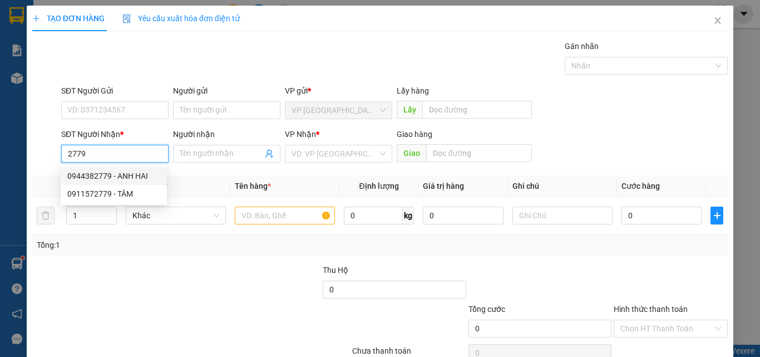
click at [124, 179] on div "0944382779 - ANH HAI" at bounding box center [113, 176] width 93 height 12
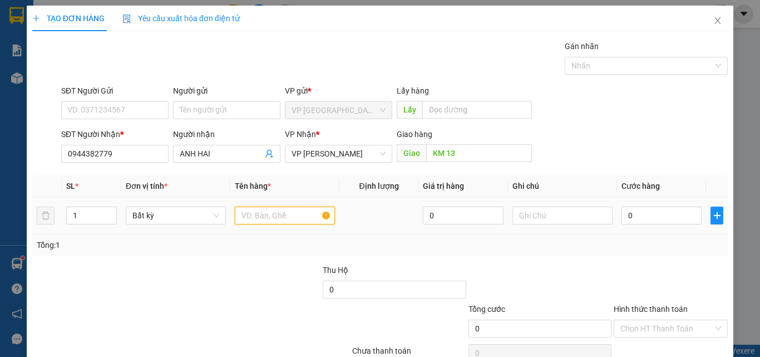
click at [271, 219] on input "text" at bounding box center [285, 216] width 100 height 18
click at [651, 214] on input "0" at bounding box center [662, 216] width 80 height 18
drag, startPoint x: 662, startPoint y: 325, endPoint x: 650, endPoint y: 307, distance: 22.4
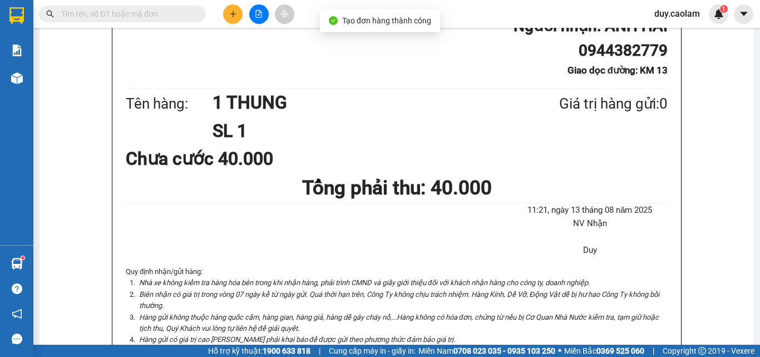
click at [236, 16] on icon "plus" at bounding box center [233, 14] width 8 height 8
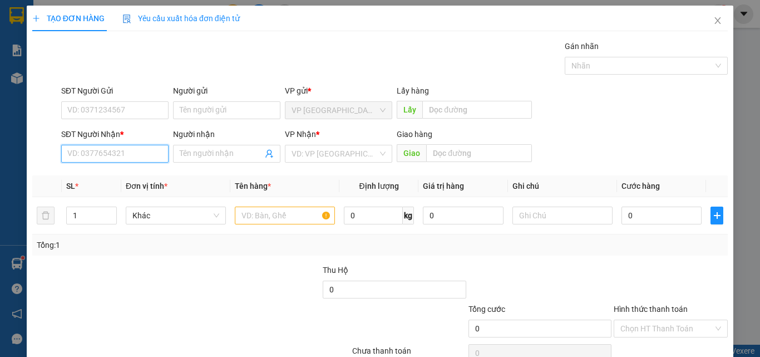
click at [114, 154] on input "SĐT Người Nhận *" at bounding box center [114, 154] width 107 height 18
click at [129, 158] on input "303" at bounding box center [114, 154] width 107 height 18
click at [125, 176] on div "0348520303 - HIẾU" at bounding box center [113, 176] width 93 height 12
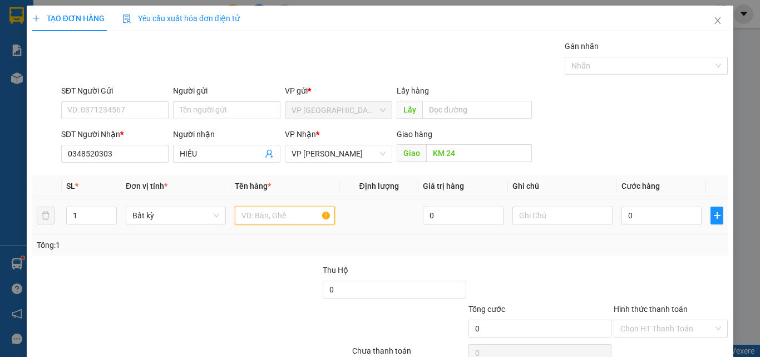
click at [268, 213] on input "text" at bounding box center [285, 216] width 100 height 18
click at [654, 218] on input "0" at bounding box center [662, 216] width 80 height 18
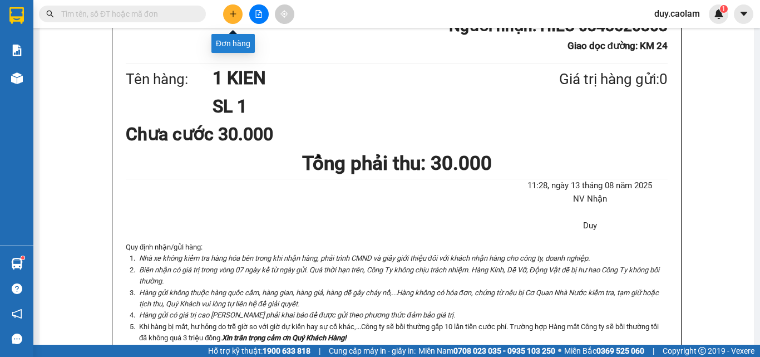
click at [229, 19] on button at bounding box center [232, 13] width 19 height 19
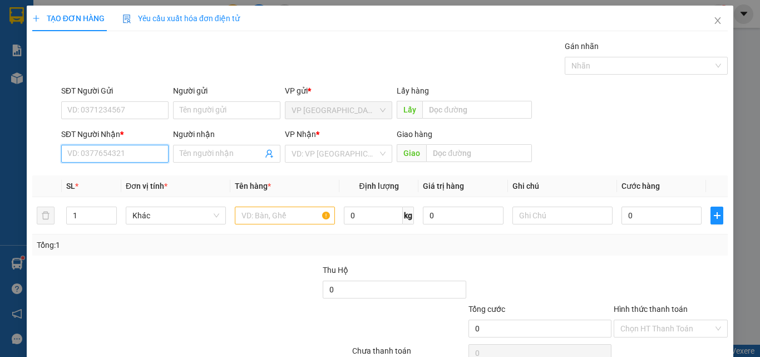
click at [139, 156] on input "SĐT Người Nhận *" at bounding box center [114, 154] width 107 height 18
click at [84, 159] on input "SĐT Người Nhận *" at bounding box center [114, 154] width 107 height 18
click at [121, 156] on input "668" at bounding box center [114, 154] width 107 height 18
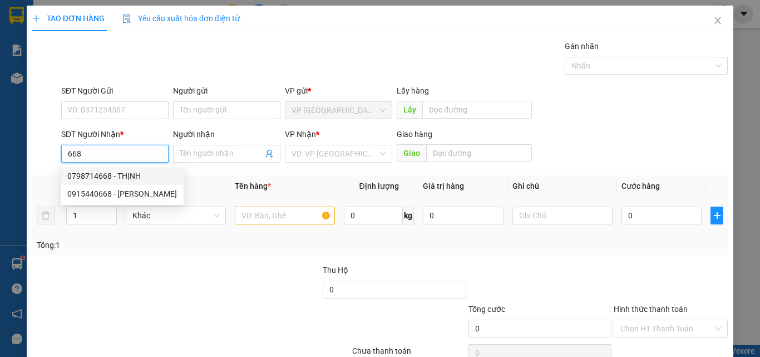
drag, startPoint x: 119, startPoint y: 173, endPoint x: 224, endPoint y: 212, distance: 112.5
click at [119, 174] on div "0798714668 - THỊNH" at bounding box center [122, 176] width 110 height 12
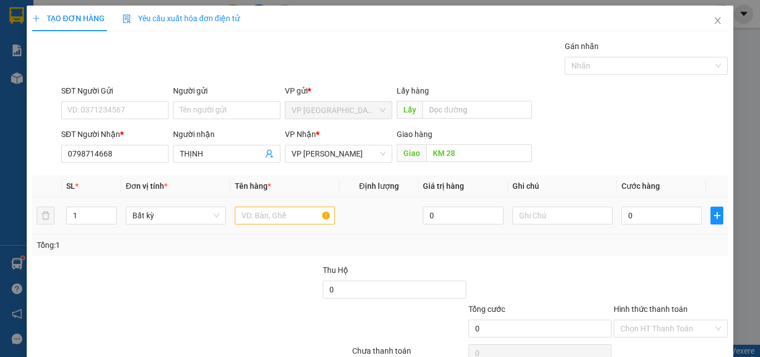
drag, startPoint x: 229, startPoint y: 212, endPoint x: 235, endPoint y: 211, distance: 5.6
click at [230, 212] on td at bounding box center [284, 215] width 109 height 37
click at [241, 211] on input "text" at bounding box center [285, 216] width 100 height 18
click at [635, 220] on input "0" at bounding box center [662, 216] width 80 height 18
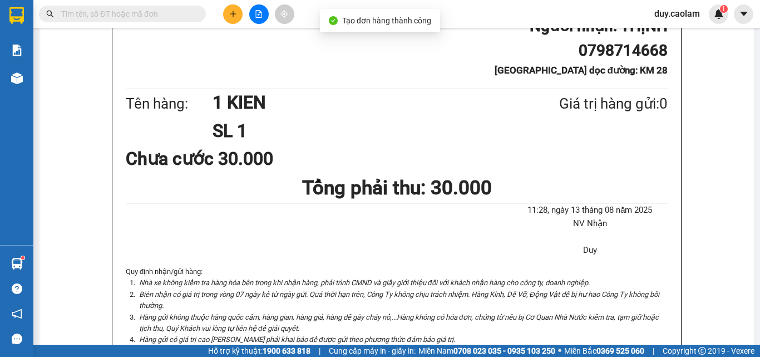
click at [236, 22] on button at bounding box center [232, 13] width 19 height 19
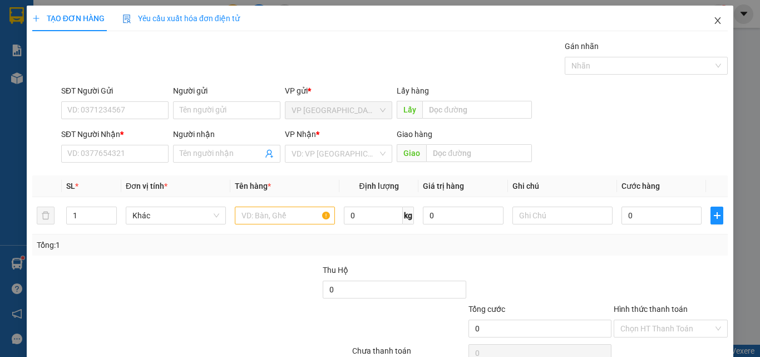
drag, startPoint x: 713, startPoint y: 17, endPoint x: 680, endPoint y: 31, distance: 36.2
click at [714, 18] on icon "close" at bounding box center [718, 20] width 9 height 9
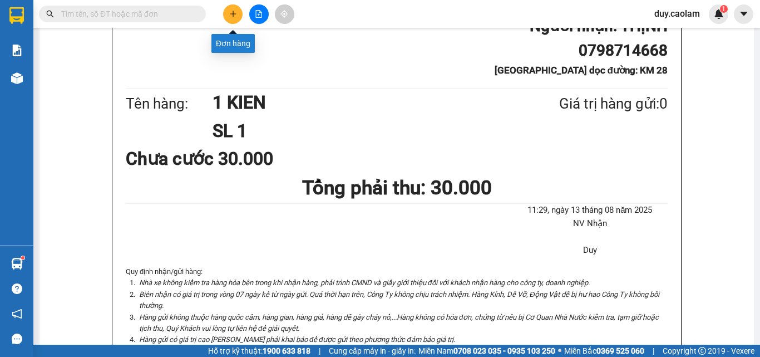
click at [230, 17] on icon "plus" at bounding box center [233, 14] width 8 height 8
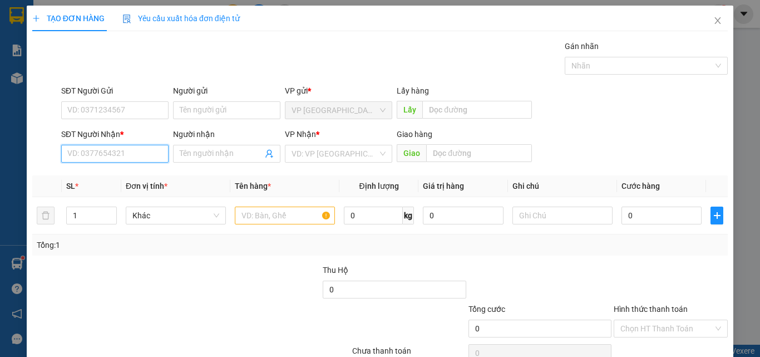
click at [111, 154] on input "SĐT Người Nhận *" at bounding box center [114, 154] width 107 height 18
click at [116, 153] on input "512" at bounding box center [114, 154] width 107 height 18
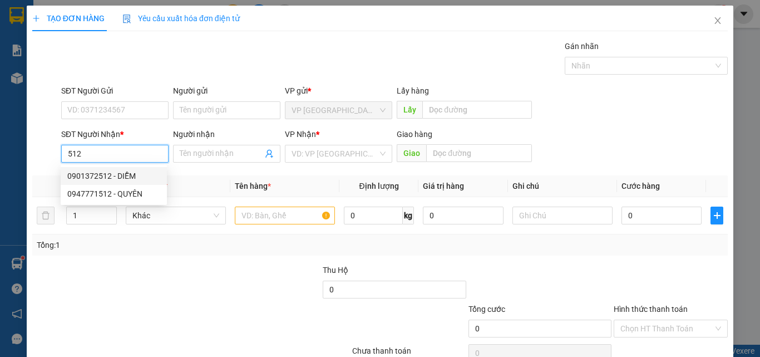
drag, startPoint x: 125, startPoint y: 178, endPoint x: 150, endPoint y: 181, distance: 25.3
click at [126, 178] on div "0901372512 - DIỄM" at bounding box center [113, 176] width 93 height 12
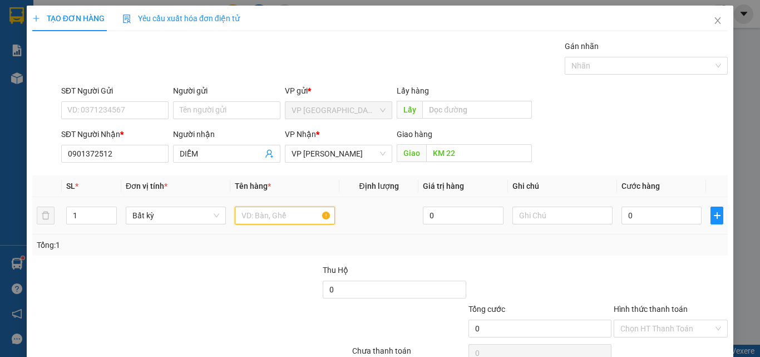
click at [261, 219] on input "text" at bounding box center [285, 216] width 100 height 18
click at [661, 217] on input "0" at bounding box center [662, 216] width 80 height 18
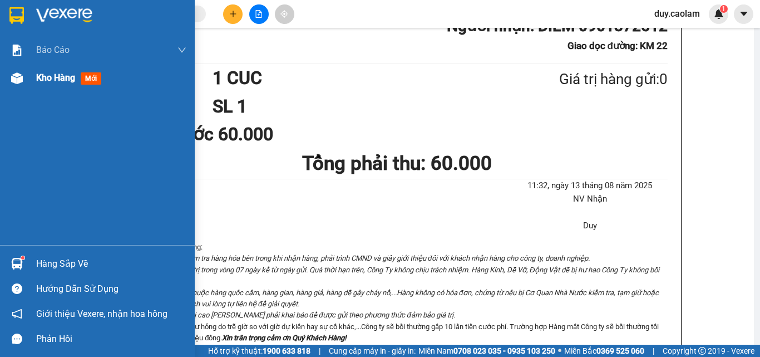
click at [50, 86] on div "Kho hàng mới" at bounding box center [111, 78] width 150 height 28
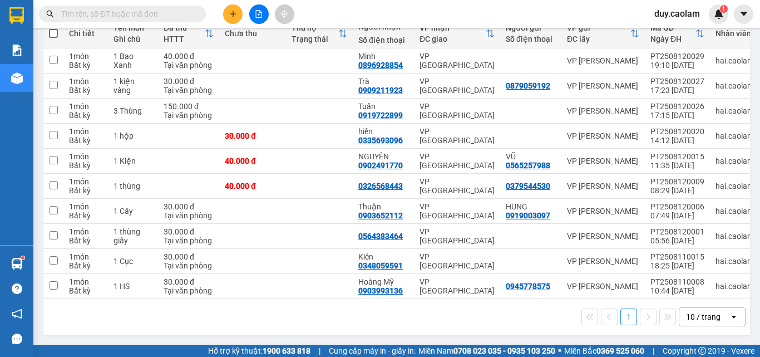
click at [108, 10] on input "[DATE] – [DATE]" at bounding box center [104, 1] width 121 height 18
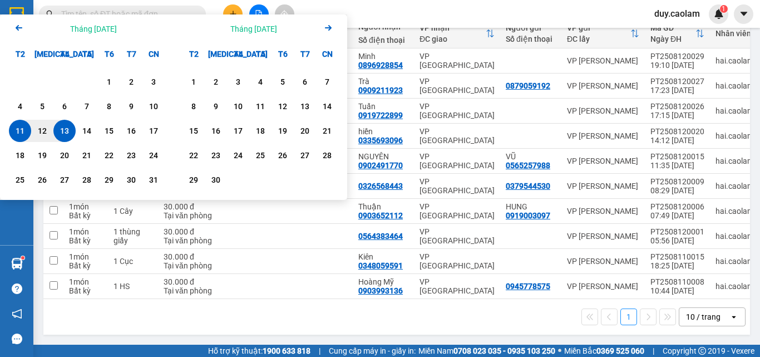
click at [16, 35] on icon "Arrow Left" at bounding box center [18, 27] width 13 height 13
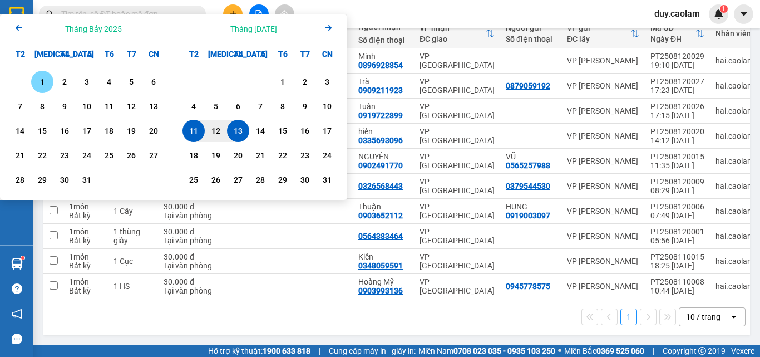
click at [45, 89] on div "1" at bounding box center [43, 81] width 16 height 13
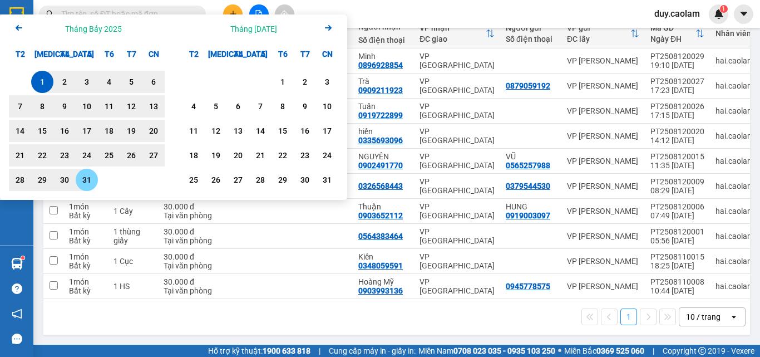
click at [89, 186] on div "31" at bounding box center [87, 179] width 16 height 13
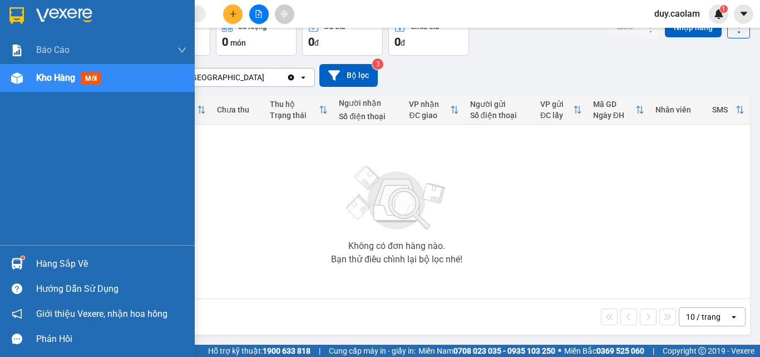
click at [24, 82] on div at bounding box center [16, 77] width 19 height 19
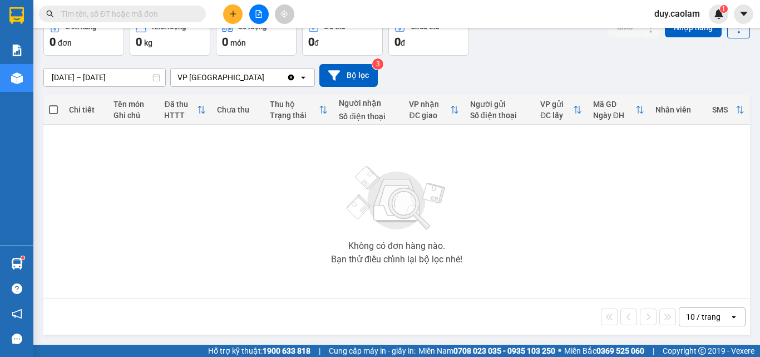
click at [131, 86] on input "[DATE] – [DATE]" at bounding box center [104, 77] width 121 height 18
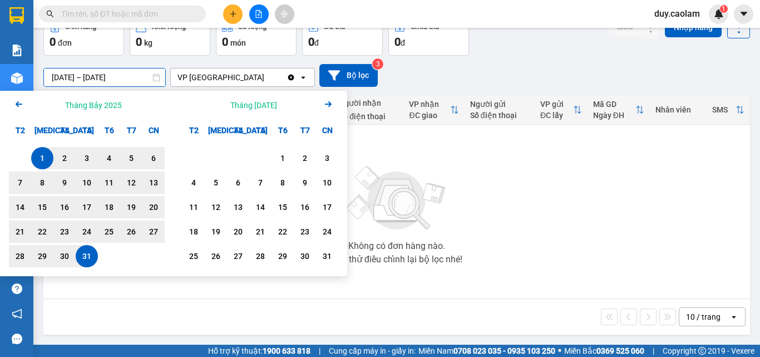
click at [481, 87] on div "[DATE] – [DATE] Press the down arrow key to interact with the calendar and sele…" at bounding box center [396, 75] width 707 height 23
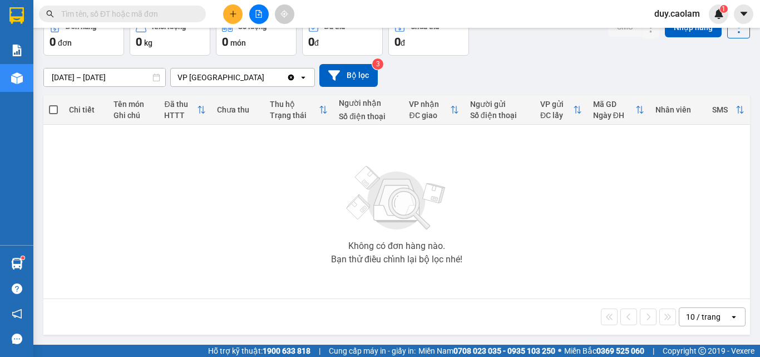
click at [117, 86] on input "[DATE] – [DATE]" at bounding box center [104, 77] width 121 height 18
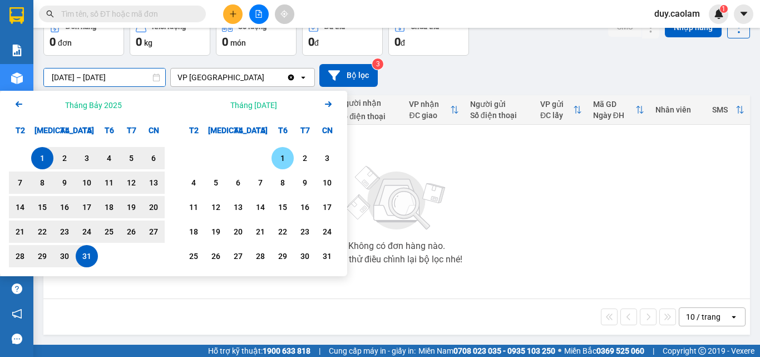
click at [279, 165] on div "1" at bounding box center [283, 157] width 16 height 13
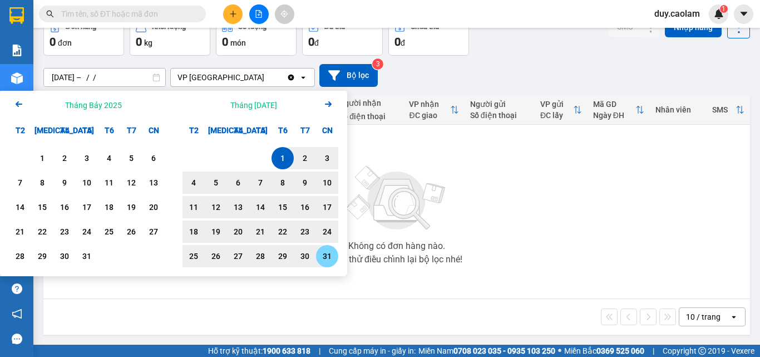
click at [326, 254] on div "31" at bounding box center [328, 255] width 16 height 13
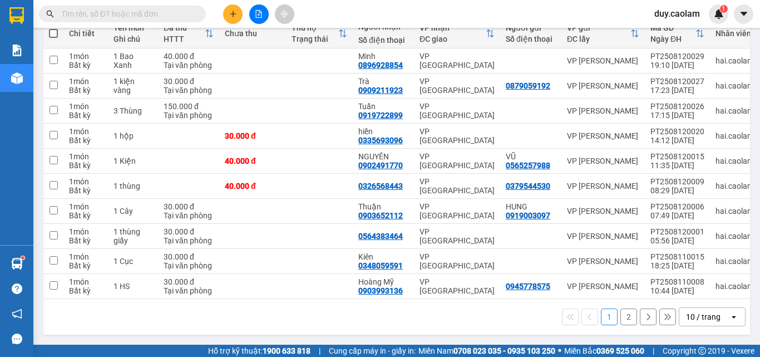
click at [117, 10] on input "[DATE] – [DATE]" at bounding box center [104, 1] width 121 height 18
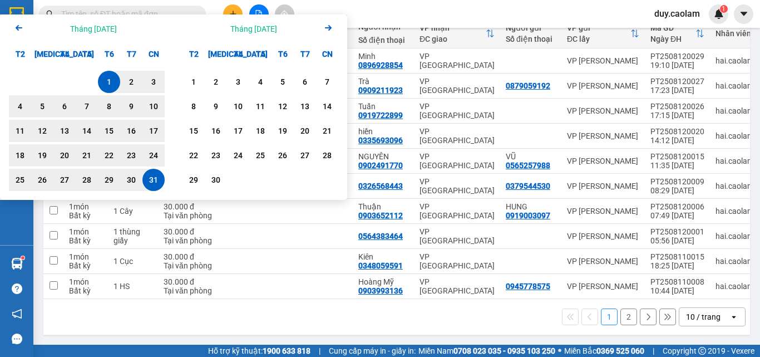
click at [14, 35] on icon "Arrow Left" at bounding box center [18, 27] width 13 height 13
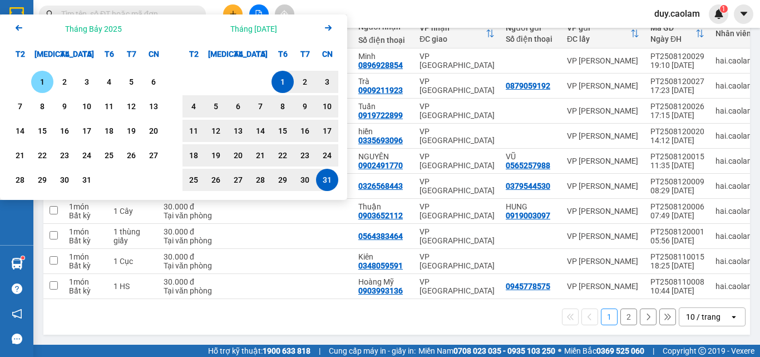
click at [47, 89] on div "1" at bounding box center [43, 81] width 16 height 13
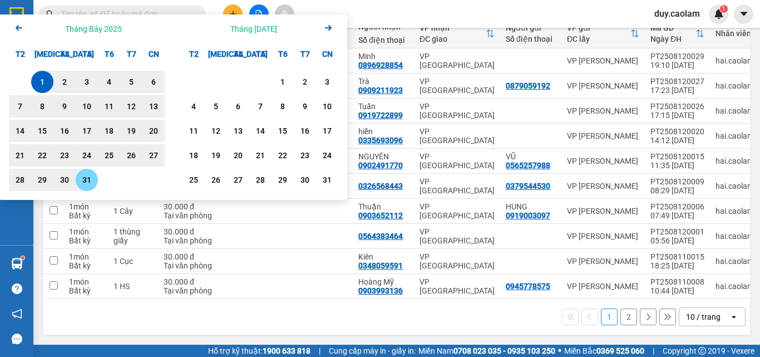
click at [89, 186] on div "31" at bounding box center [87, 179] width 16 height 13
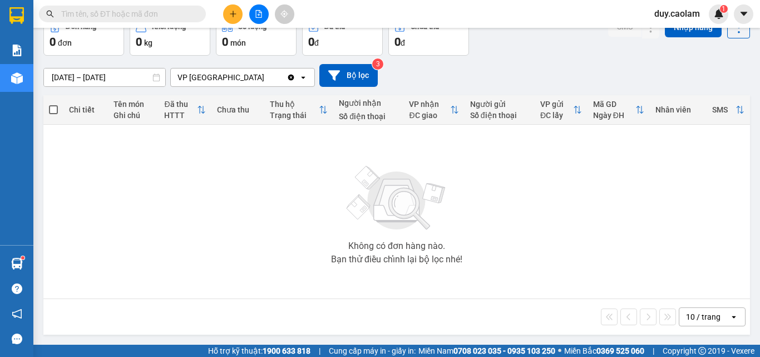
click at [695, 312] on div "10 / trang" at bounding box center [703, 316] width 35 height 11
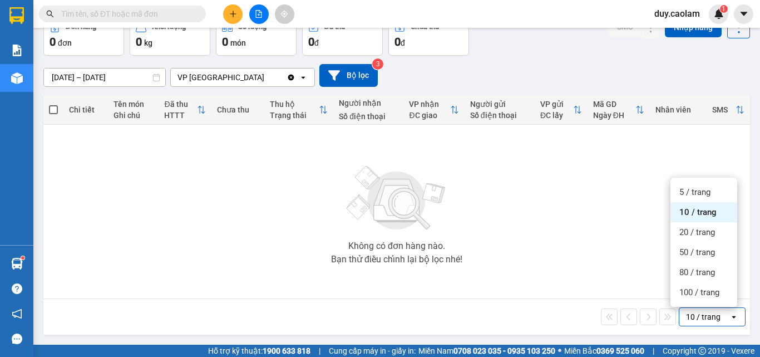
click at [553, 225] on div "Không có đơn hàng nào. Bạn thử điều chỉnh lại bộ lọc nhé!" at bounding box center [397, 211] width 696 height 167
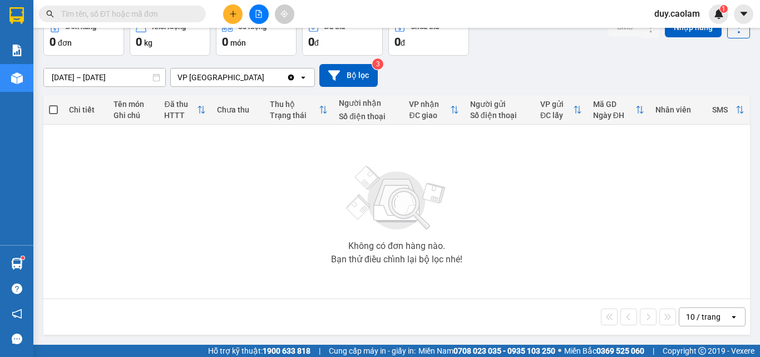
drag, startPoint x: 695, startPoint y: 317, endPoint x: 691, endPoint y: 307, distance: 10.6
click at [695, 316] on div "10 / trang" at bounding box center [703, 316] width 35 height 11
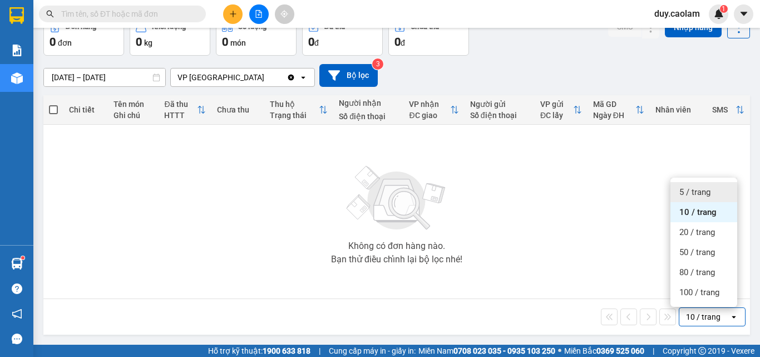
click at [695, 192] on span "5 / trang" at bounding box center [695, 191] width 31 height 11
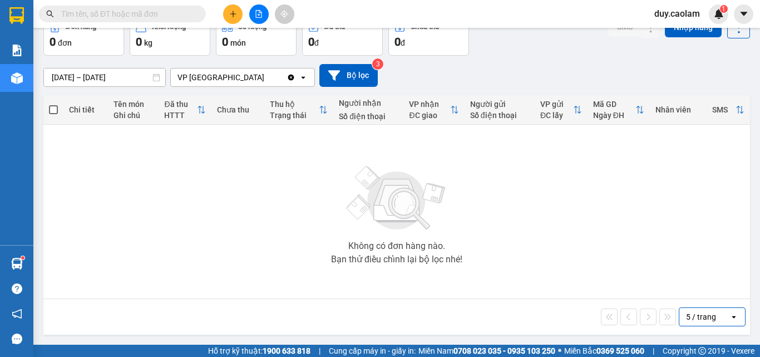
click at [122, 86] on input "[DATE] – [DATE]" at bounding box center [104, 77] width 121 height 18
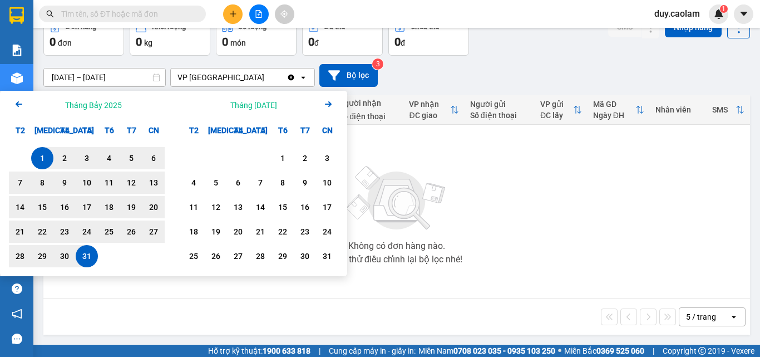
click at [17, 111] on icon "Arrow Left" at bounding box center [18, 103] width 13 height 13
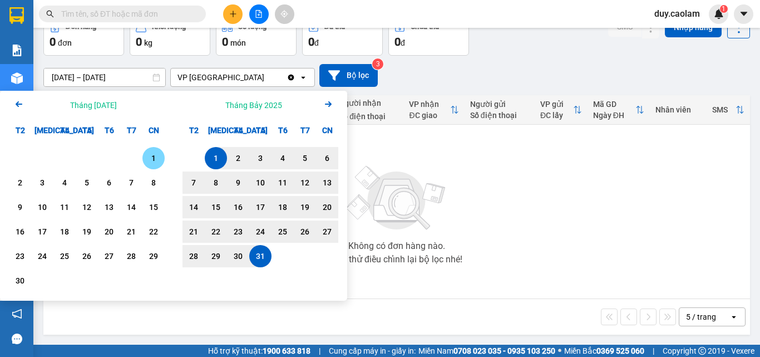
click at [153, 165] on div "1" at bounding box center [154, 157] width 16 height 13
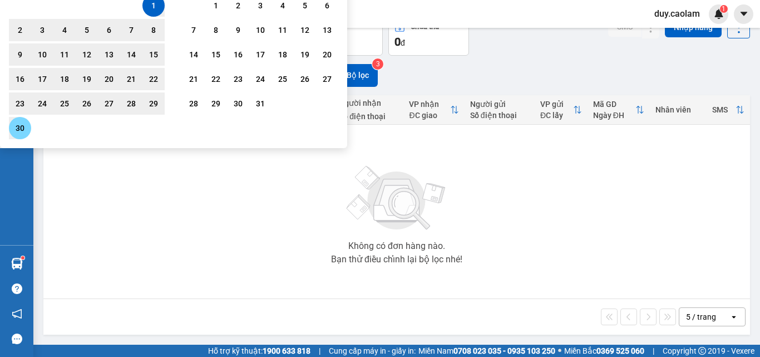
click at [25, 135] on div "30" at bounding box center [20, 127] width 16 height 13
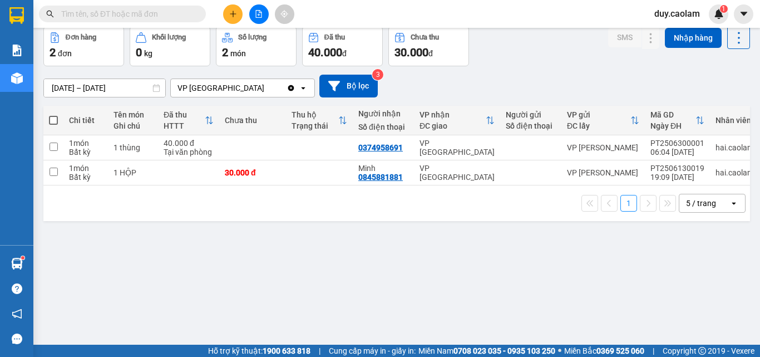
click at [107, 139] on div "ver 1.8.137 Kho gửi Trên xe Kho nhận Hàng đã giao Đơn hàng 2 đơn Khối lượng 0 k…" at bounding box center [397, 160] width 716 height 357
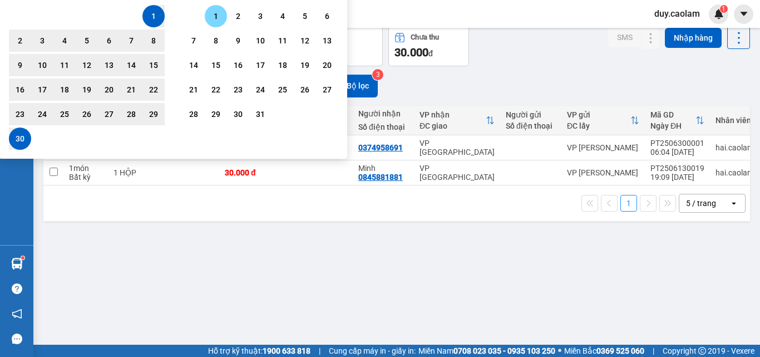
click at [215, 23] on div "1" at bounding box center [216, 15] width 16 height 13
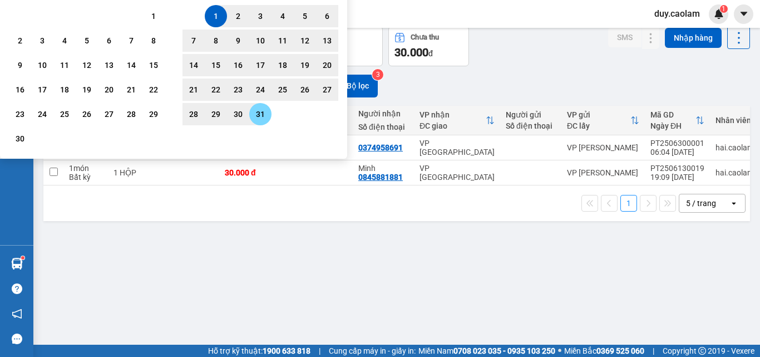
click at [264, 121] on div "31" at bounding box center [261, 113] width 16 height 13
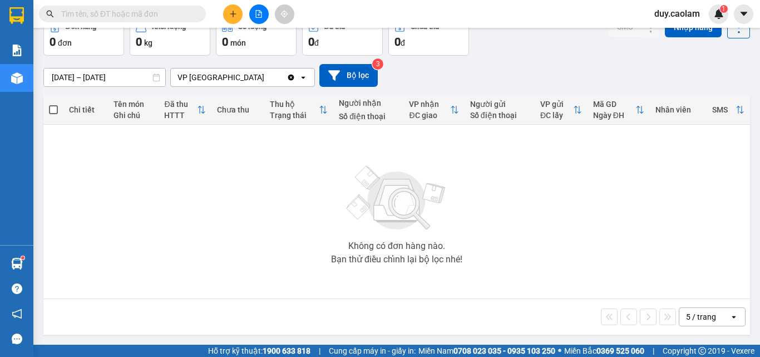
click at [83, 86] on input "[DATE] – [DATE]" at bounding box center [104, 77] width 121 height 18
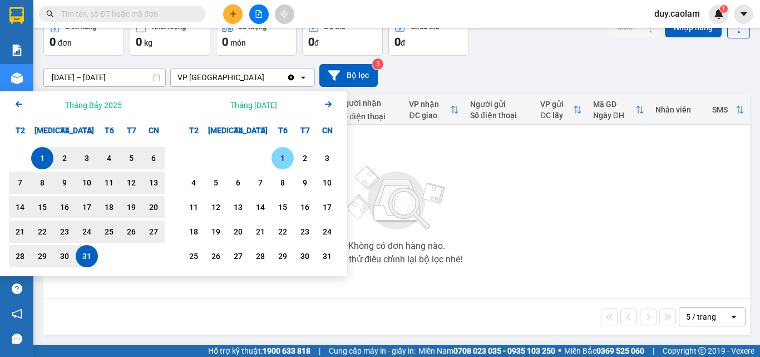
click at [278, 165] on div "1" at bounding box center [283, 157] width 16 height 13
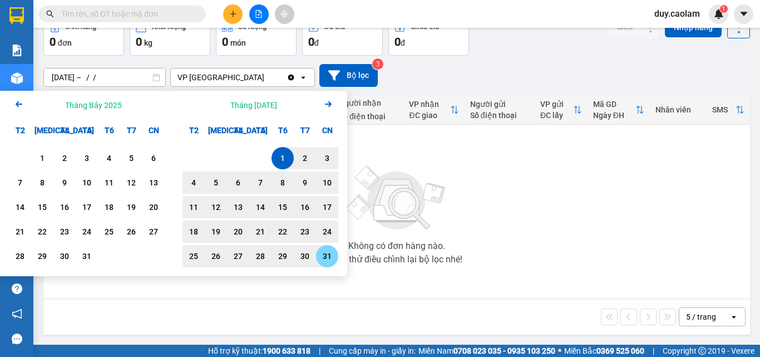
click at [322, 257] on div "31" at bounding box center [328, 255] width 16 height 13
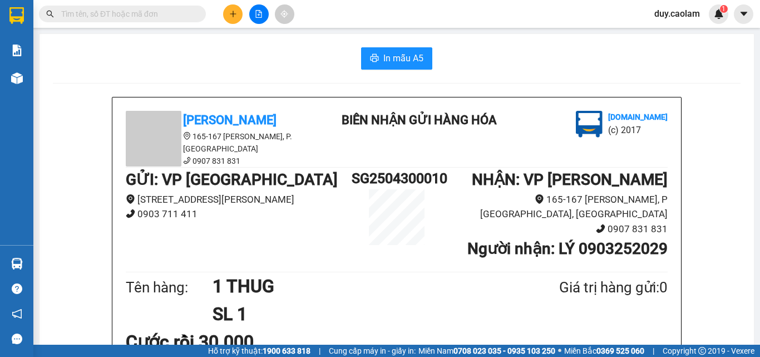
click at [230, 15] on icon "plus" at bounding box center [233, 14] width 8 height 8
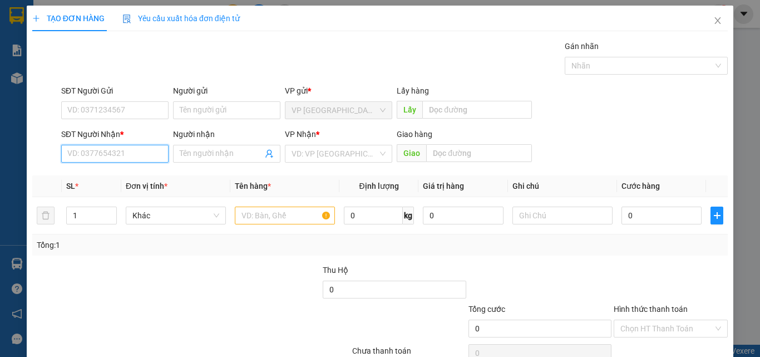
click at [113, 155] on input "SĐT Người Nhận *" at bounding box center [114, 154] width 107 height 18
click at [114, 146] on input "859" at bounding box center [114, 154] width 107 height 18
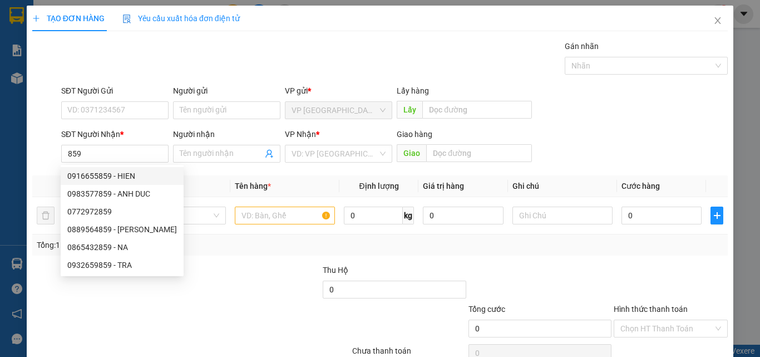
drag, startPoint x: 193, startPoint y: 188, endPoint x: 123, endPoint y: 171, distance: 71.4
click at [150, 180] on body "Kết quả tìm kiếm ( 0 ) Bộ lọc No Data duy.caolam 1 Báo cáo BC Tiền NV thu được …" at bounding box center [380, 178] width 760 height 357
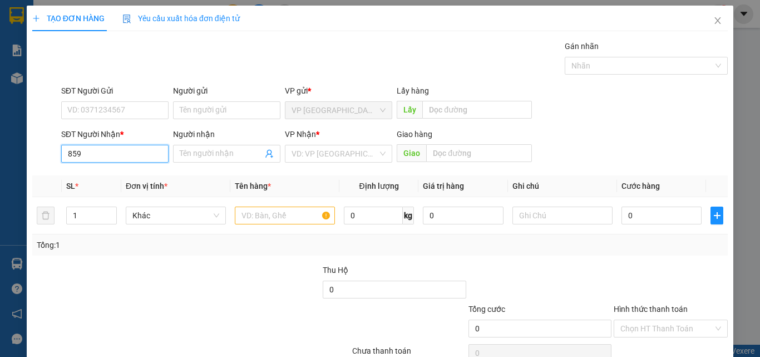
click at [63, 153] on input "859" at bounding box center [114, 154] width 107 height 18
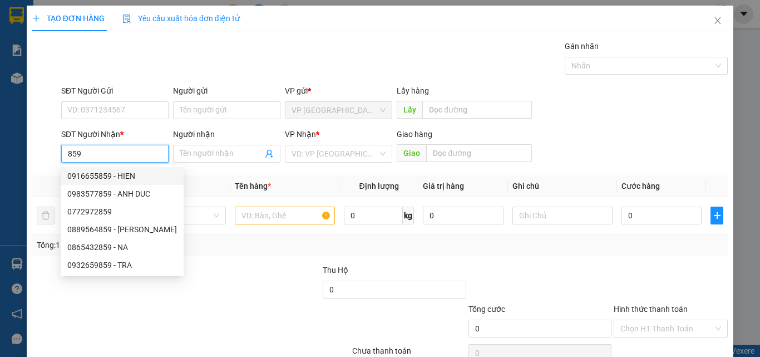
drag, startPoint x: 117, startPoint y: 176, endPoint x: 269, endPoint y: 183, distance: 152.1
click at [118, 176] on div "0916655859 - HIEN" at bounding box center [122, 176] width 110 height 12
type input "0916655859"
type input "HIEN"
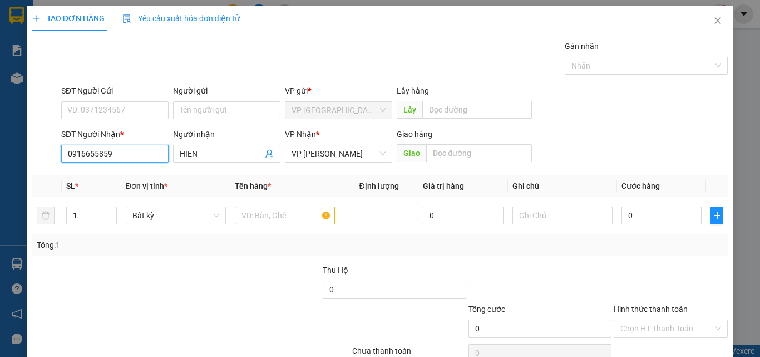
click at [119, 152] on input "0916655859" at bounding box center [114, 154] width 107 height 18
type input "0"
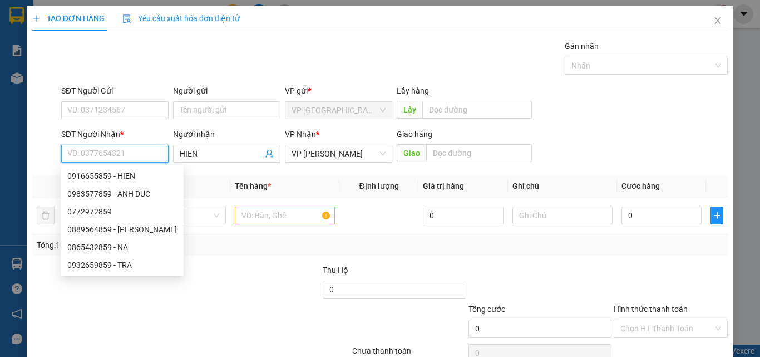
click at [94, 153] on input "SĐT Người Nhận *" at bounding box center [114, 154] width 107 height 18
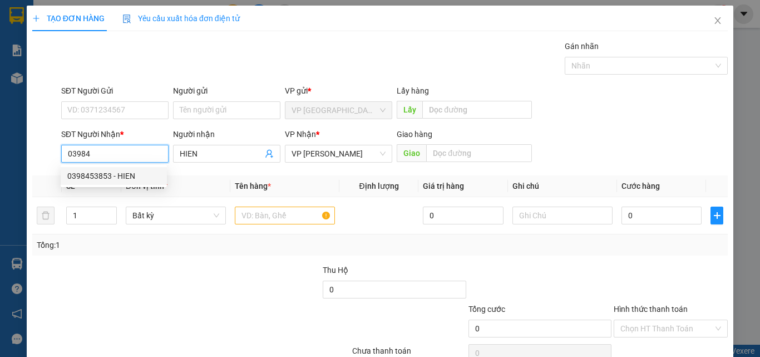
click at [106, 171] on div "0398453853 - HIEN" at bounding box center [113, 176] width 93 height 12
type input "0398453853"
type input "KM 14"
type input "0398453853"
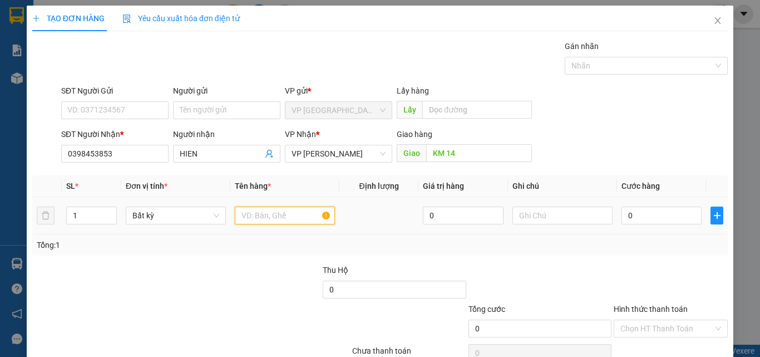
click at [294, 215] on input "text" at bounding box center [285, 216] width 100 height 18
type input "1 THUNG"
click at [632, 217] on input "0" at bounding box center [662, 216] width 80 height 18
type input "5"
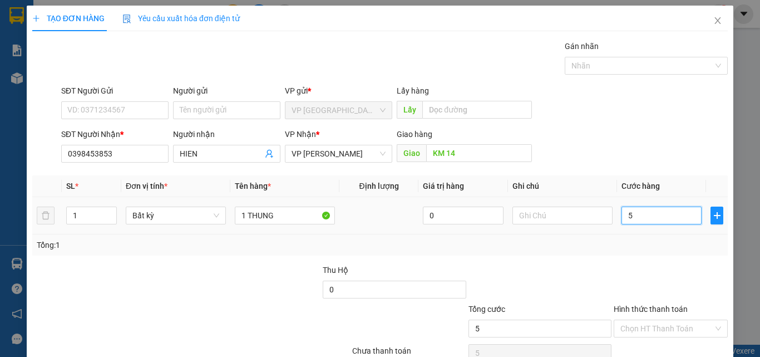
type input "5"
type input "50"
type input "500"
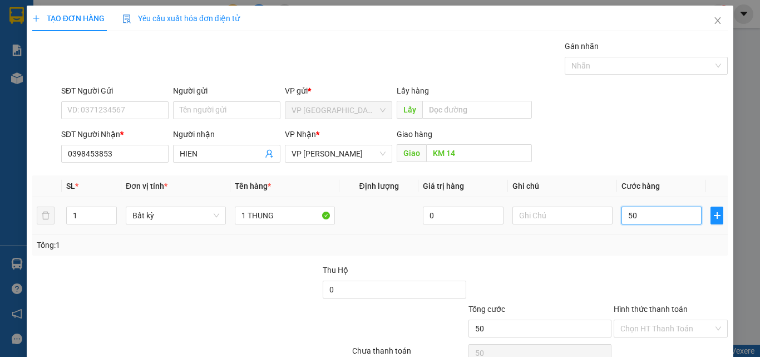
type input "500"
type input "5.000"
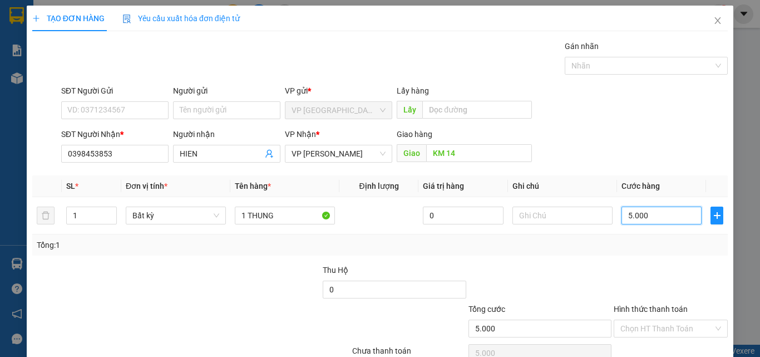
type input "50.000"
click at [451, 150] on input "KM 14" at bounding box center [479, 153] width 106 height 18
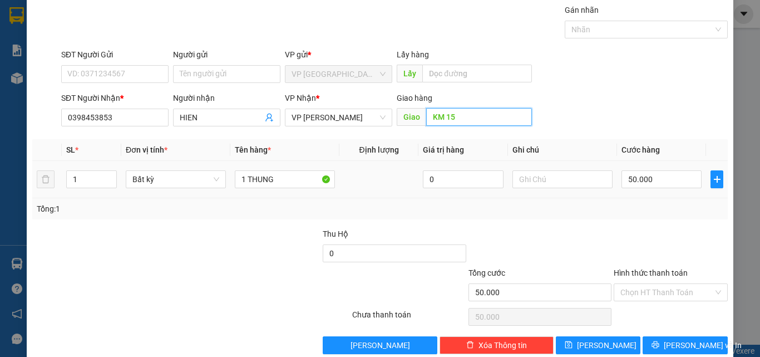
scroll to position [55, 0]
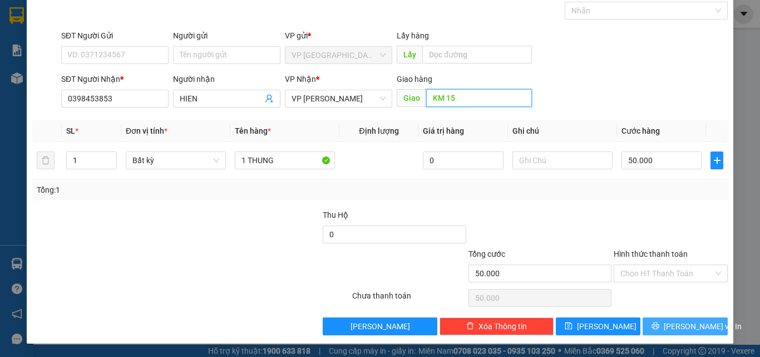
type input "KM 15"
click at [669, 326] on span "[PERSON_NAME] và In" at bounding box center [703, 326] width 78 height 12
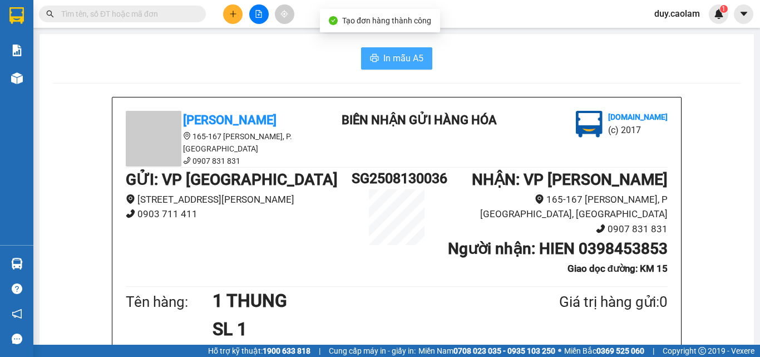
click at [414, 56] on span "In mẫu A5" at bounding box center [404, 58] width 40 height 14
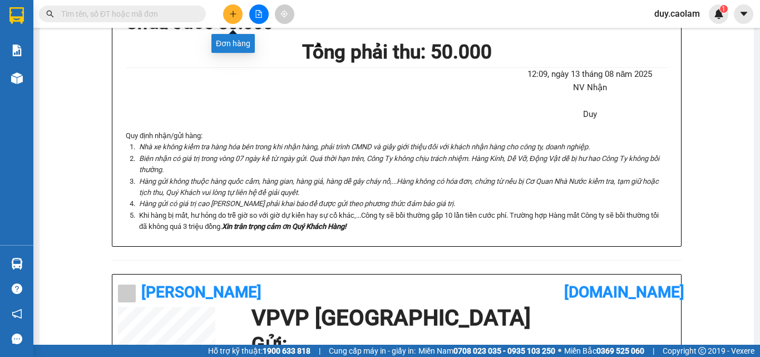
click at [229, 20] on button at bounding box center [232, 13] width 19 height 19
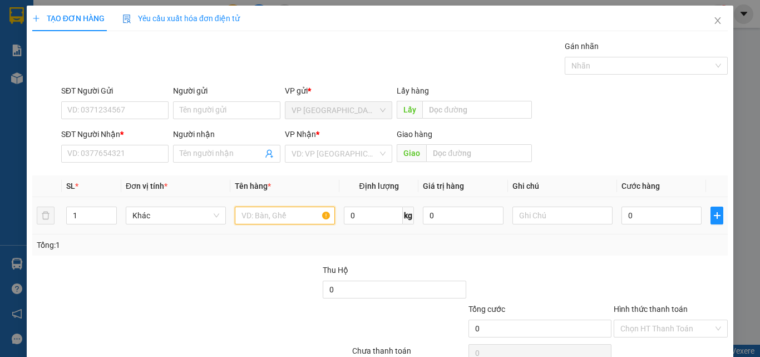
click at [295, 221] on input "text" at bounding box center [285, 216] width 100 height 18
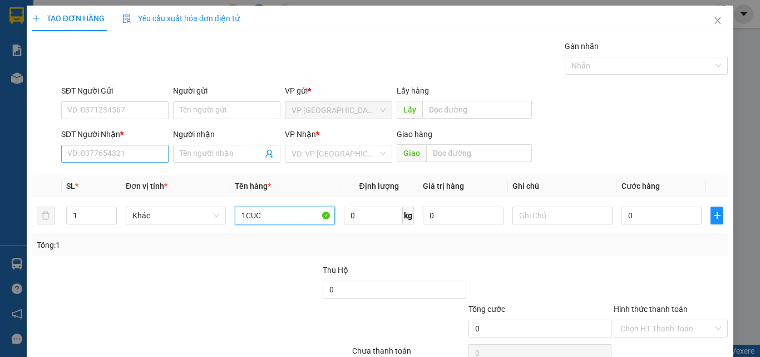
type input "1CUC"
click at [105, 149] on input "SĐT Người Nhận *" at bounding box center [114, 154] width 107 height 18
click at [125, 155] on input "2020" at bounding box center [114, 154] width 107 height 18
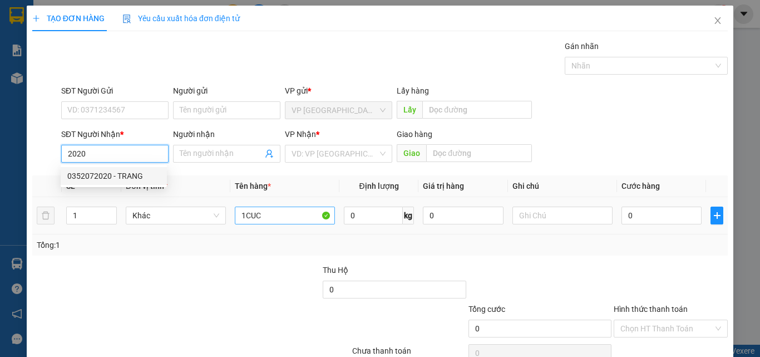
drag, startPoint x: 134, startPoint y: 177, endPoint x: 281, endPoint y: 211, distance: 150.3
click at [135, 178] on div "0352072020 - TRANG" at bounding box center [113, 176] width 93 height 12
type input "0352072020"
type input "TRANG"
type input "KM30"
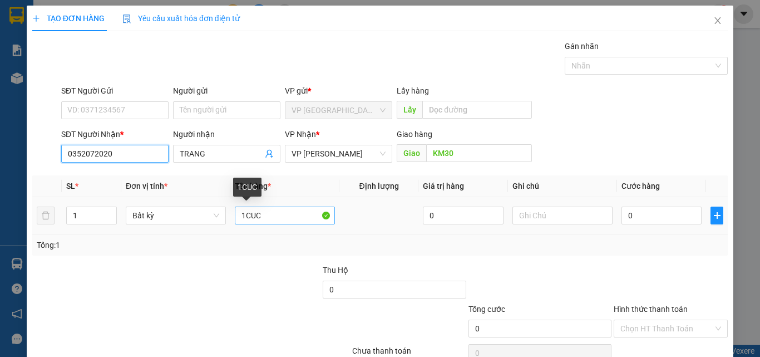
type input "0352072020"
click at [297, 223] on input "1CUC" at bounding box center [285, 216] width 100 height 18
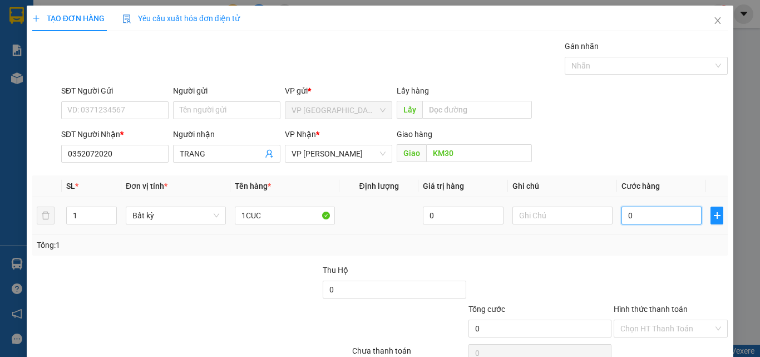
click at [639, 217] on input "0" at bounding box center [662, 216] width 80 height 18
type input "4"
type input "40"
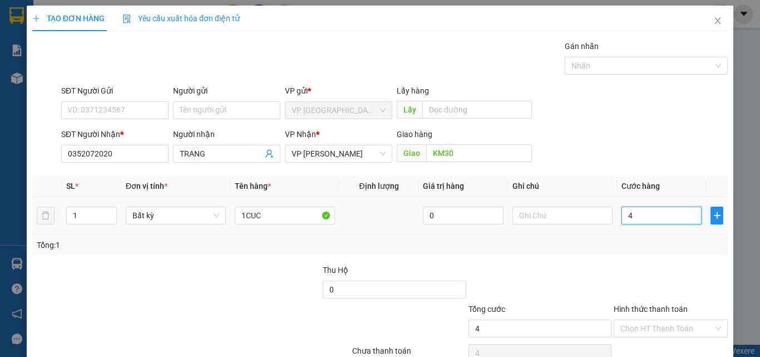
type input "40"
type input "400"
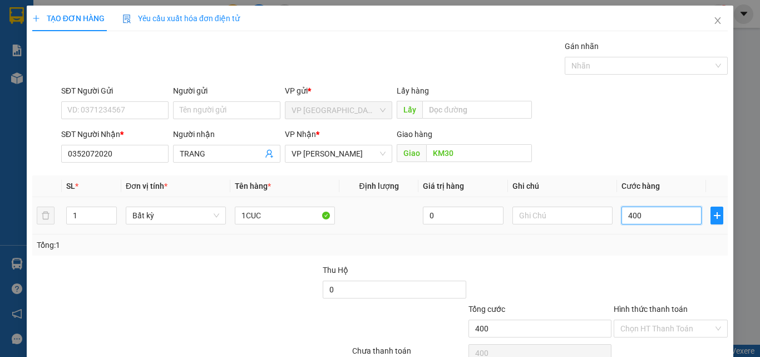
type input "4.000"
type input "40.000"
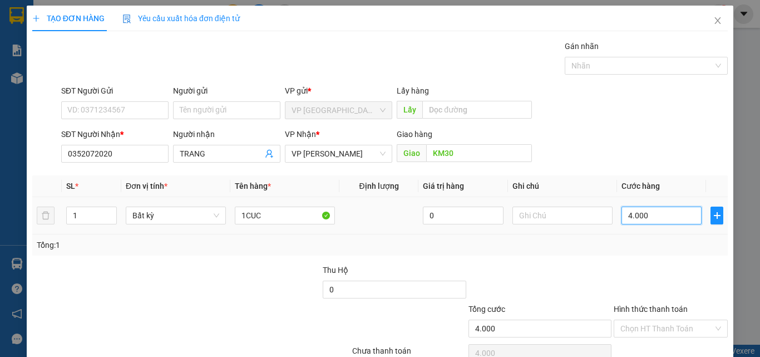
type input "40.000"
type input "400.000"
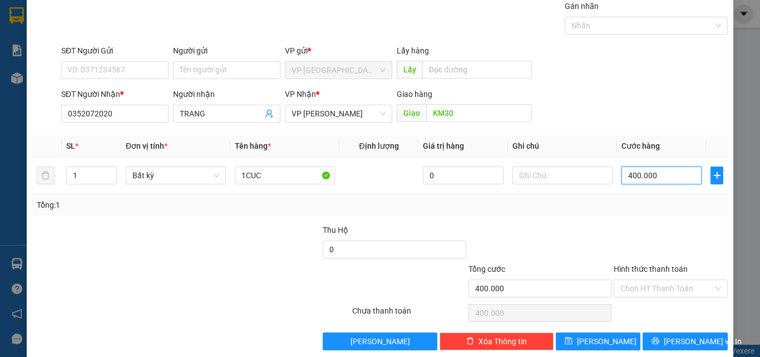
scroll to position [55, 0]
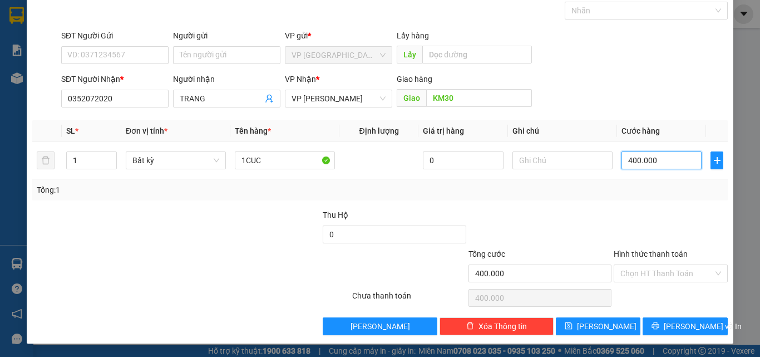
type input "40.000"
drag, startPoint x: 694, startPoint y: 331, endPoint x: 686, endPoint y: 305, distance: 27.1
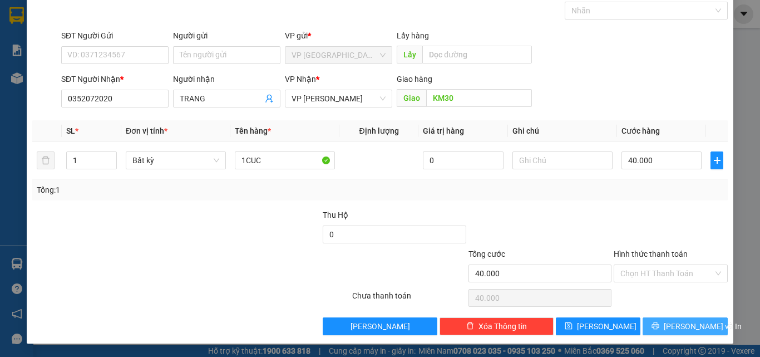
click at [694, 331] on span "[PERSON_NAME] và In" at bounding box center [703, 326] width 78 height 12
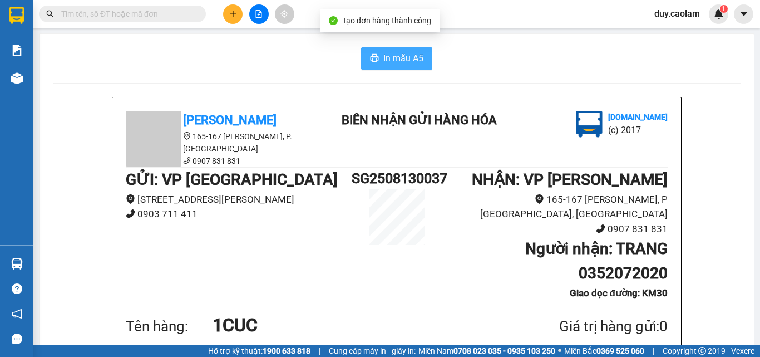
drag, startPoint x: 407, startPoint y: 60, endPoint x: 461, endPoint y: 75, distance: 56.2
click at [408, 60] on span "In mẫu A5" at bounding box center [404, 58] width 40 height 14
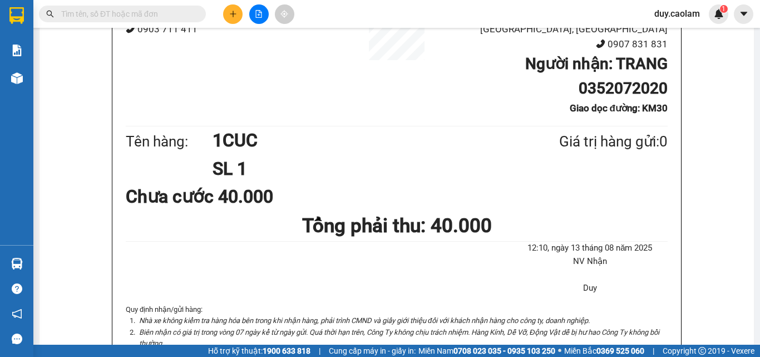
scroll to position [111, 0]
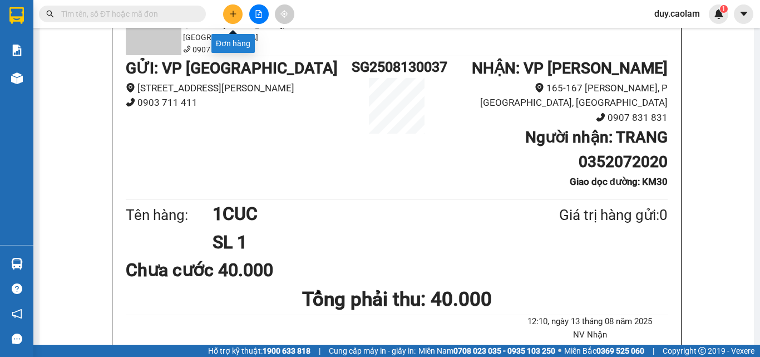
click at [238, 16] on button at bounding box center [232, 13] width 19 height 19
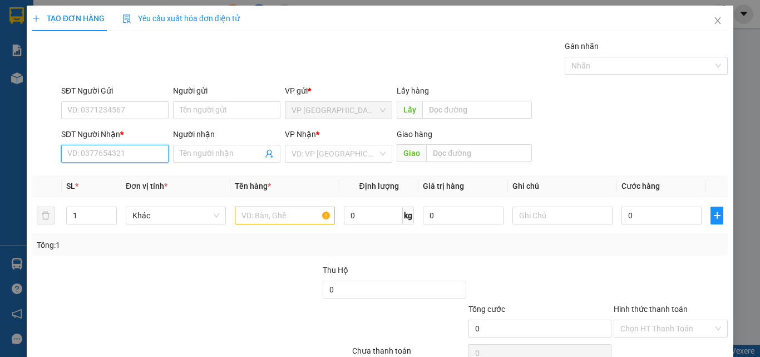
click at [131, 150] on input "SĐT Người Nhận *" at bounding box center [114, 154] width 107 height 18
type input "0"
click at [107, 178] on div "0348520303 - HIẾU" at bounding box center [113, 176] width 93 height 12
type input "0348520303"
type input "HIẾU"
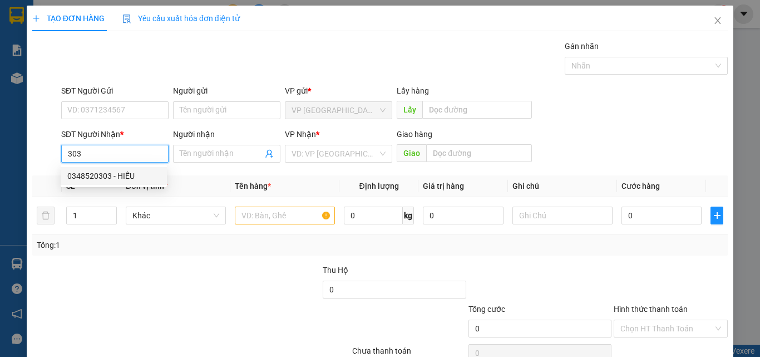
type input "KM 24"
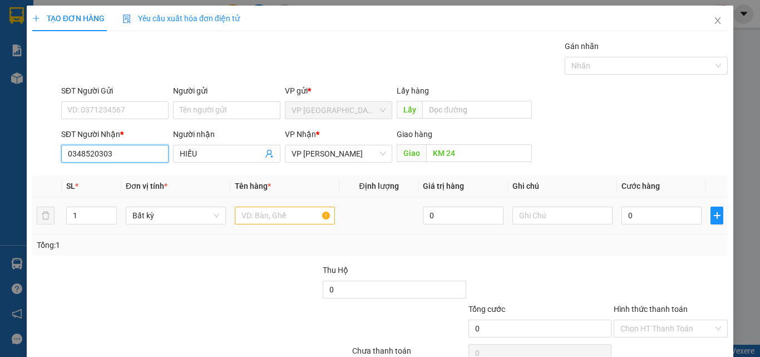
type input "0348520303"
click at [274, 217] on input "text" at bounding box center [285, 216] width 100 height 18
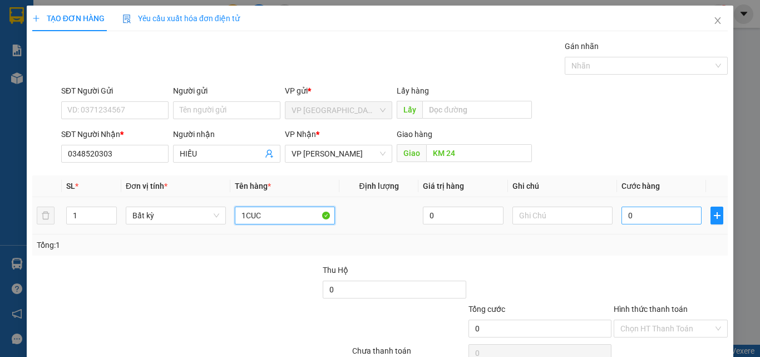
type input "1CUC"
click at [651, 213] on input "0" at bounding box center [662, 216] width 80 height 18
type input "4"
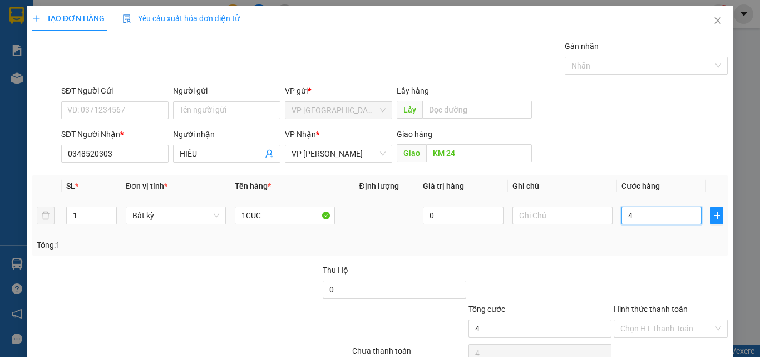
type input "0"
type input "04"
type input "4"
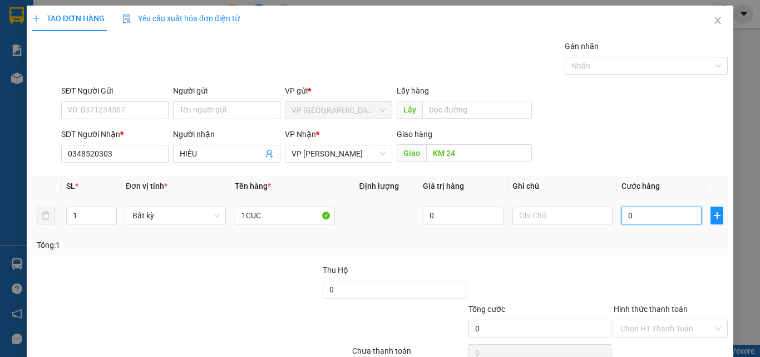
type input "4"
type input "040"
type input "40"
type input "0.400"
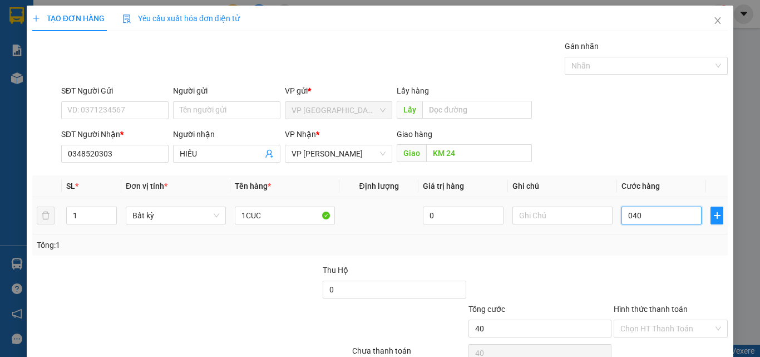
type input "400"
type input "04.000"
type input "4.000"
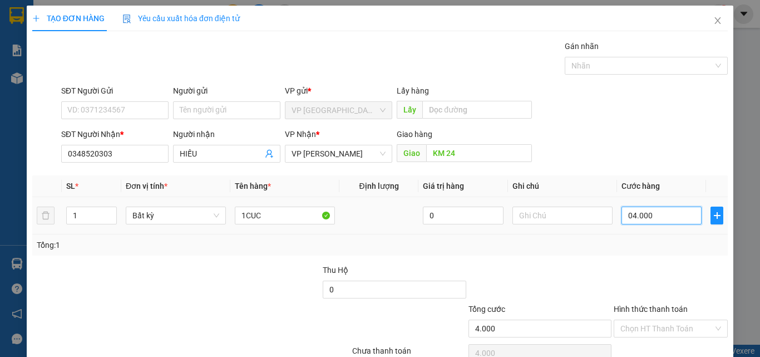
type input "040.000"
type input "40.000"
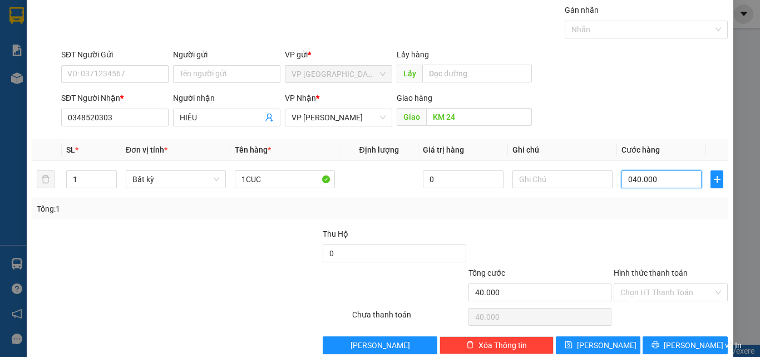
scroll to position [55, 0]
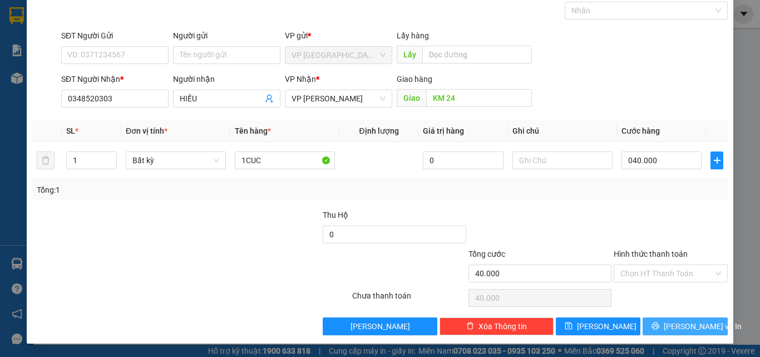
type input "40.000"
click at [660, 324] on icon "printer" at bounding box center [655, 325] width 7 height 7
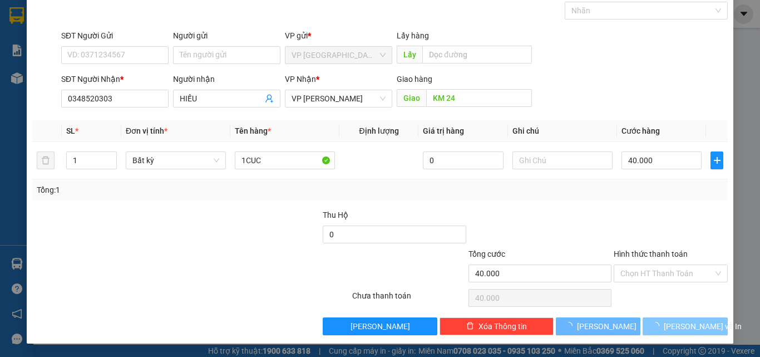
scroll to position [35, 0]
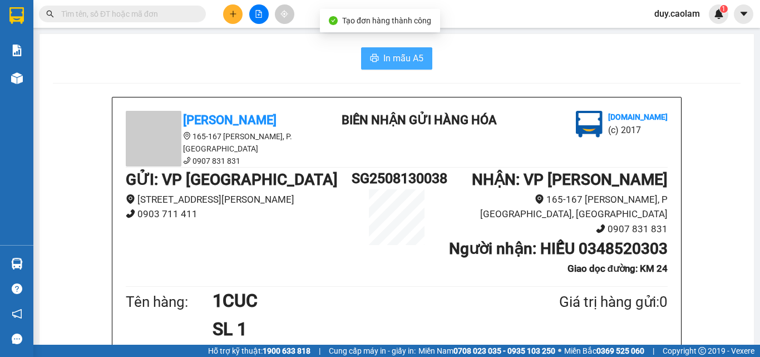
click at [376, 62] on button "In mẫu A5" at bounding box center [396, 58] width 71 height 22
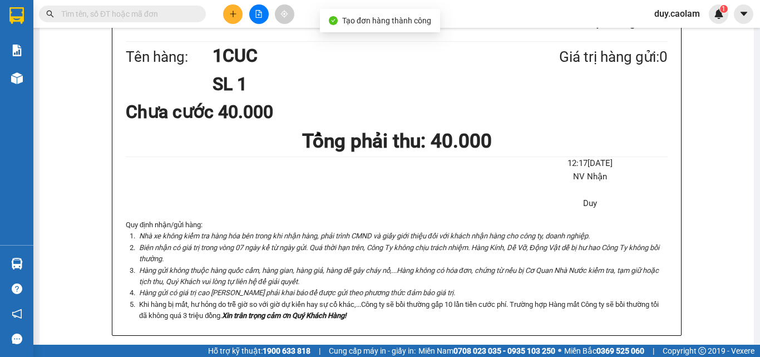
scroll to position [278, 0]
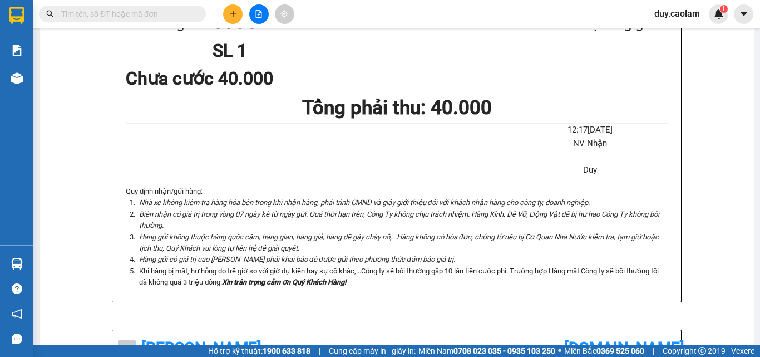
click at [229, 12] on icon "plus" at bounding box center [233, 14] width 8 height 8
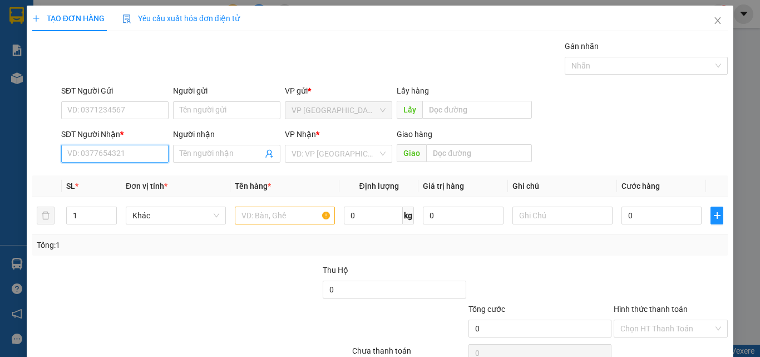
click at [134, 154] on input "SĐT Người Nhận *" at bounding box center [114, 154] width 107 height 18
click at [134, 150] on input "568" at bounding box center [114, 154] width 107 height 18
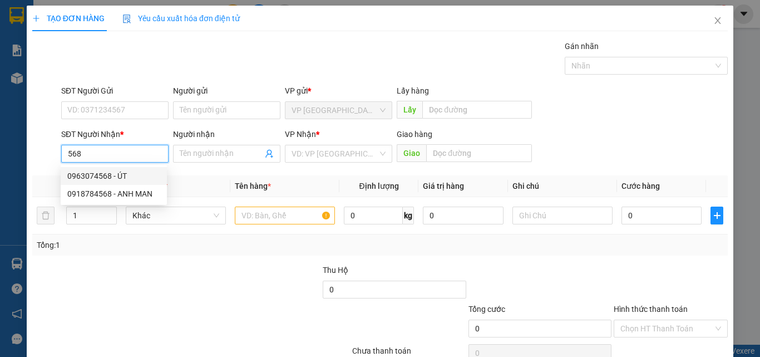
drag, startPoint x: 122, startPoint y: 172, endPoint x: 136, endPoint y: 171, distance: 13.4
click at [124, 172] on div "0963074568 - ÚT" at bounding box center [113, 176] width 93 height 12
type input "0963074568"
type input "ÚT"
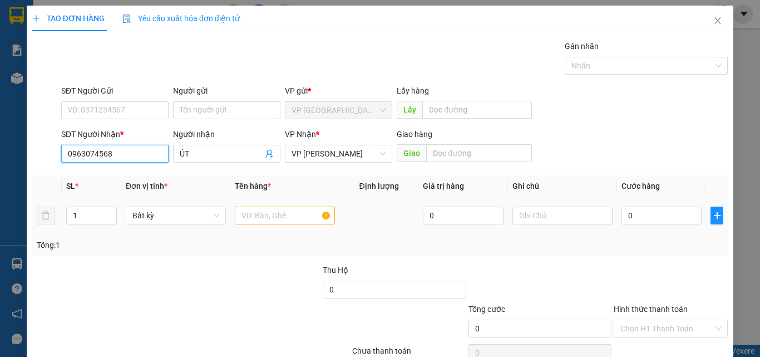
type input "0963074568"
click at [278, 210] on input "text" at bounding box center [285, 216] width 100 height 18
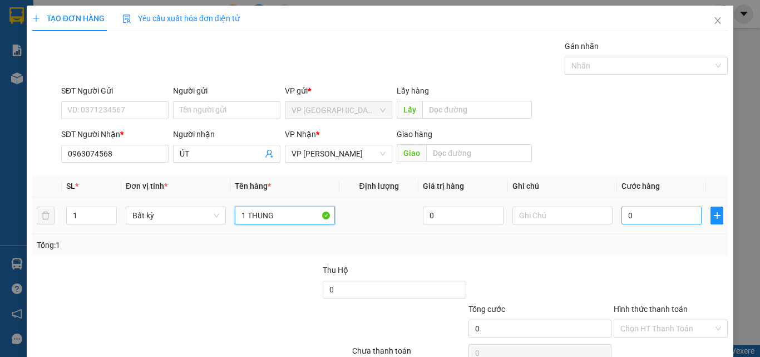
type input "1 THUNG"
click at [637, 220] on input "0" at bounding box center [662, 216] width 80 height 18
type input "1"
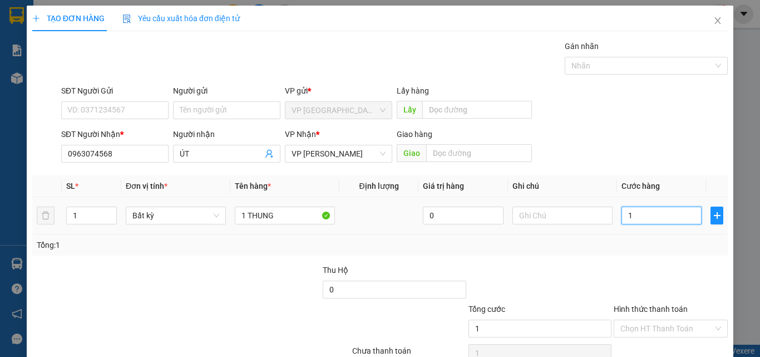
type input "15"
type input "150"
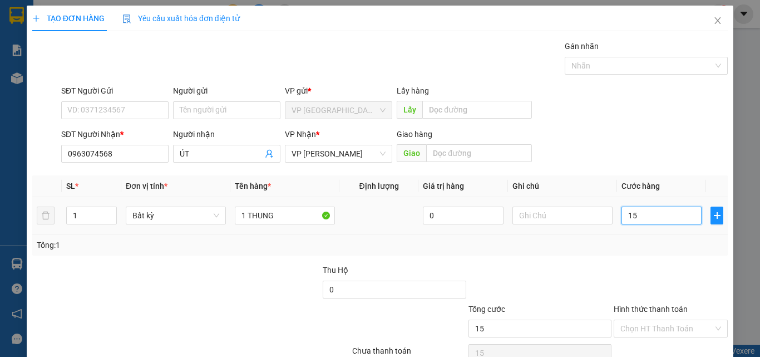
type input "150"
type input "1.500"
type input "15.000"
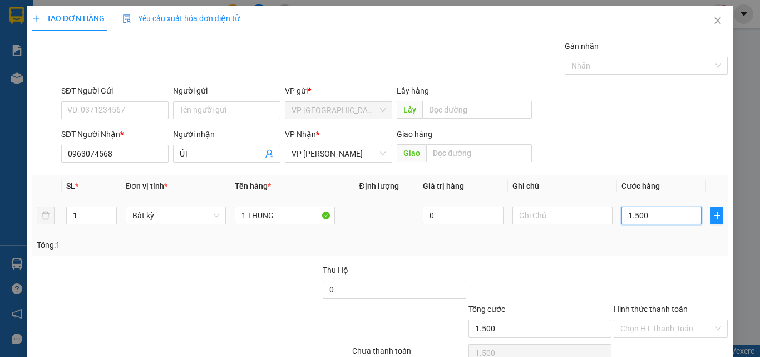
type input "15.000"
type input "150.000"
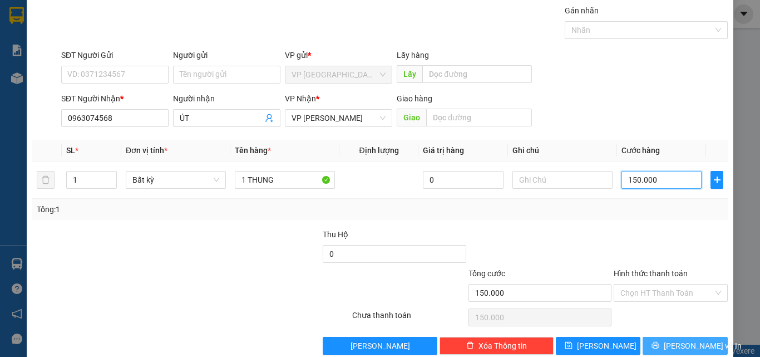
scroll to position [55, 0]
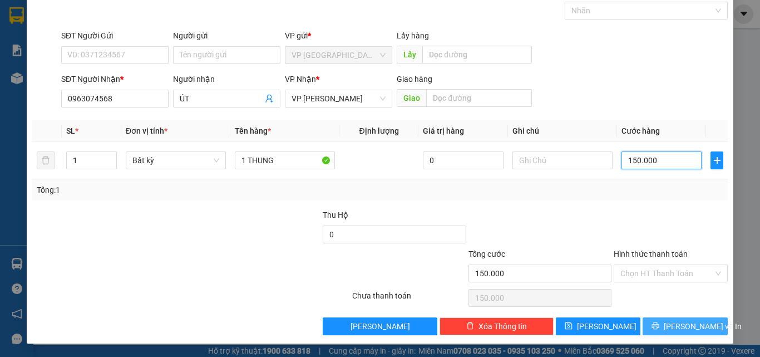
type input "150.000"
click at [672, 328] on span "[PERSON_NAME] và In" at bounding box center [703, 326] width 78 height 12
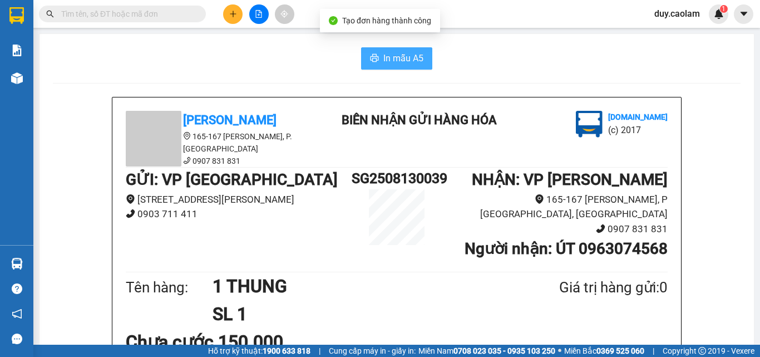
click at [384, 65] on span "In mẫu A5" at bounding box center [404, 58] width 40 height 14
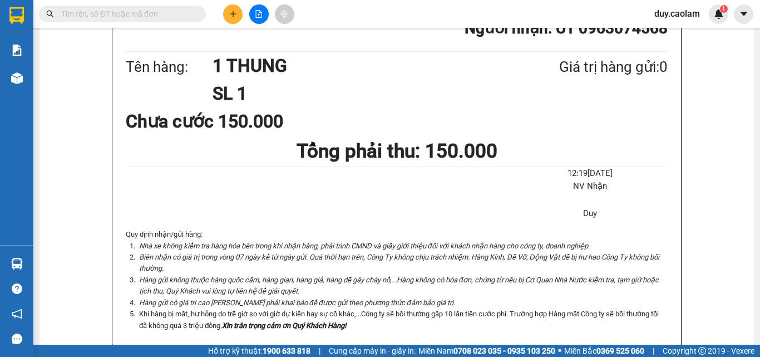
scroll to position [56, 0]
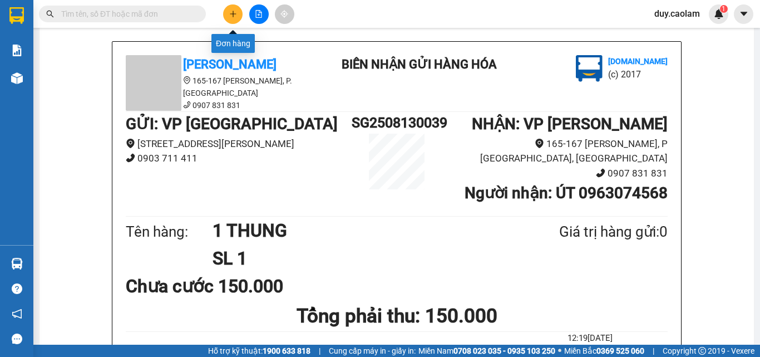
click at [233, 14] on icon "plus" at bounding box center [233, 13] width 6 height 1
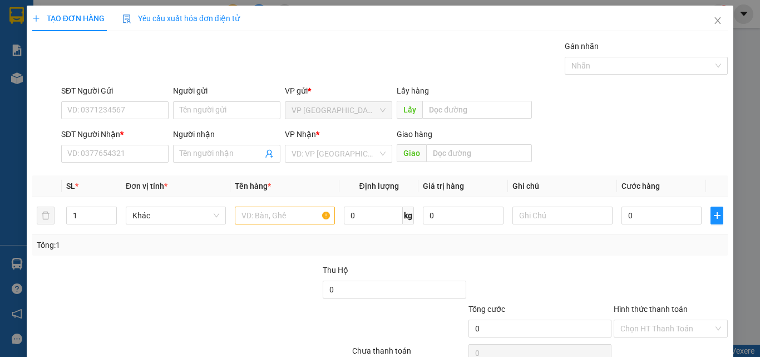
click at [134, 164] on div "SĐT Người Nhận * VD: 0377654321" at bounding box center [114, 147] width 107 height 39
click at [135, 156] on input "SĐT Người Nhận *" at bounding box center [114, 154] width 107 height 18
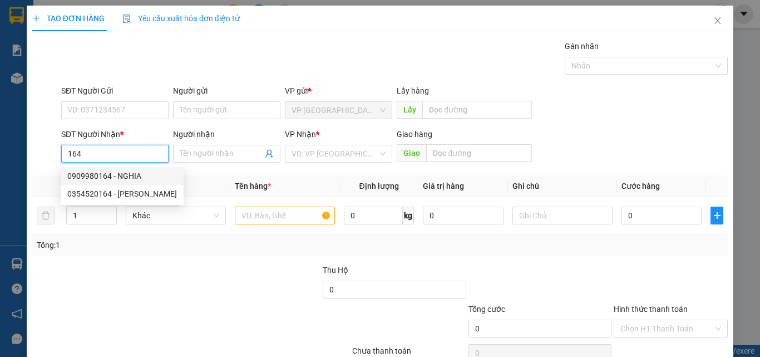
drag, startPoint x: 117, startPoint y: 174, endPoint x: 148, endPoint y: 174, distance: 30.6
click at [119, 174] on div "0909980164 - NGHIA" at bounding box center [122, 176] width 110 height 12
type input "0909980164"
type input "NGHIA"
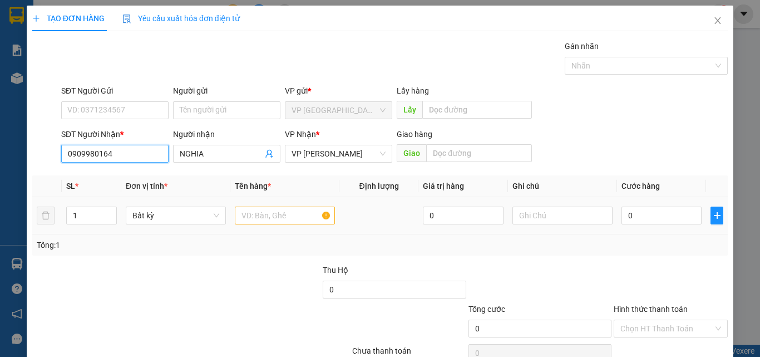
type input "0909980164"
click at [287, 215] on input "text" at bounding box center [285, 216] width 100 height 18
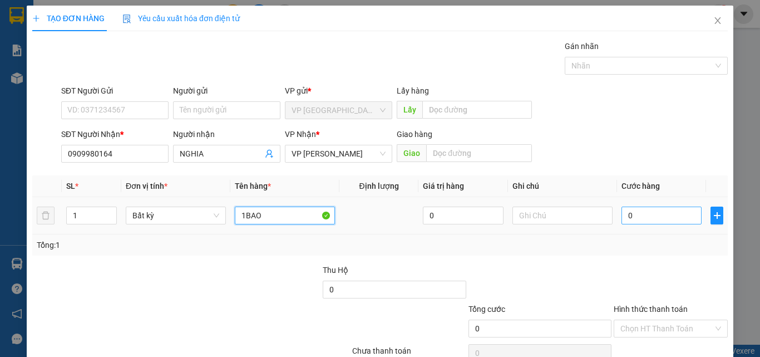
type input "1BAO"
click at [647, 213] on input "0" at bounding box center [662, 216] width 80 height 18
type input "6"
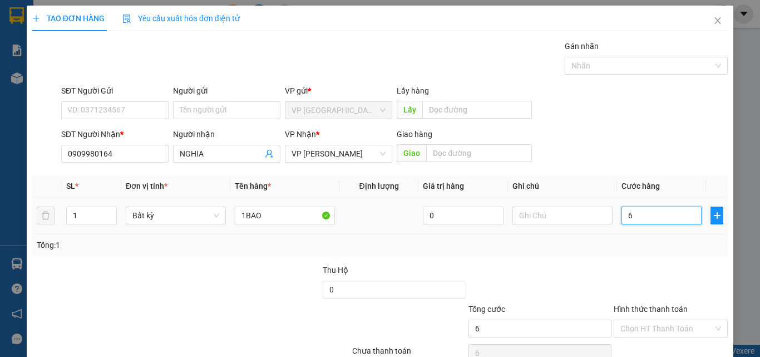
type input "60"
type input "600"
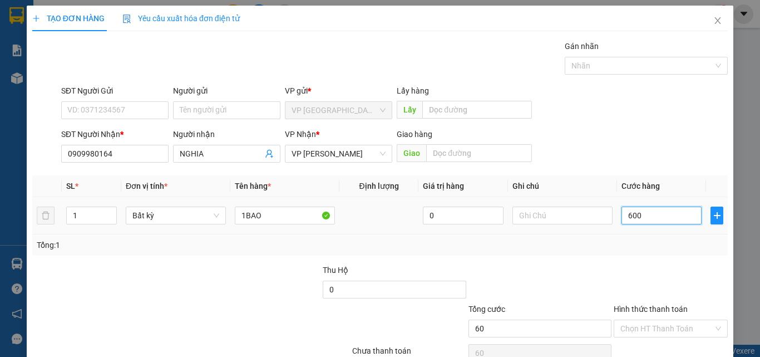
type input "600"
type input "6.000"
type input "60.000"
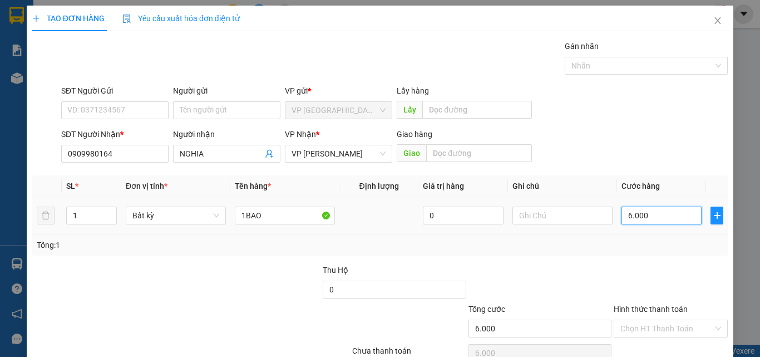
type input "60.000"
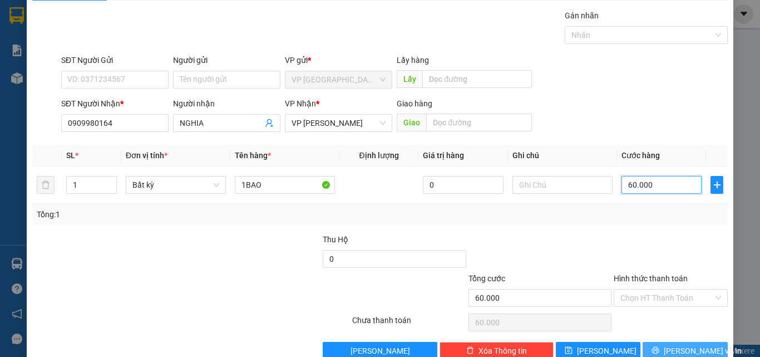
scroll to position [55, 0]
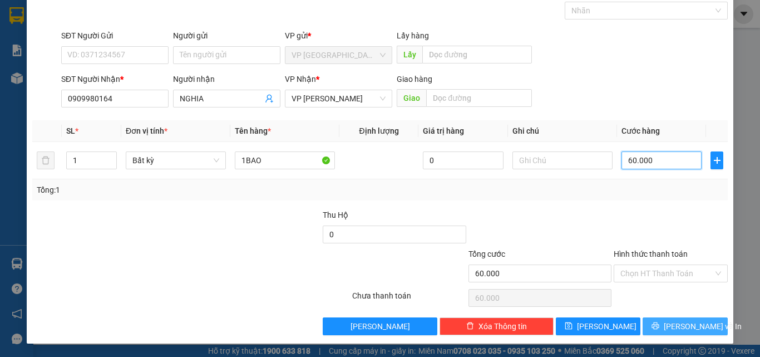
type input "60.000"
click at [657, 320] on button "[PERSON_NAME] và In" at bounding box center [685, 326] width 85 height 18
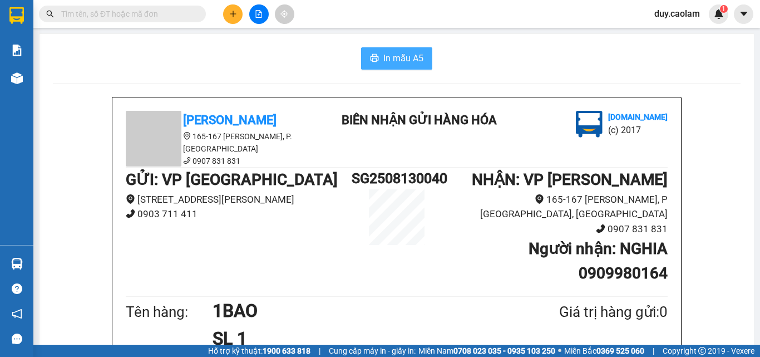
drag, startPoint x: 382, startPoint y: 52, endPoint x: 409, endPoint y: 55, distance: 27.4
click at [384, 52] on span "In mẫu A5" at bounding box center [404, 58] width 40 height 14
click at [234, 18] on button at bounding box center [232, 13] width 19 height 19
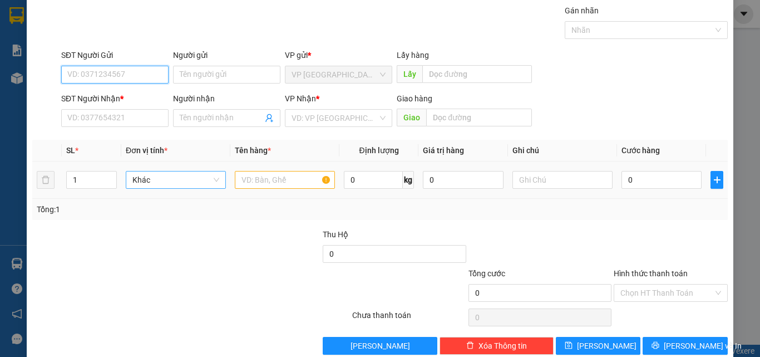
scroll to position [55, 0]
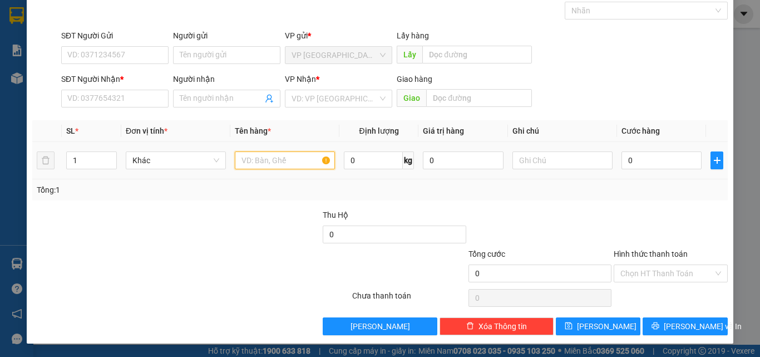
click at [273, 160] on input "text" at bounding box center [285, 160] width 100 height 18
type input "1 THUG"
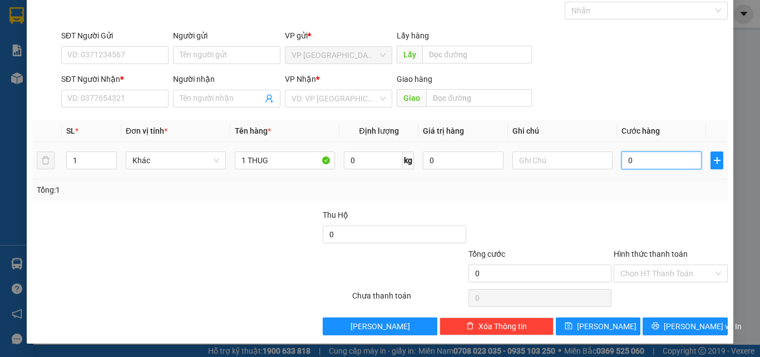
click at [671, 155] on input "0" at bounding box center [662, 160] width 80 height 18
type input "5"
type input "50"
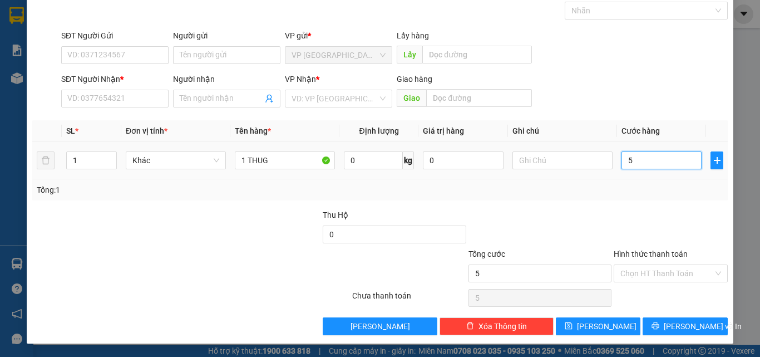
type input "50"
type input "500"
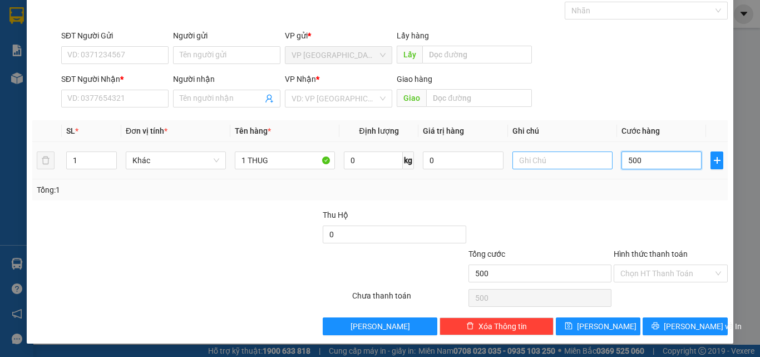
type input "5.000"
type input "50.000"
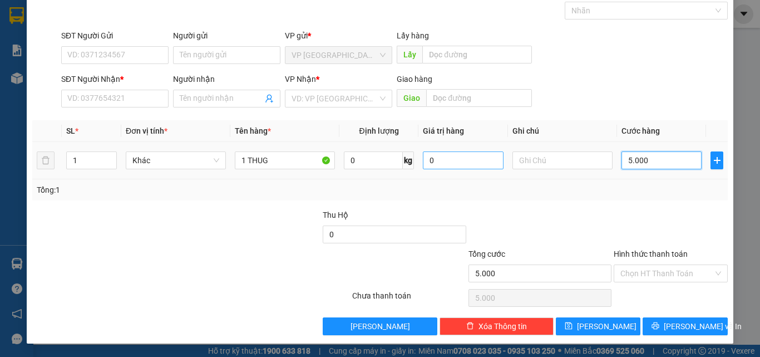
type input "50.000"
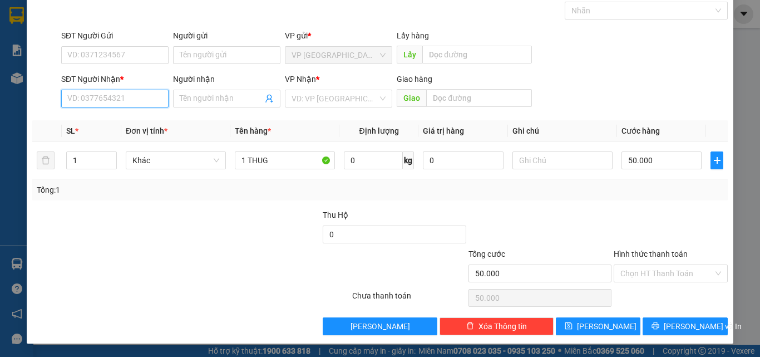
click at [76, 101] on input "SĐT Người Nhận *" at bounding box center [114, 99] width 107 height 18
click at [96, 121] on div "0359999114 - MY" at bounding box center [113, 121] width 93 height 12
type input "0359999114"
type input "MY"
type input "0359999114"
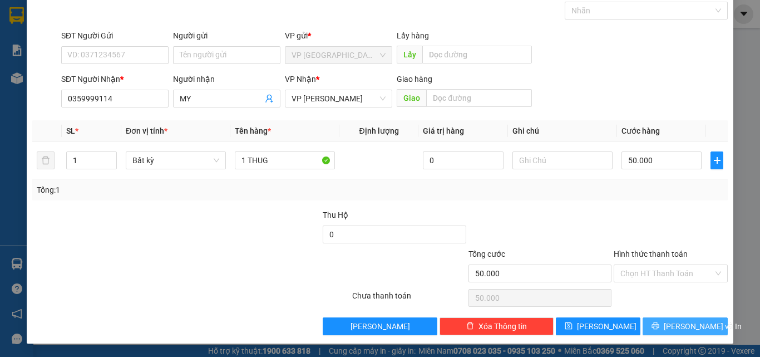
click at [696, 330] on span "[PERSON_NAME] và In" at bounding box center [703, 326] width 78 height 12
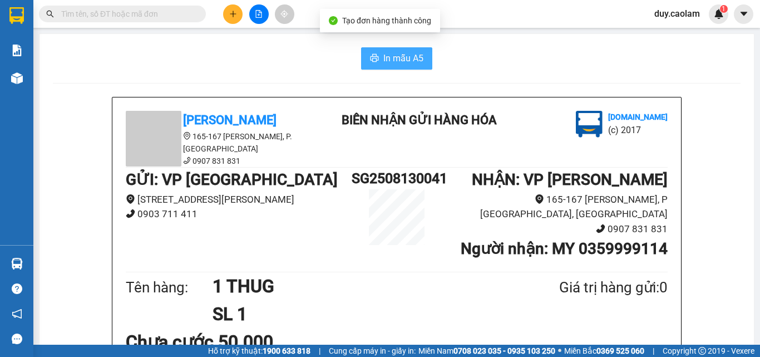
click at [420, 57] on button "In mẫu A5" at bounding box center [396, 58] width 71 height 22
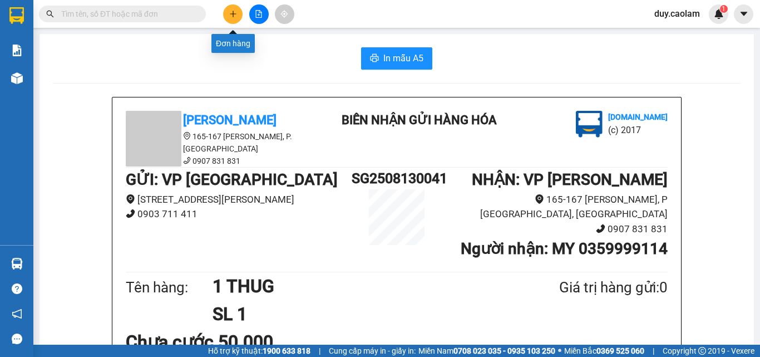
click at [234, 19] on button at bounding box center [232, 13] width 19 height 19
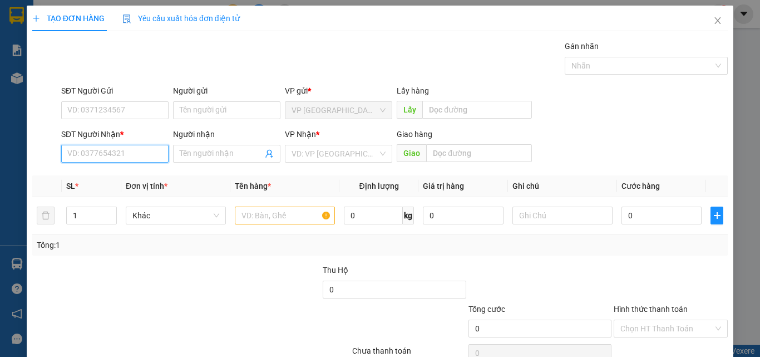
click at [104, 156] on input "SĐT Người Nhận *" at bounding box center [114, 154] width 107 height 18
click at [114, 175] on div "0986343584 - THACH ĐOÀN" at bounding box center [116, 176] width 99 height 12
type input "0986343584"
type input "THACH ĐOÀN"
type input "KM 19"
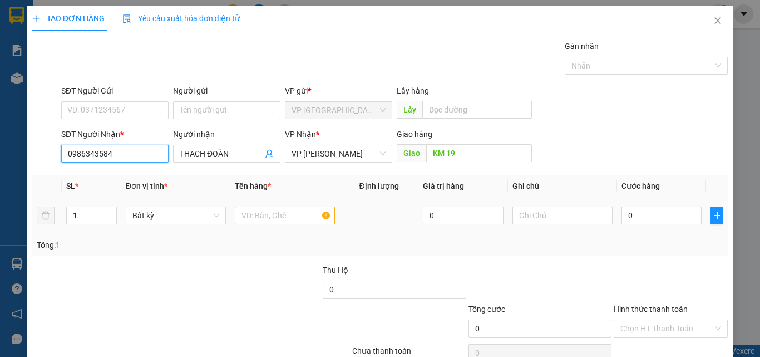
type input "0986343584"
click at [290, 215] on input "text" at bounding box center [285, 216] width 100 height 18
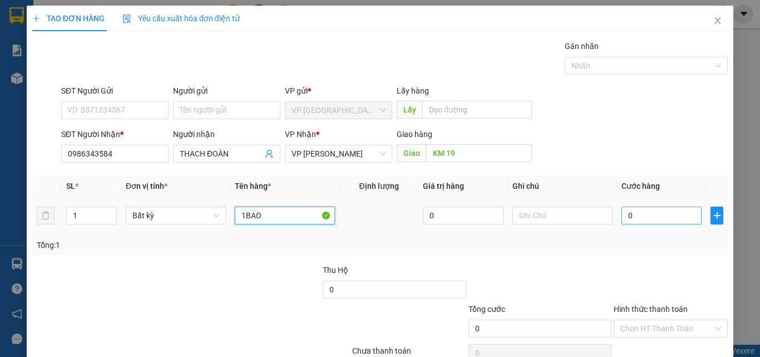
type input "1BAO"
click at [642, 216] on input "0" at bounding box center [662, 216] width 80 height 18
type input "5"
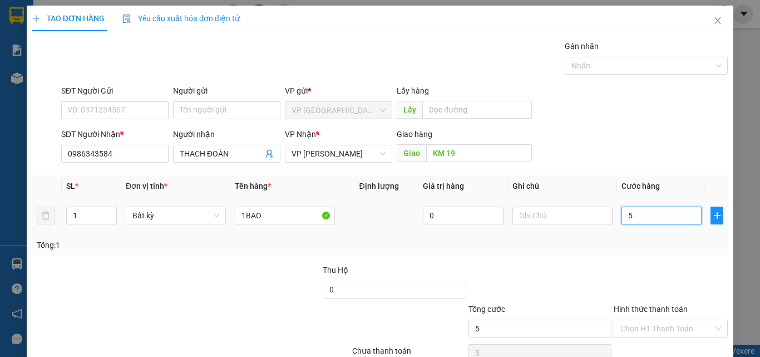
type input "50"
type input "500"
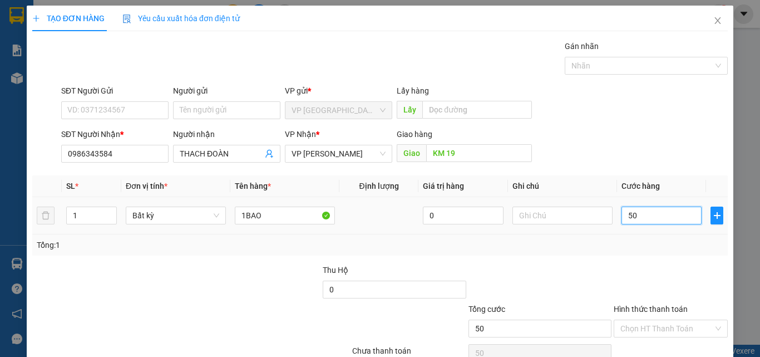
type input "500"
type input "5.000"
type input "50.000"
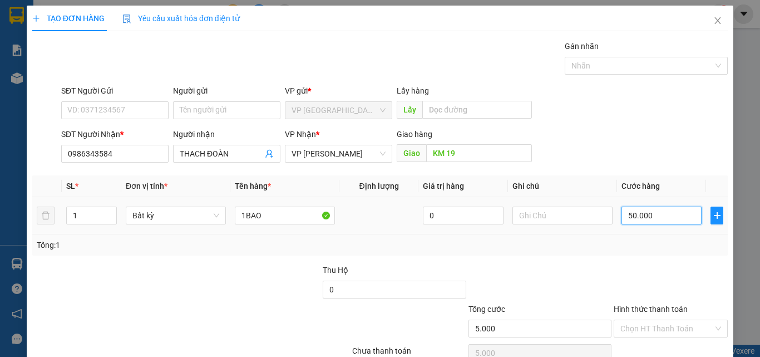
type input "50.000"
type input "500.000"
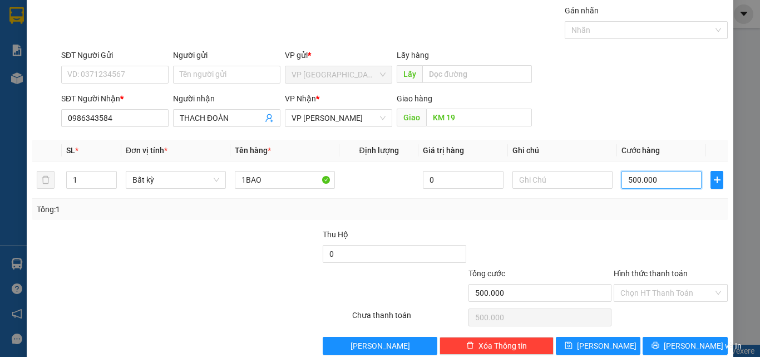
scroll to position [55, 0]
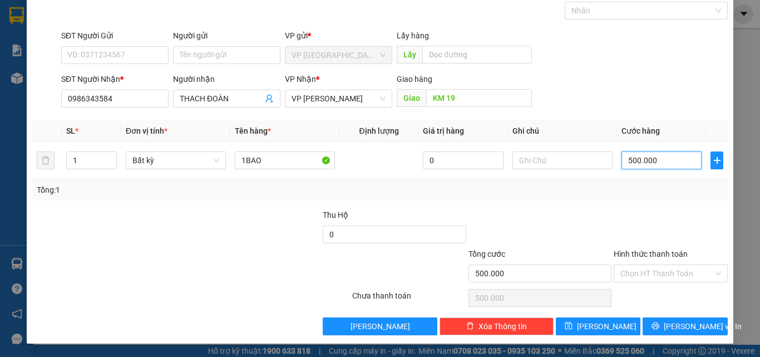
type input "50.000"
click at [669, 332] on button "[PERSON_NAME] và In" at bounding box center [685, 326] width 85 height 18
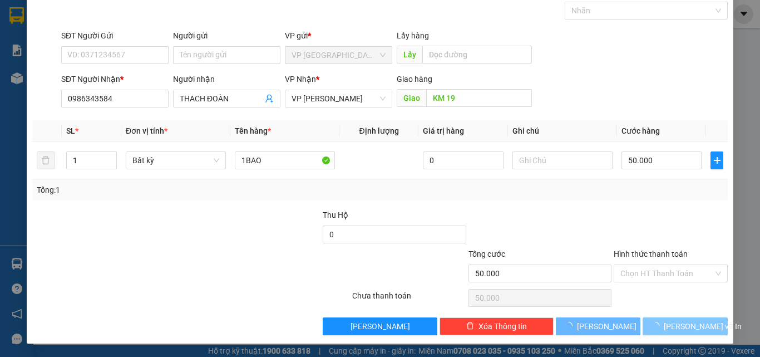
scroll to position [17, 0]
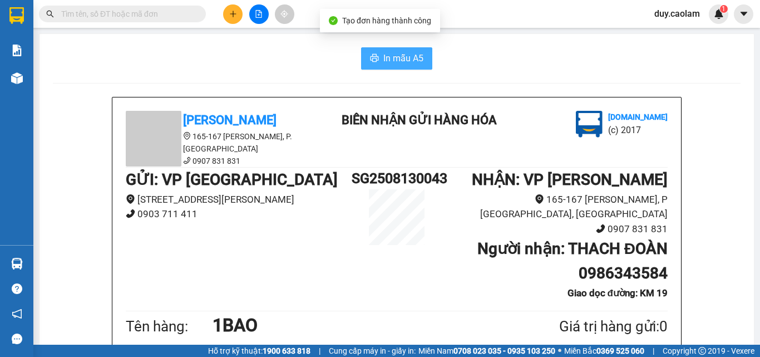
click at [405, 61] on span "In mẫu A5" at bounding box center [404, 58] width 40 height 14
click at [235, 13] on icon "plus" at bounding box center [233, 14] width 8 height 8
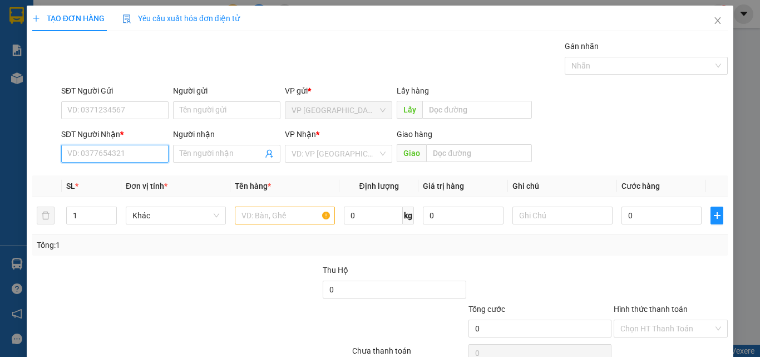
click at [116, 159] on input "SĐT Người Nhận *" at bounding box center [114, 154] width 107 height 18
click at [113, 157] on input "944" at bounding box center [114, 154] width 107 height 18
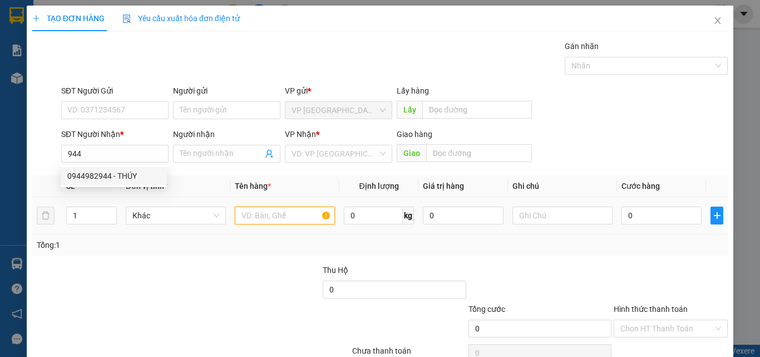
click at [278, 215] on input "text" at bounding box center [285, 216] width 100 height 18
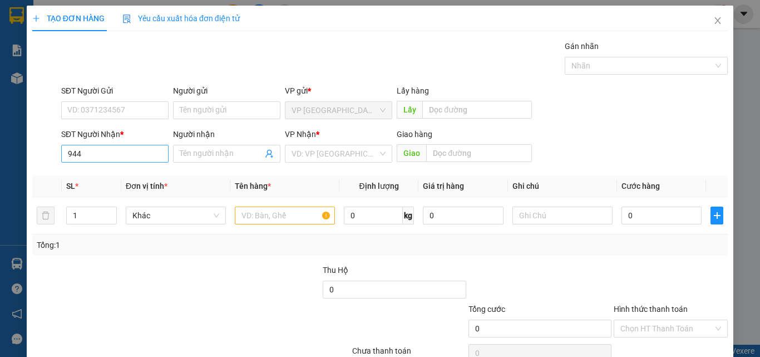
drag, startPoint x: 109, startPoint y: 163, endPoint x: 114, endPoint y: 158, distance: 6.7
click at [110, 161] on div "SĐT Người Nhận * 944" at bounding box center [114, 147] width 107 height 39
click at [120, 155] on input "944" at bounding box center [114, 154] width 107 height 18
click at [121, 175] on div "0944982944 - THÚY" at bounding box center [113, 176] width 93 height 12
type input "0944982944"
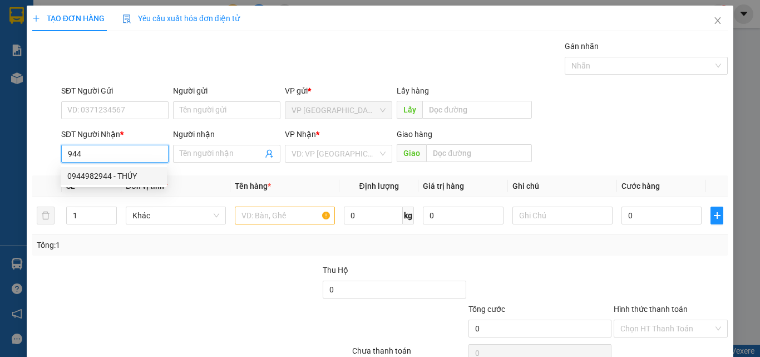
type input "THÚY"
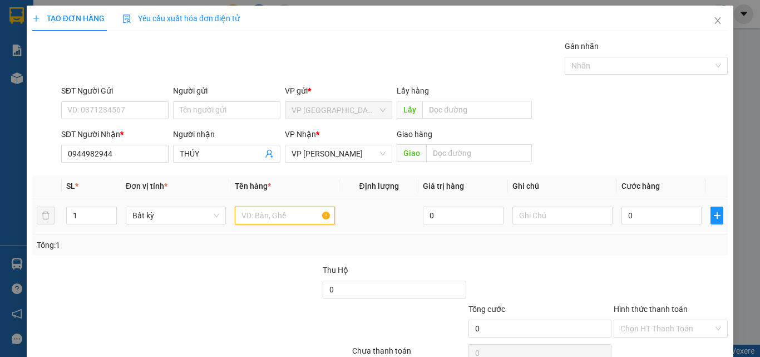
click at [262, 212] on input "text" at bounding box center [285, 216] width 100 height 18
type input "1 CUC"
click at [690, 214] on input "0" at bounding box center [662, 216] width 80 height 18
type input "5"
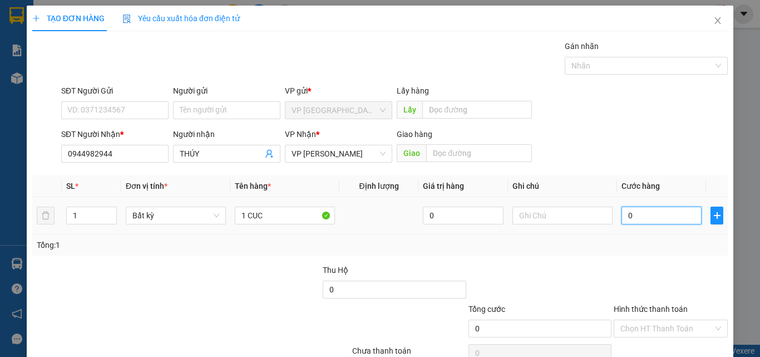
type input "5"
type input "50"
type input "500"
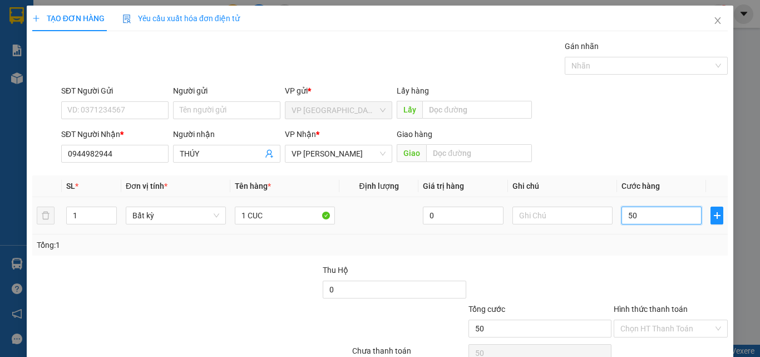
type input "500"
type input "5.000"
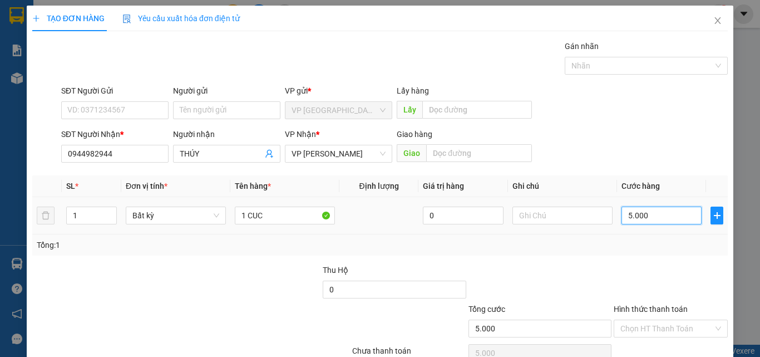
type input "50.000"
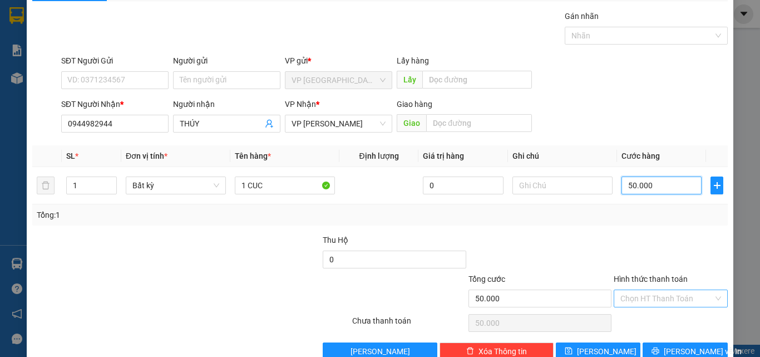
scroll to position [55, 0]
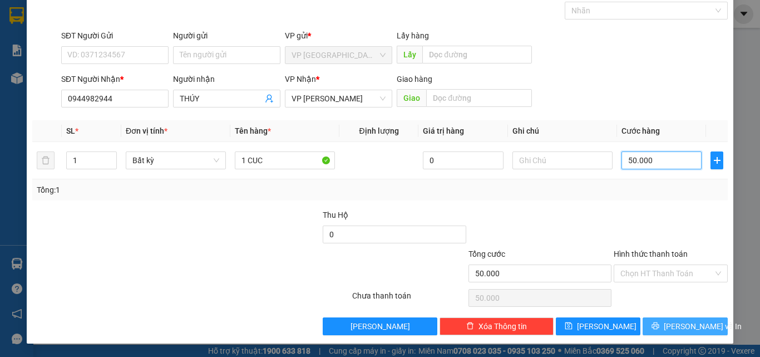
type input "50.000"
click at [665, 325] on button "[PERSON_NAME] và In" at bounding box center [685, 326] width 85 height 18
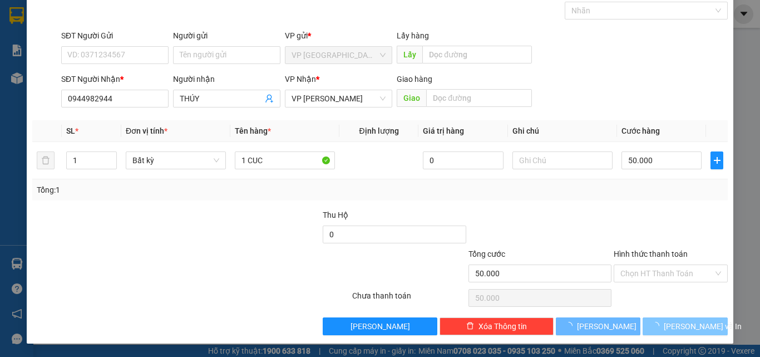
scroll to position [27, 0]
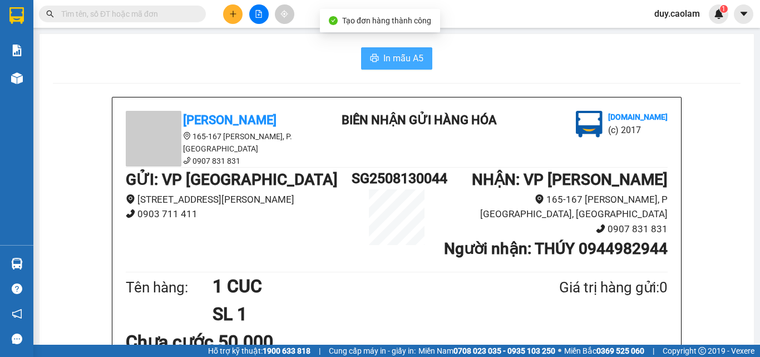
click at [402, 65] on span "In mẫu A5" at bounding box center [404, 58] width 40 height 14
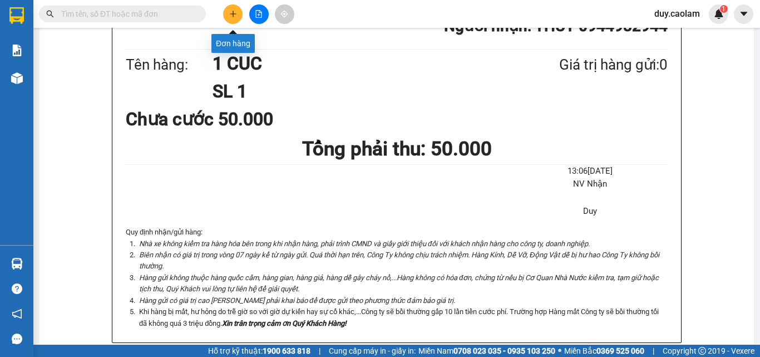
click at [233, 13] on icon "plus" at bounding box center [233, 14] width 8 height 8
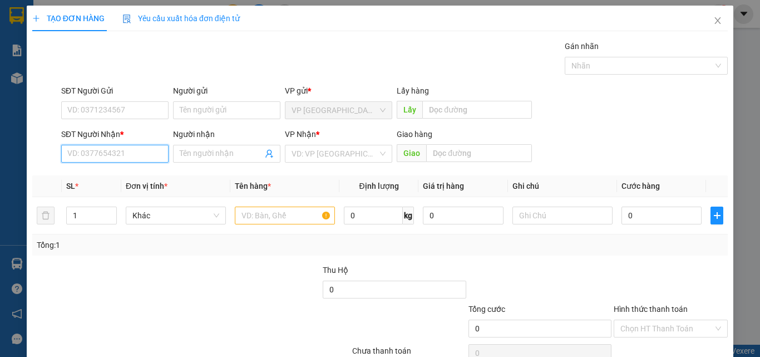
click at [114, 148] on input "SĐT Người Nhận *" at bounding box center [114, 154] width 107 height 18
type input "9"
click at [124, 174] on div "0942121012 - MINH" at bounding box center [113, 176] width 93 height 12
type input "0942121012"
type input "MINH"
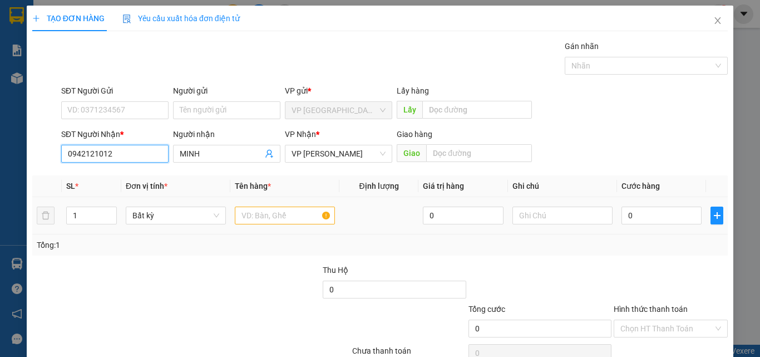
type input "0942121012"
click at [264, 215] on input "text" at bounding box center [285, 216] width 100 height 18
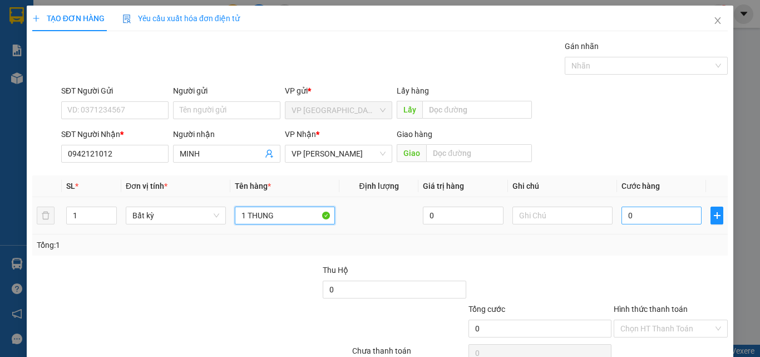
type input "1 THUNG"
click at [637, 212] on input "0" at bounding box center [662, 216] width 80 height 18
type input "5"
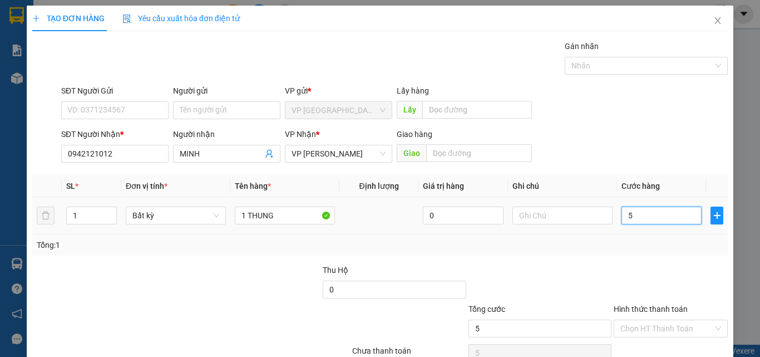
type input "50"
type input "500"
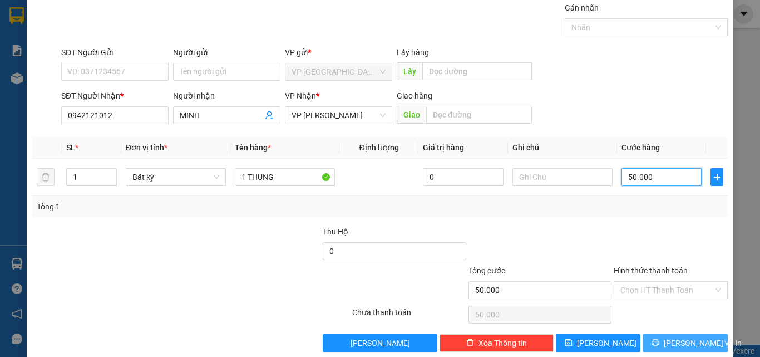
scroll to position [55, 0]
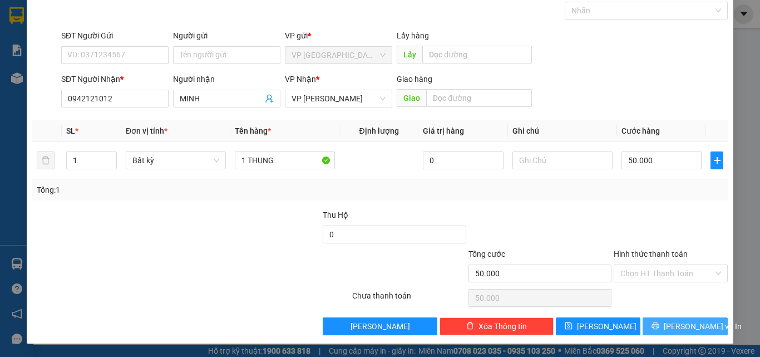
click at [669, 325] on span "[PERSON_NAME] và In" at bounding box center [703, 326] width 78 height 12
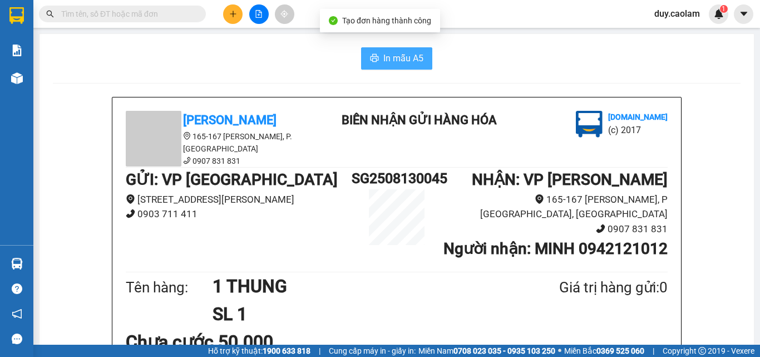
click at [407, 60] on span "In mẫu A5" at bounding box center [404, 58] width 40 height 14
click at [236, 18] on button at bounding box center [232, 13] width 19 height 19
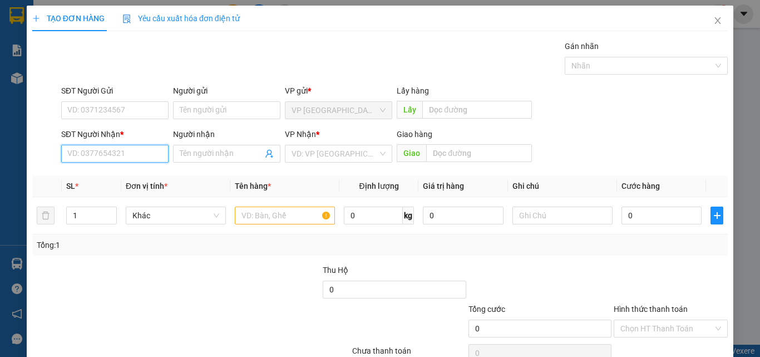
click at [136, 153] on input "SĐT Người Nhận *" at bounding box center [114, 154] width 107 height 18
click at [117, 154] on input "SĐT Người Nhận *" at bounding box center [114, 154] width 107 height 18
drag, startPoint x: 127, startPoint y: 177, endPoint x: 172, endPoint y: 182, distance: 45.4
click at [128, 178] on div "0976976158 - CHI DUNG" at bounding box center [113, 176] width 93 height 12
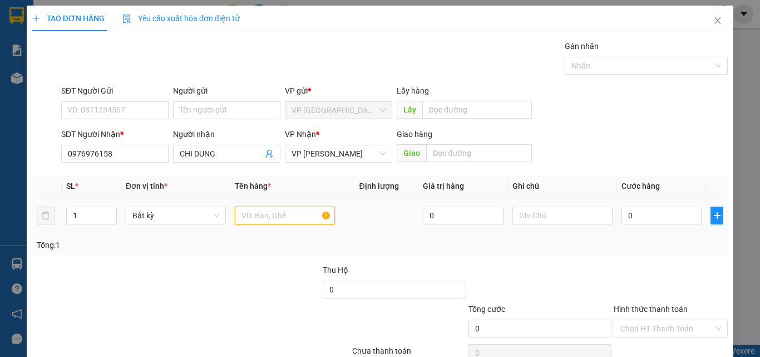
click at [277, 220] on input "text" at bounding box center [285, 216] width 100 height 18
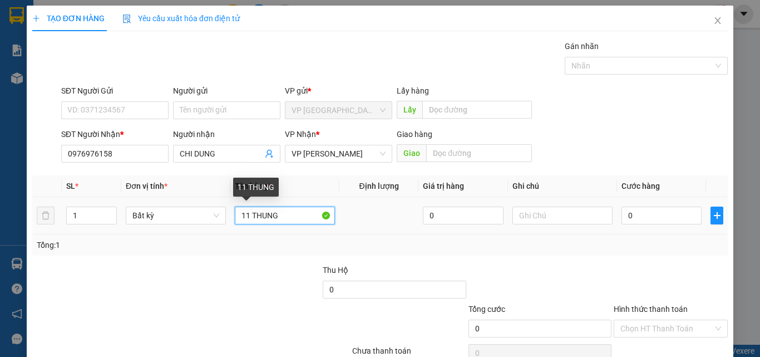
click at [245, 210] on input "11 THUNG" at bounding box center [285, 216] width 100 height 18
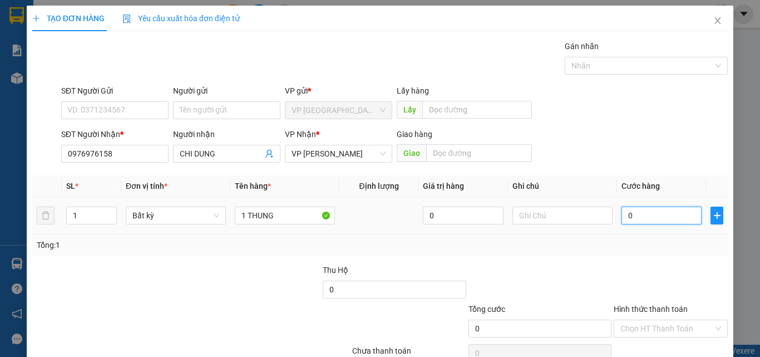
click at [646, 214] on input "0" at bounding box center [662, 216] width 80 height 18
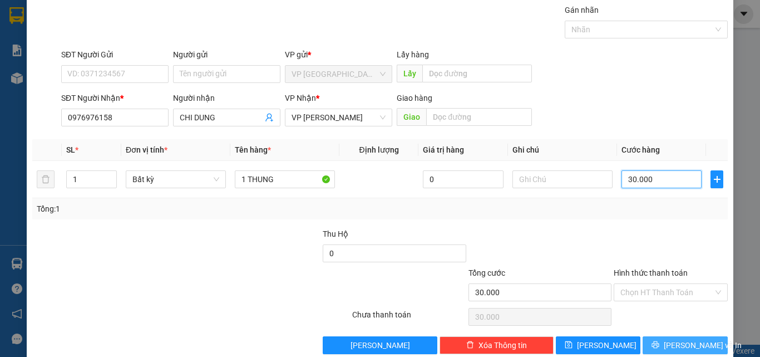
scroll to position [55, 0]
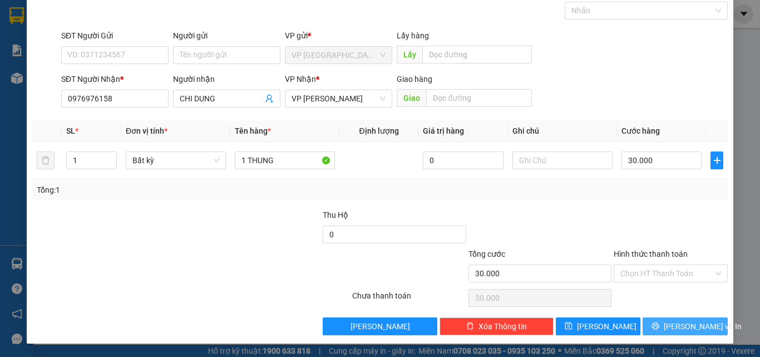
drag, startPoint x: 658, startPoint y: 327, endPoint x: 657, endPoint y: 316, distance: 11.1
click at [658, 327] on icon "printer" at bounding box center [656, 326] width 8 height 8
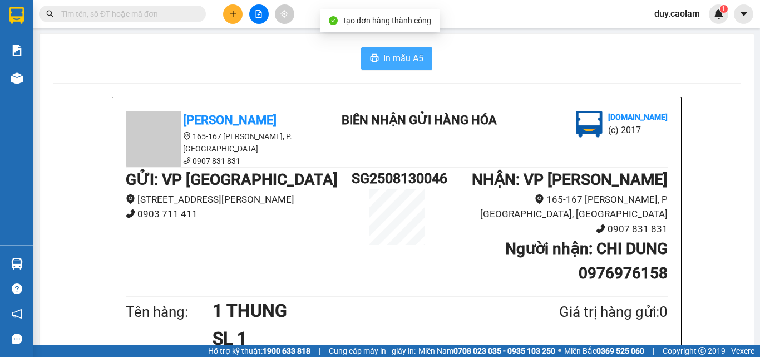
click at [368, 51] on button "In mẫu A5" at bounding box center [396, 58] width 71 height 22
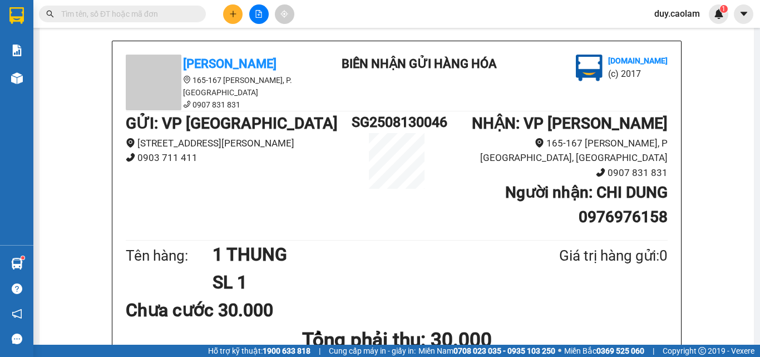
scroll to position [56, 0]
click at [231, 18] on button at bounding box center [232, 13] width 19 height 19
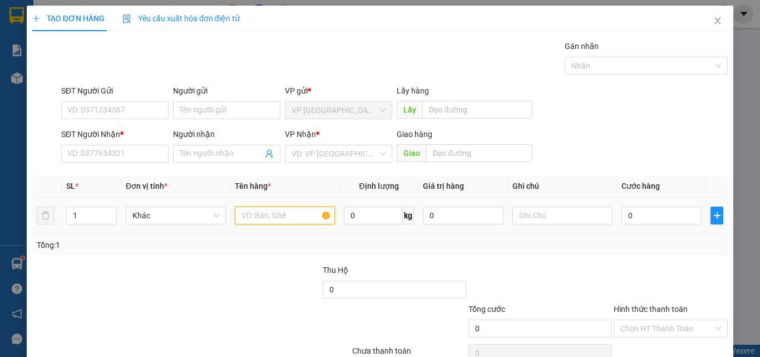
click at [274, 213] on input "text" at bounding box center [285, 216] width 100 height 18
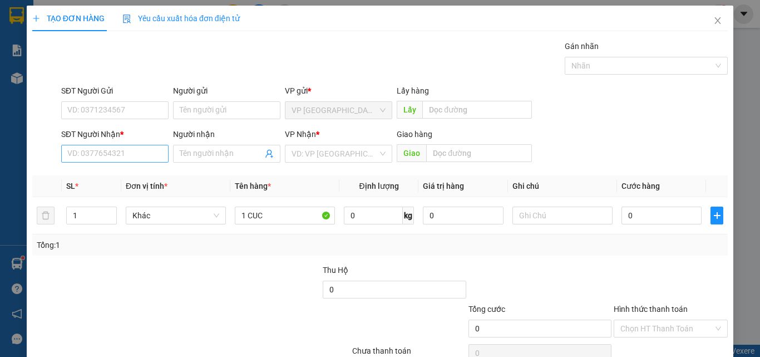
click at [122, 161] on div "SĐT Người Nhận * VD: 0377654321" at bounding box center [114, 147] width 107 height 39
click at [124, 158] on input "SĐT Người Nhận *" at bounding box center [114, 154] width 107 height 18
click at [117, 155] on input "307" at bounding box center [114, 154] width 107 height 18
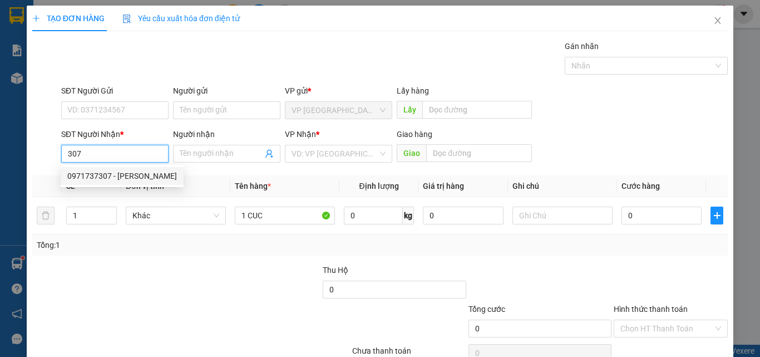
click at [127, 171] on div "0971737307 - ANH HÙNG" at bounding box center [122, 176] width 110 height 12
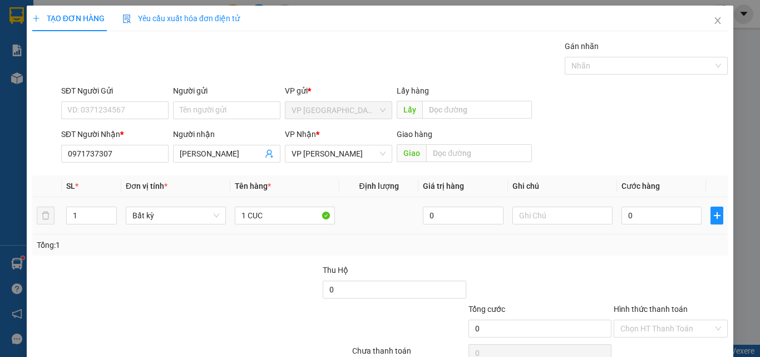
click at [653, 206] on div "0" at bounding box center [662, 215] width 80 height 22
click at [649, 214] on input "0" at bounding box center [662, 216] width 80 height 18
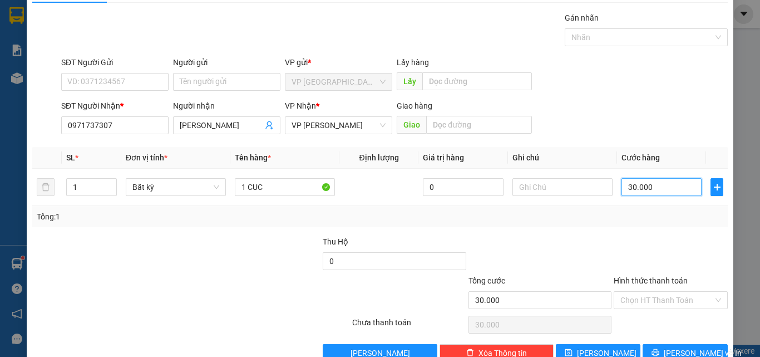
scroll to position [55, 0]
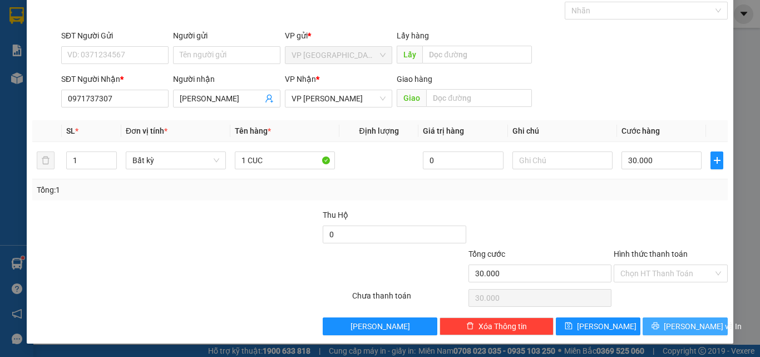
click at [660, 326] on icon "printer" at bounding box center [655, 325] width 7 height 7
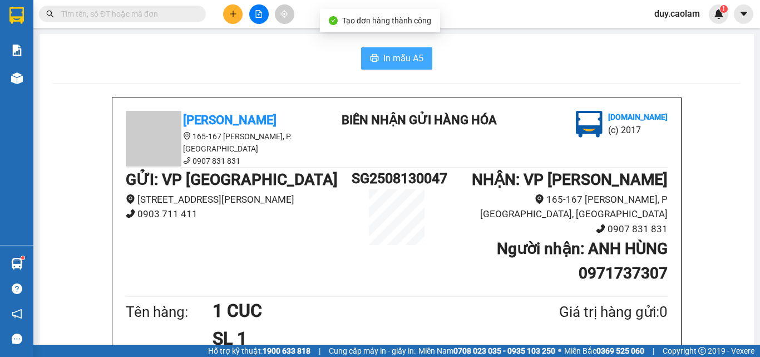
click at [397, 66] on button "In mẫu A5" at bounding box center [396, 58] width 71 height 22
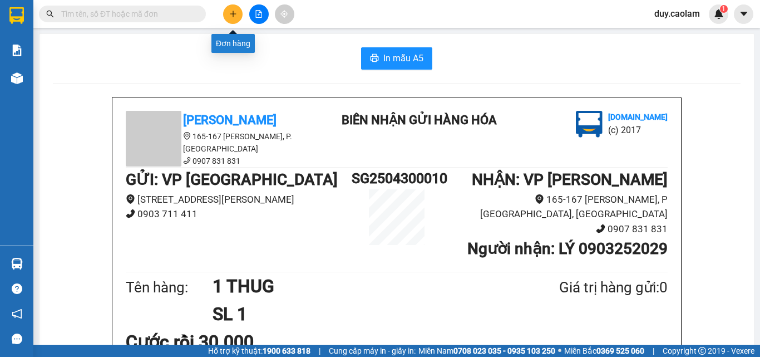
click at [227, 12] on button at bounding box center [232, 13] width 19 height 19
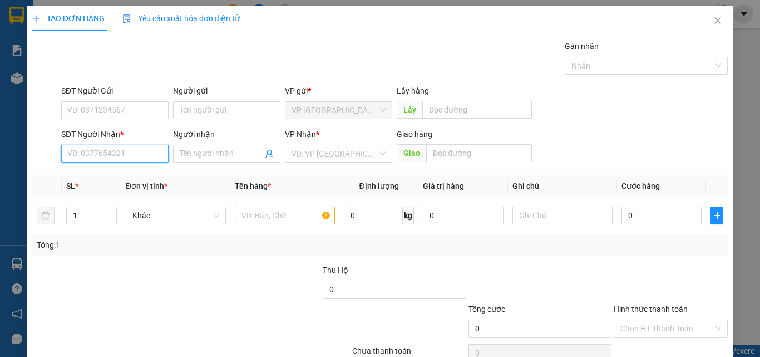
click at [133, 159] on input "SĐT Người Nhận *" at bounding box center [114, 154] width 107 height 18
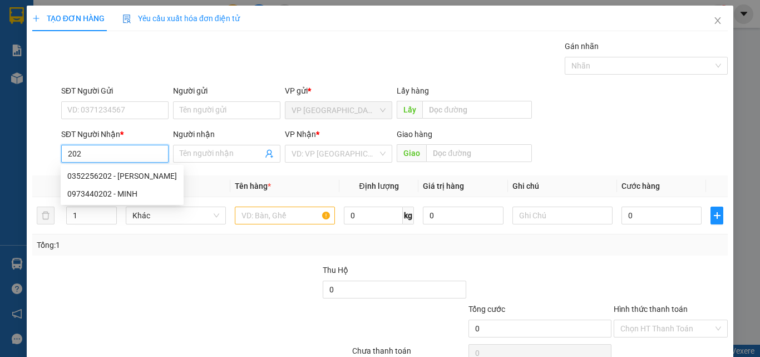
click at [138, 161] on input "202" at bounding box center [114, 154] width 107 height 18
click at [135, 169] on div "0352256202 - ANH QUANG" at bounding box center [122, 176] width 123 height 18
type input "0352256202"
type input "ANH QUANG"
type input "KM 31"
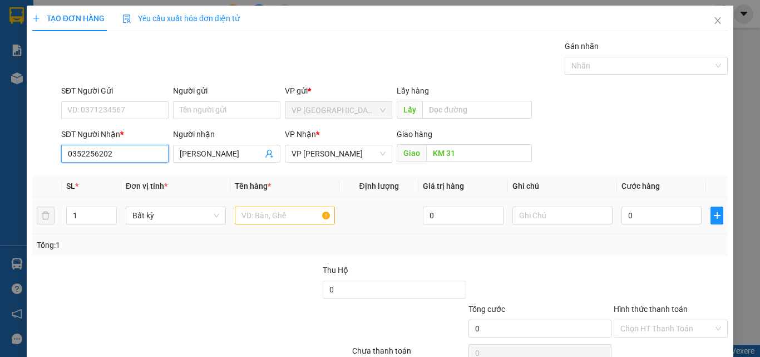
type input "0352256202"
click at [283, 212] on input "text" at bounding box center [285, 216] width 100 height 18
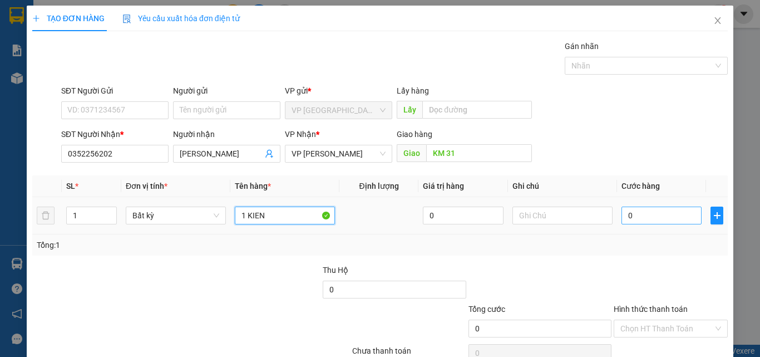
type input "1 KIEN"
click at [636, 214] on input "0" at bounding box center [662, 216] width 80 height 18
type input "4"
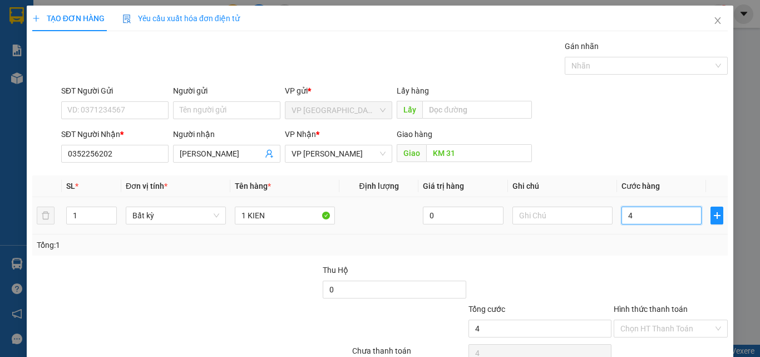
type input "40"
type input "400"
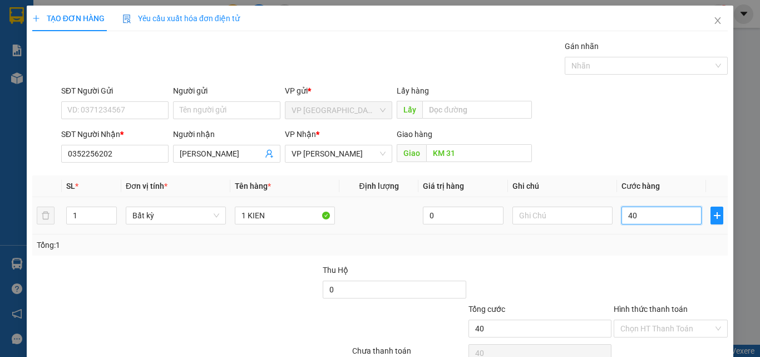
type input "400"
type input "4.000"
type input "40.000"
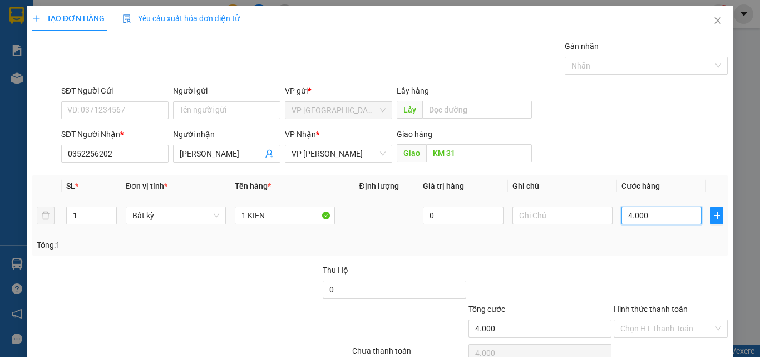
type input "40.000"
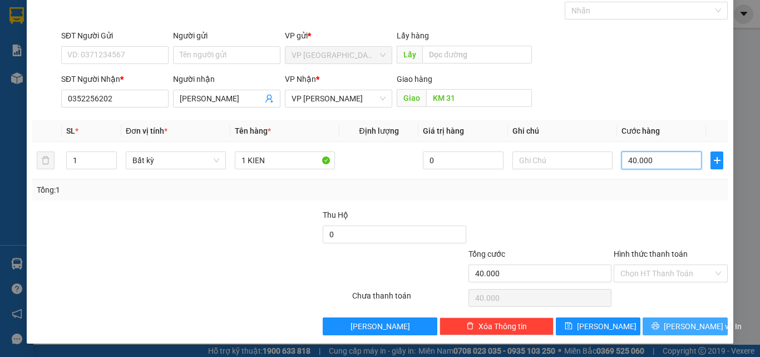
type input "40.000"
click at [660, 330] on span "printer" at bounding box center [656, 326] width 8 height 9
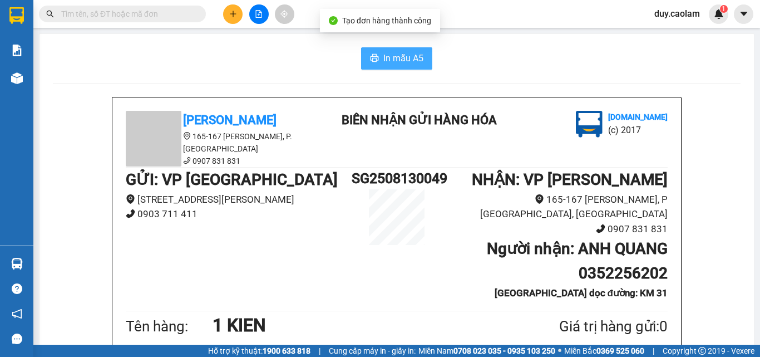
click at [374, 52] on button "In mẫu A5" at bounding box center [396, 58] width 71 height 22
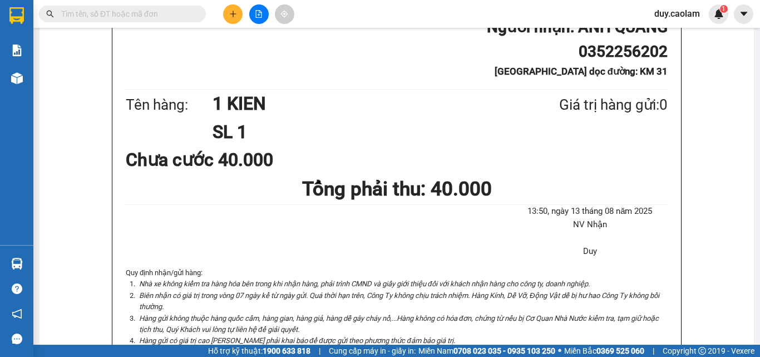
scroll to position [167, 0]
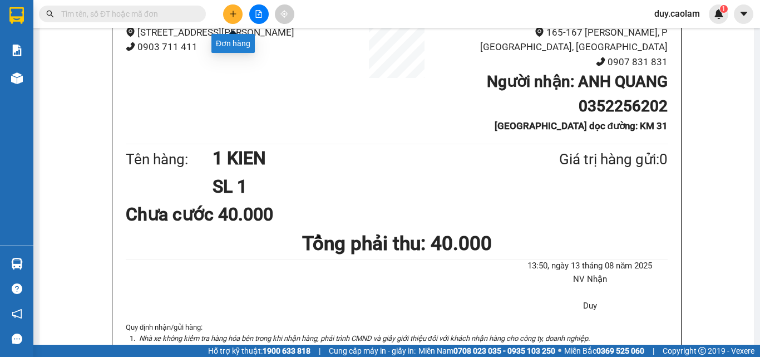
click at [230, 16] on icon "plus" at bounding box center [233, 14] width 8 height 8
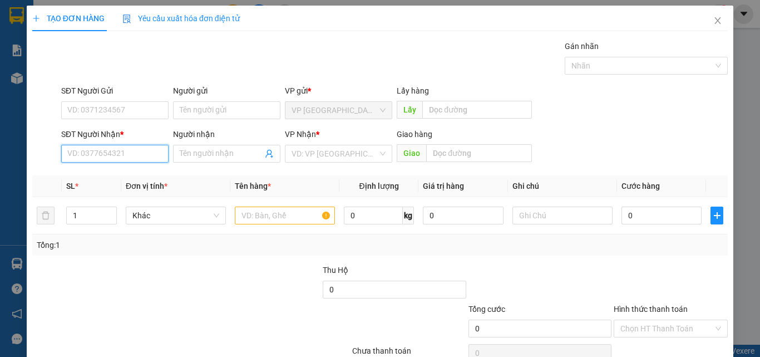
click at [124, 154] on input "SĐT Người Nhận *" at bounding box center [114, 154] width 107 height 18
click at [127, 151] on input "668" at bounding box center [114, 154] width 107 height 18
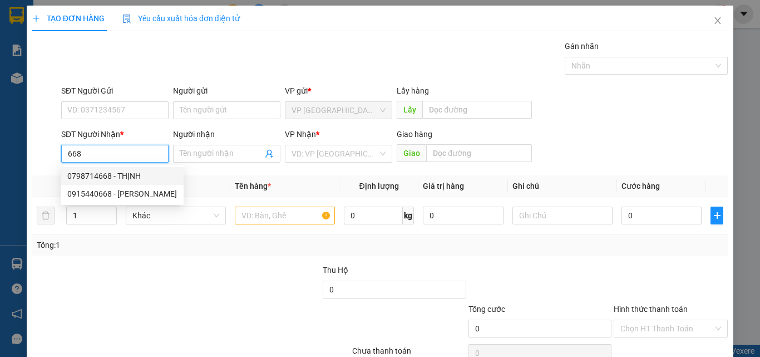
click at [135, 177] on div "0798714668 - THỊNH" at bounding box center [122, 176] width 110 height 12
type input "0798714668"
type input "THỊNH"
type input "KM 28"
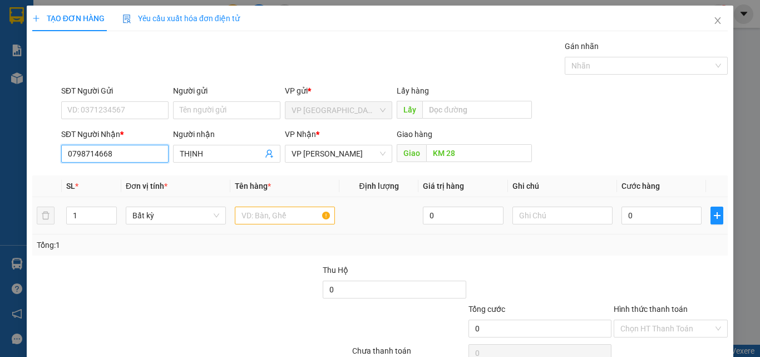
type input "0798714668"
click at [288, 213] on input "text" at bounding box center [285, 216] width 100 height 18
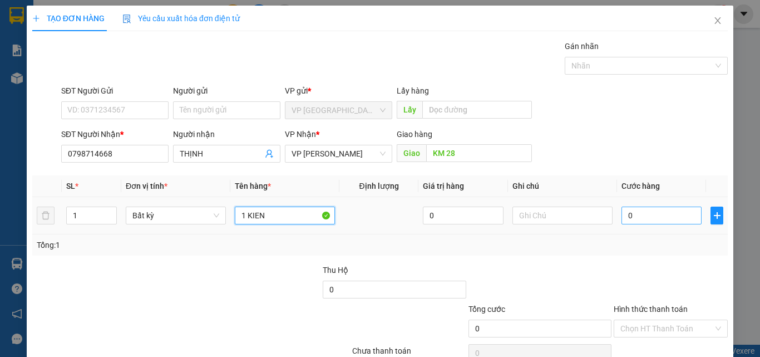
type input "1 KIEN"
click at [649, 223] on input "0" at bounding box center [662, 216] width 80 height 18
type input "03"
type input "3"
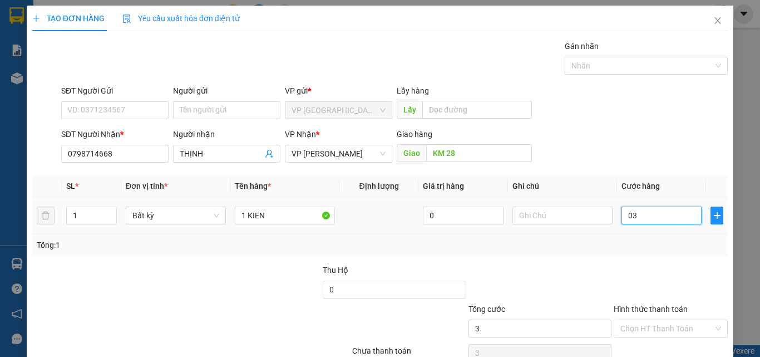
type input "030"
type input "30"
type input "0.300"
type input "300"
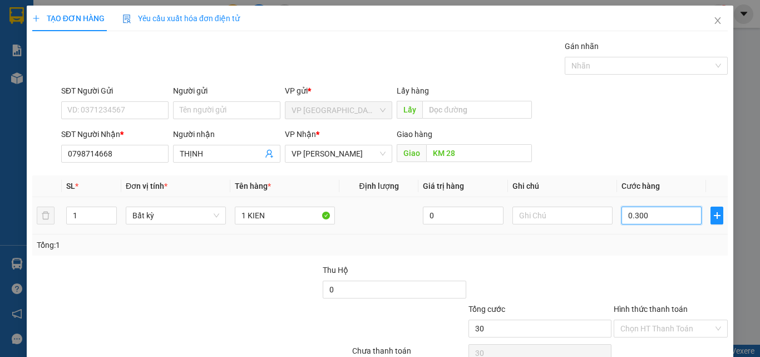
type input "300"
type input "03.000"
type input "3.000"
type input "030.000"
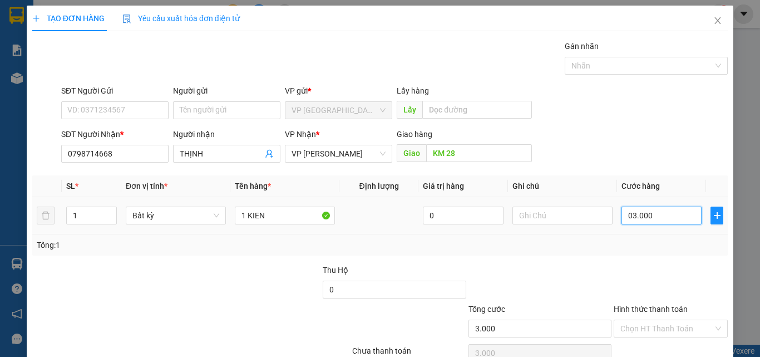
type input "30.000"
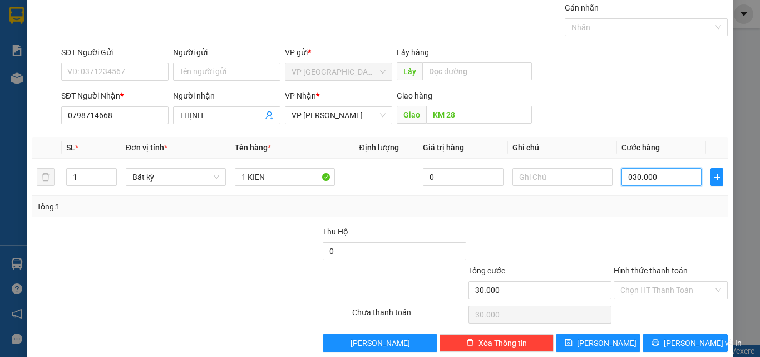
scroll to position [55, 0]
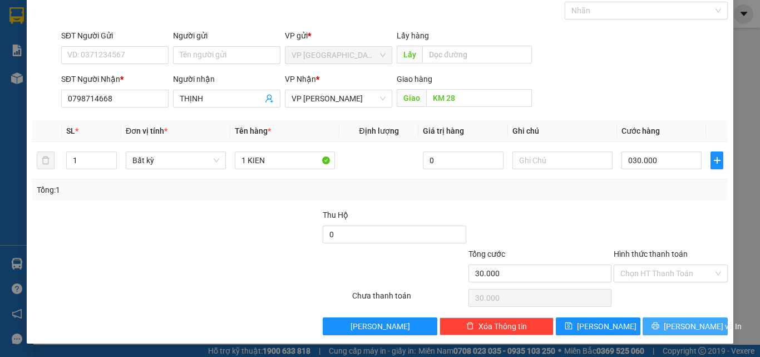
type input "30.000"
click at [657, 321] on button "[PERSON_NAME] và In" at bounding box center [685, 326] width 85 height 18
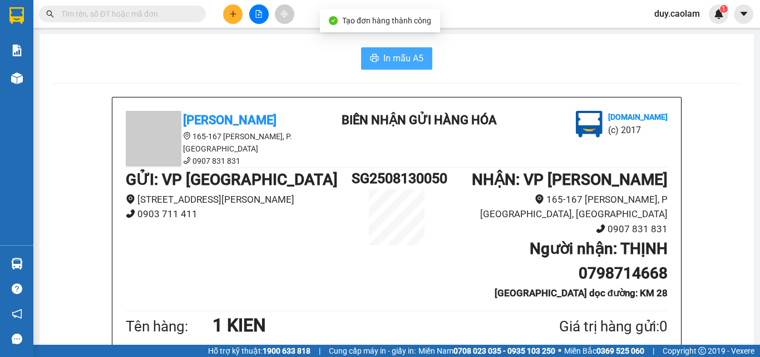
drag, startPoint x: 395, startPoint y: 51, endPoint x: 401, endPoint y: 67, distance: 17.6
click at [395, 51] on button "In mẫu A5" at bounding box center [396, 58] width 71 height 22
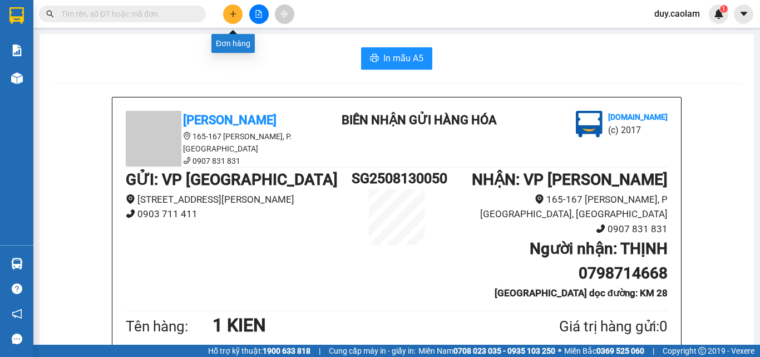
click at [236, 13] on icon "plus" at bounding box center [233, 14] width 8 height 8
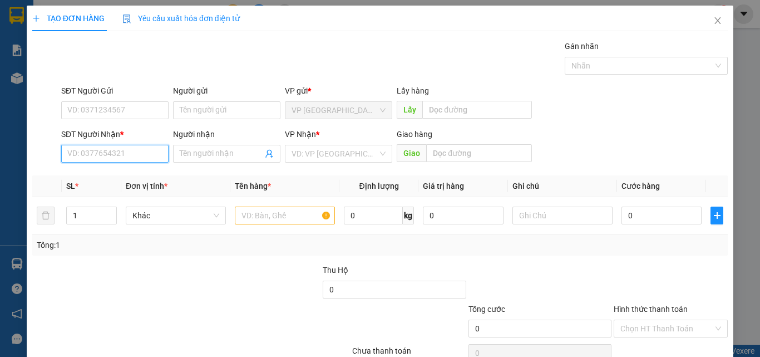
click at [138, 158] on input "SĐT Người Nhận *" at bounding box center [114, 154] width 107 height 18
click at [122, 160] on input "0033" at bounding box center [114, 154] width 107 height 18
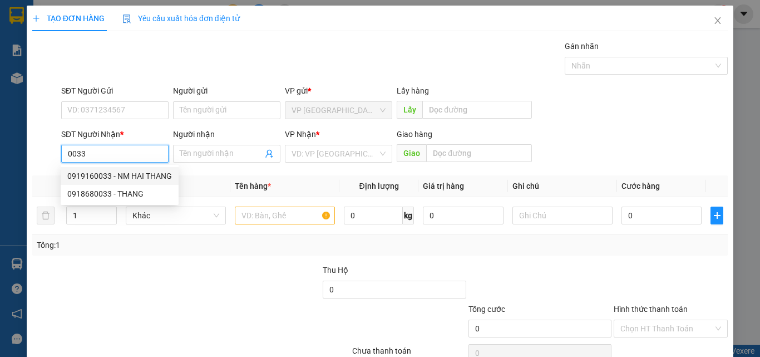
drag, startPoint x: 123, startPoint y: 175, endPoint x: 134, endPoint y: 174, distance: 11.1
click at [124, 175] on div "0919160033 - NM HAI THANG" at bounding box center [119, 176] width 105 height 12
type input "0919160033"
type input "NM HAI THANG"
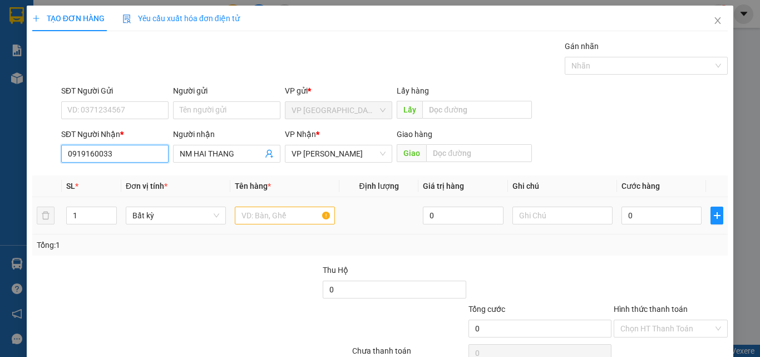
type input "0919160033"
click at [267, 217] on input "text" at bounding box center [285, 216] width 100 height 18
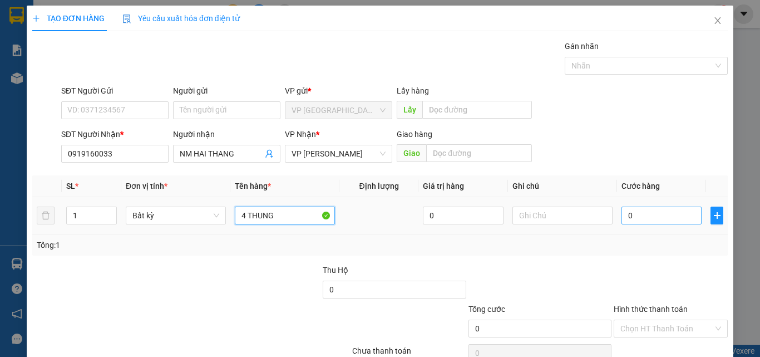
type input "4 THUNG"
click at [642, 215] on input "0" at bounding box center [662, 216] width 80 height 18
type input "2"
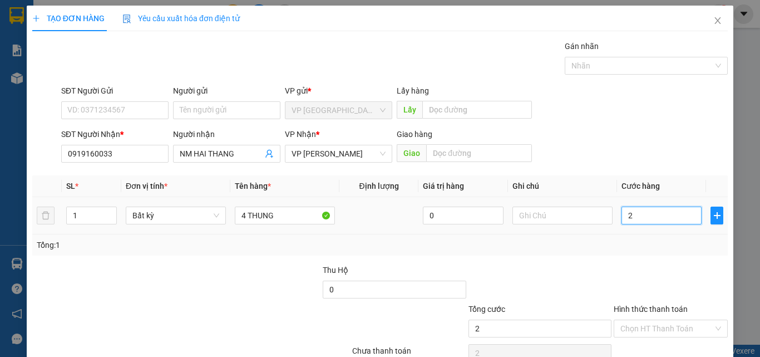
type input "20"
type input "200"
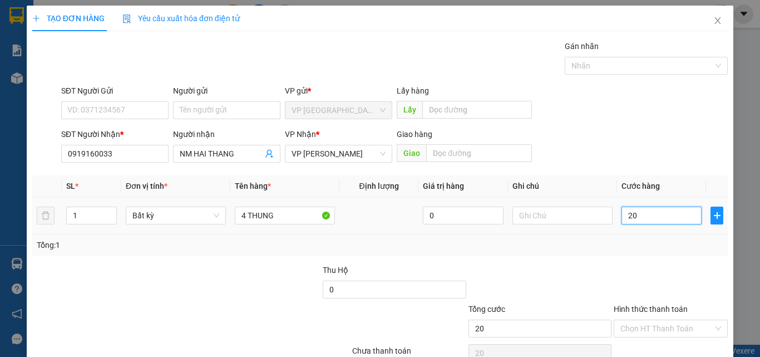
type input "200"
type input "2.000"
type input "20.000"
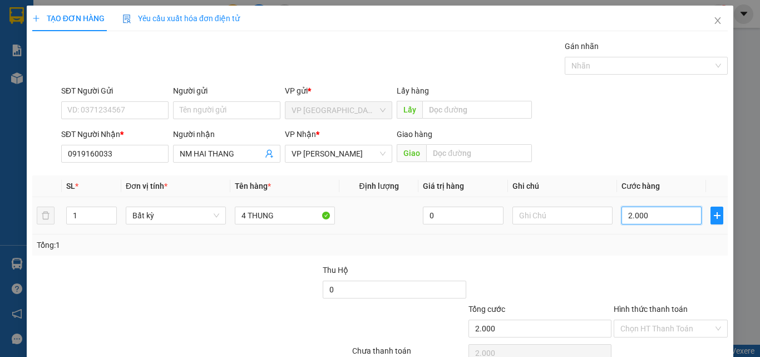
type input "20.000"
type input "200.000"
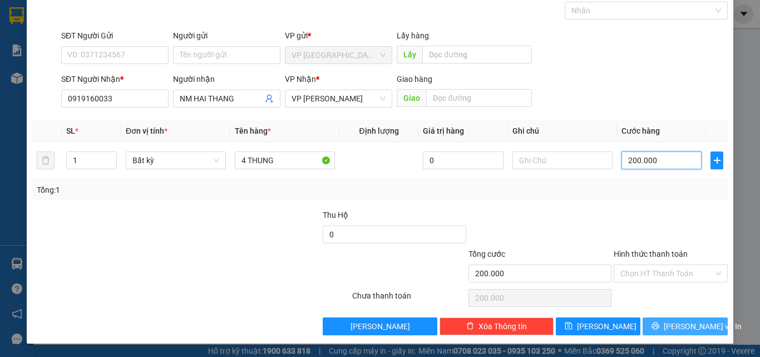
type input "200.000"
click at [665, 328] on button "[PERSON_NAME] và In" at bounding box center [685, 326] width 85 height 18
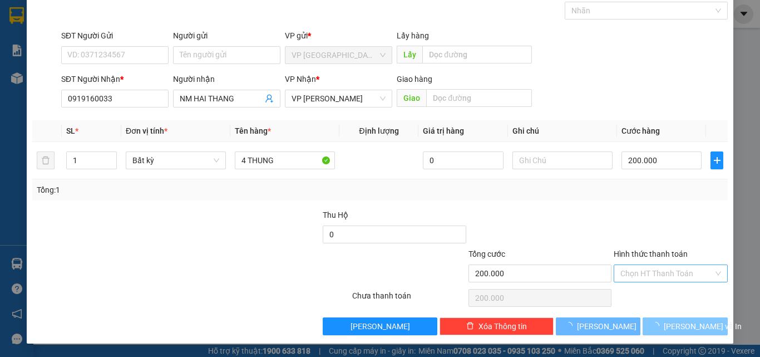
scroll to position [16, 0]
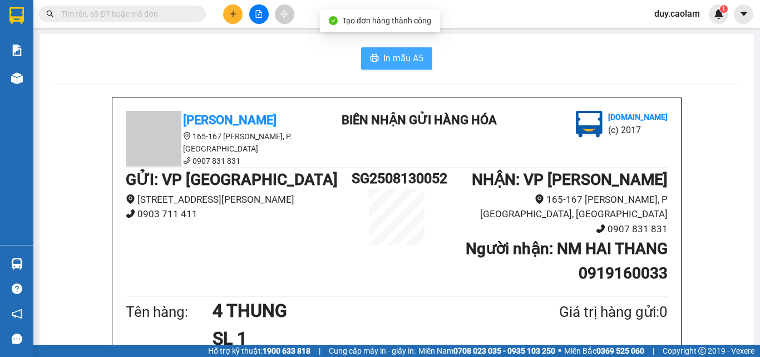
drag, startPoint x: 369, startPoint y: 65, endPoint x: 382, endPoint y: 67, distance: 13.5
click at [370, 66] on button "In mẫu A5" at bounding box center [396, 58] width 71 height 22
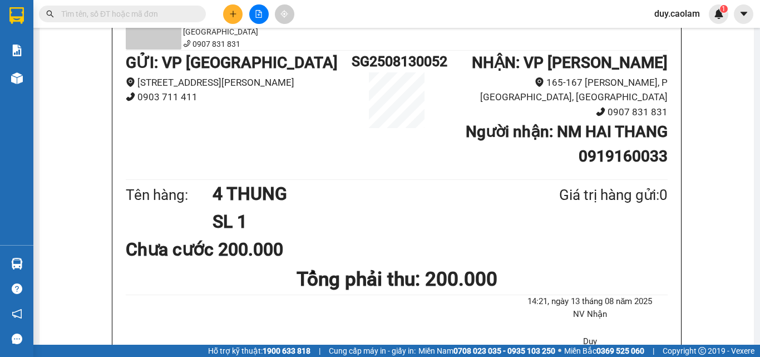
scroll to position [111, 0]
